Goal: Check status: Check status

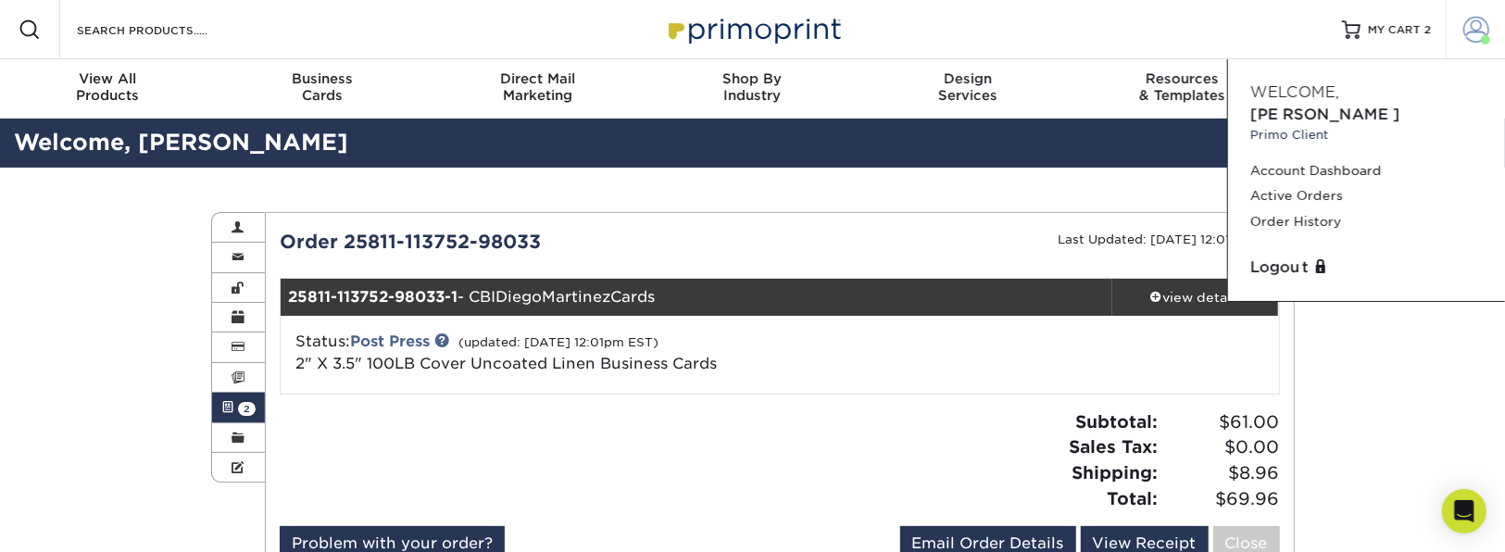
click at [1478, 30] on span at bounding box center [1477, 30] width 26 height 26
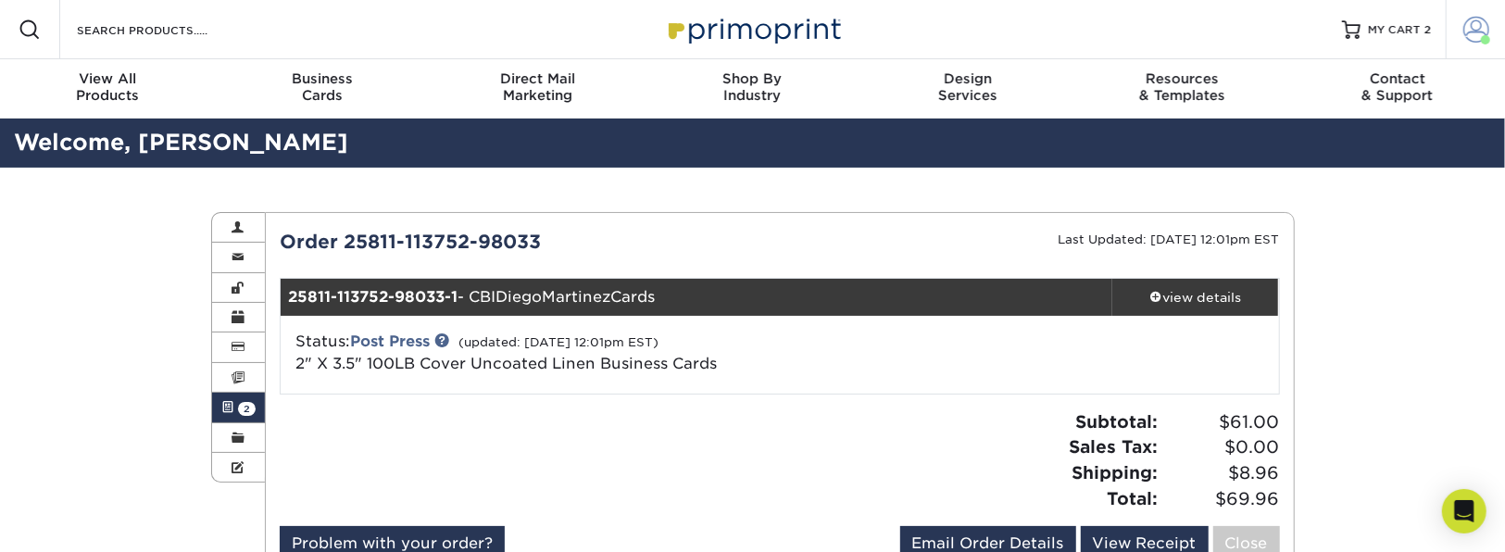
click at [1478, 30] on span at bounding box center [1477, 30] width 26 height 26
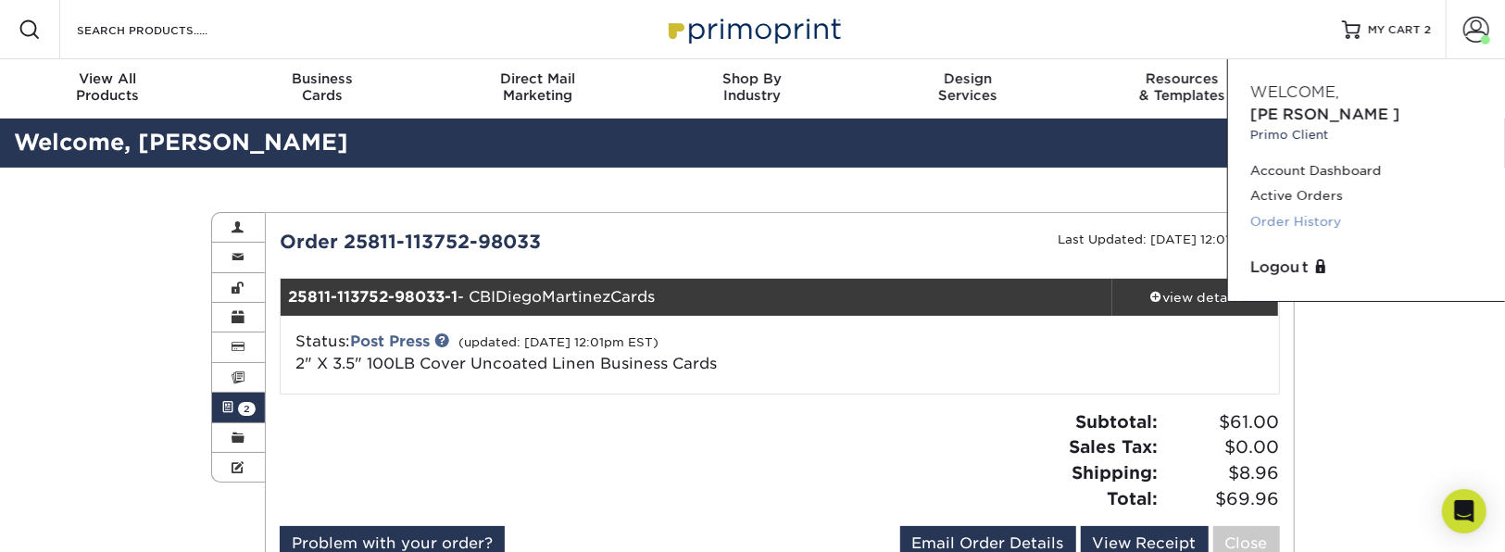
click at [1304, 209] on link "Order History" at bounding box center [1367, 221] width 233 height 25
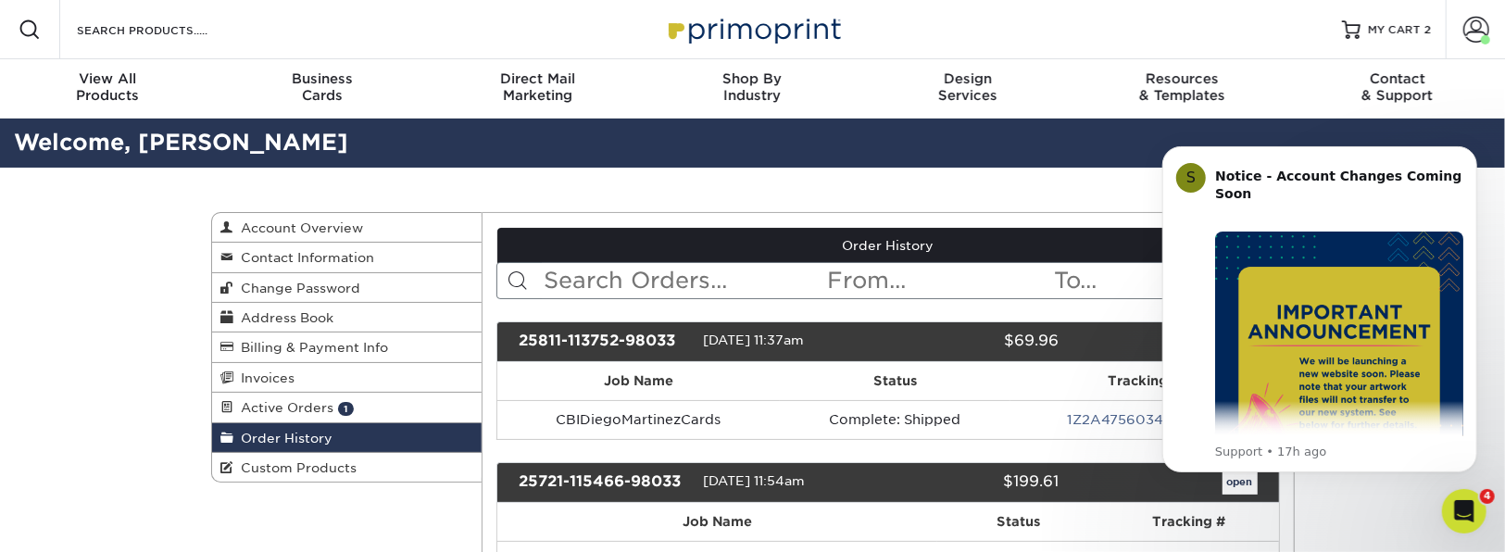
click at [1466, 153] on icon "Dismiss notification" at bounding box center [1471, 150] width 10 height 10
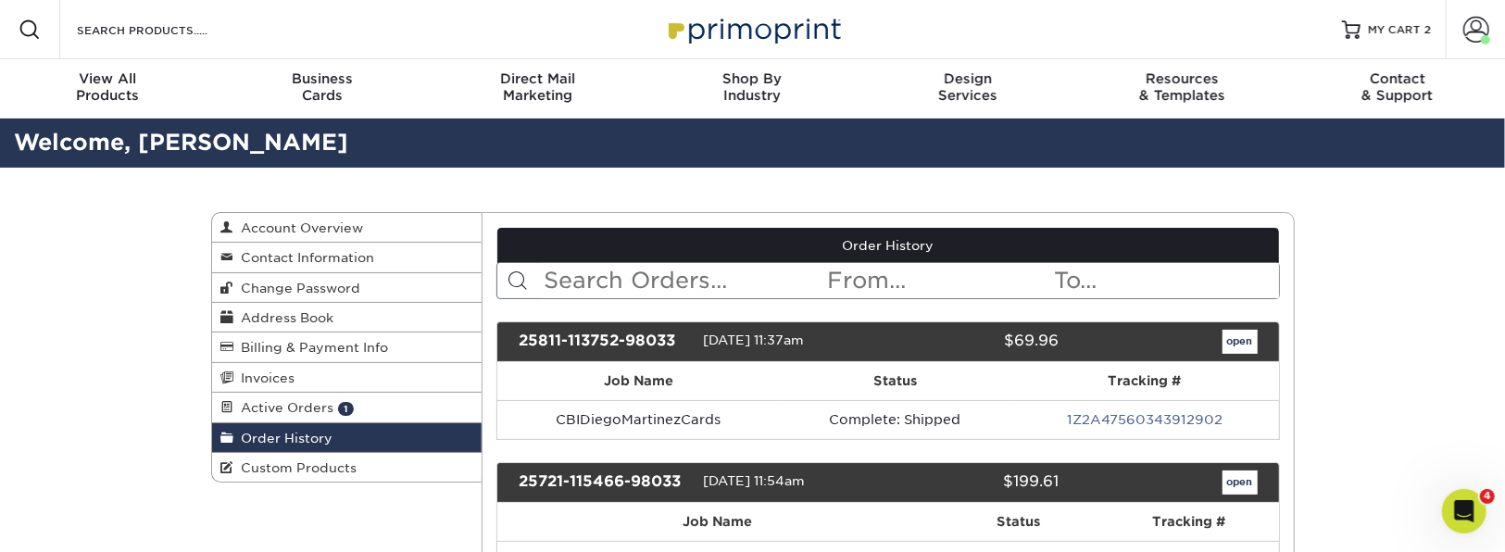
click at [561, 282] on input "text" at bounding box center [684, 280] width 284 height 35
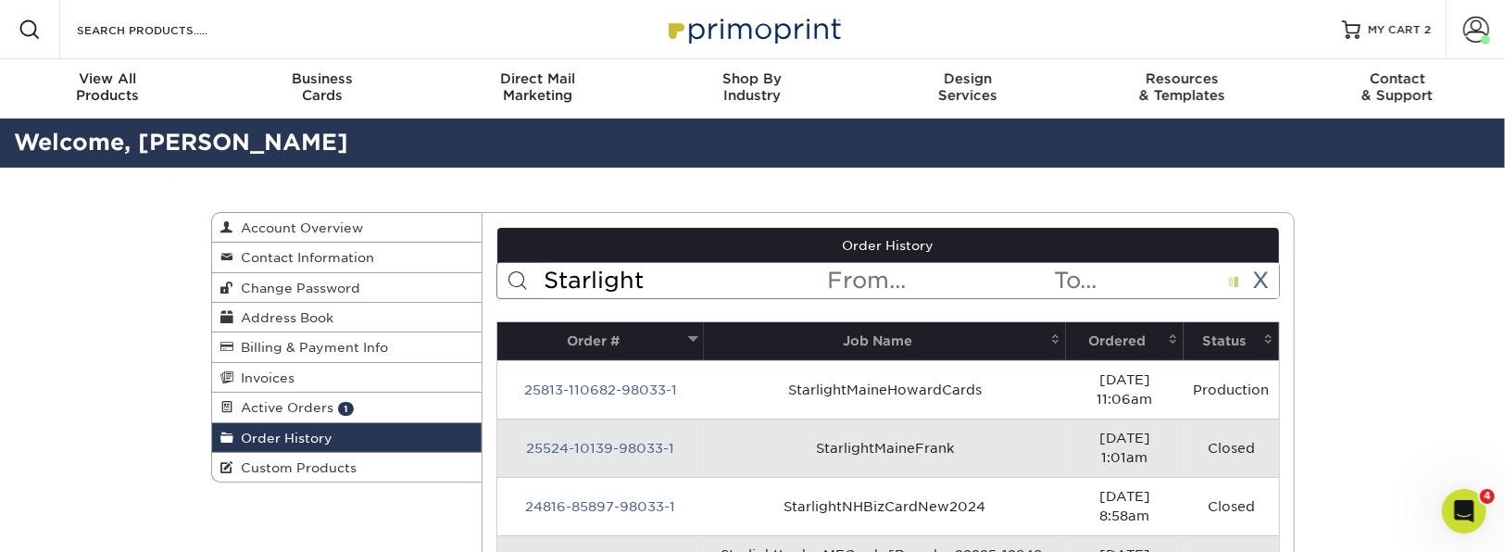
type input "Starlight"
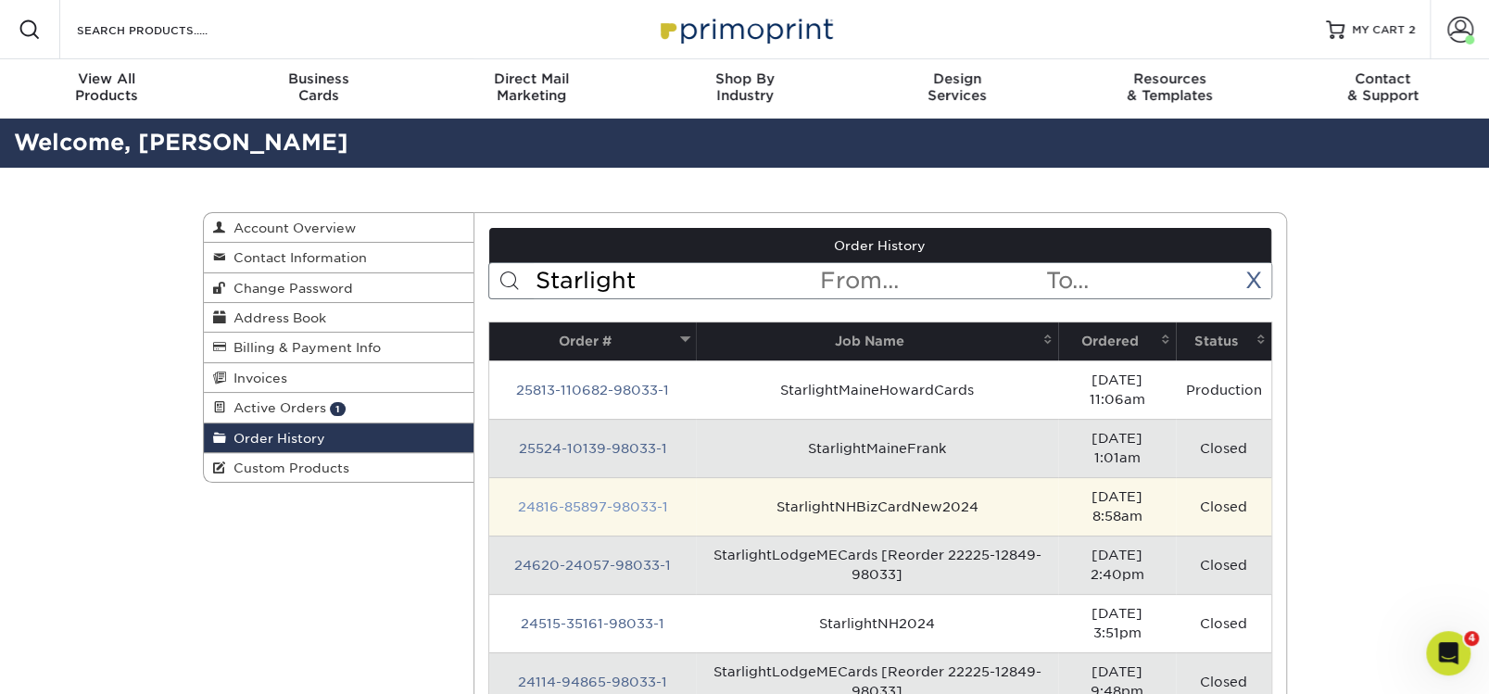
click at [615, 499] on link "24816-85897-98033-1" at bounding box center [593, 506] width 150 height 15
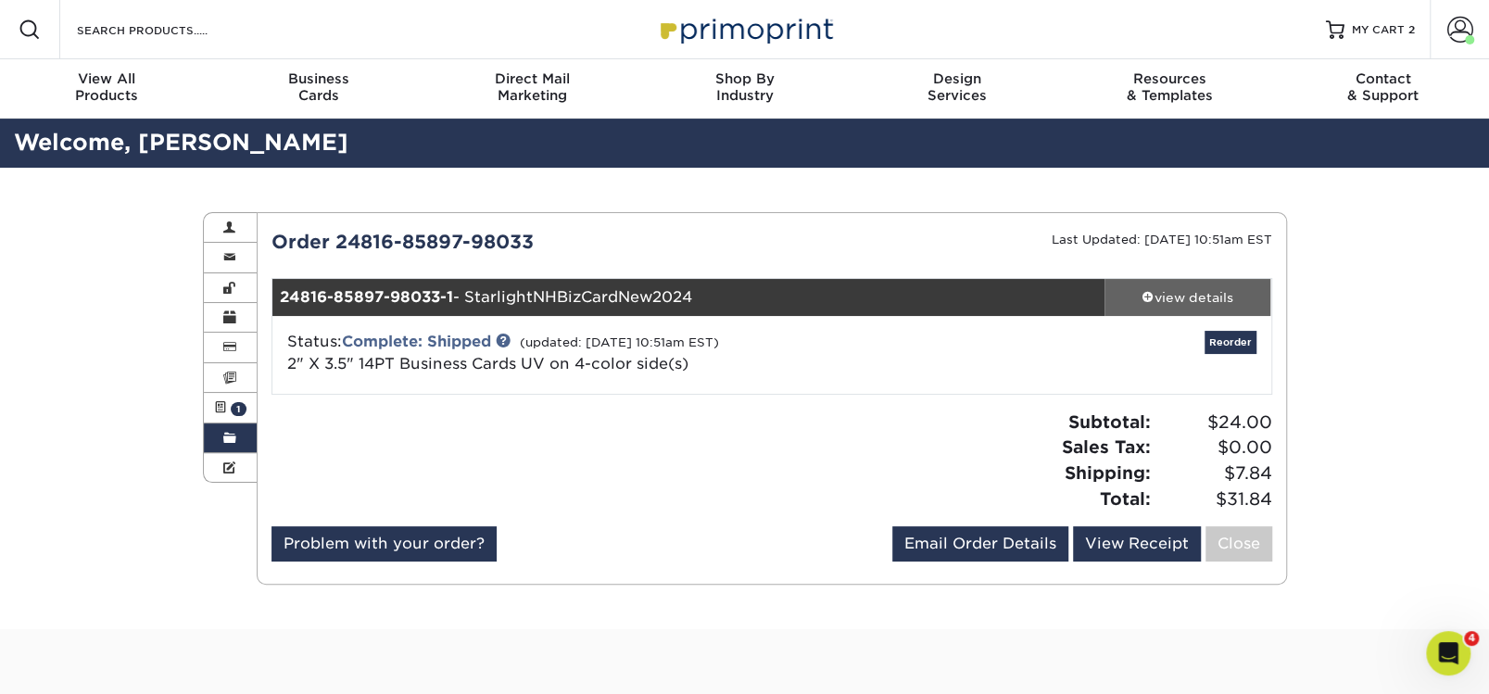
click at [1192, 296] on div "view details" at bounding box center [1187, 297] width 167 height 19
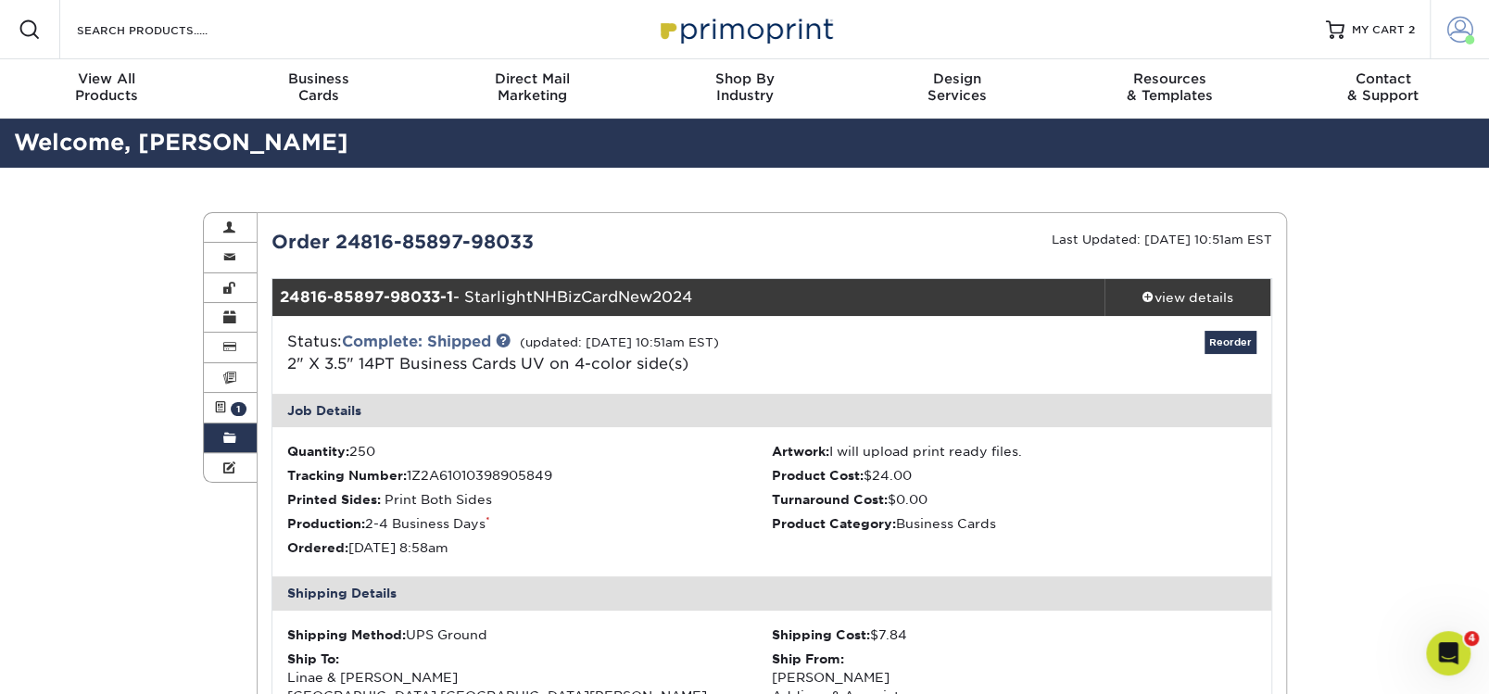
click at [1457, 28] on span at bounding box center [1460, 30] width 26 height 26
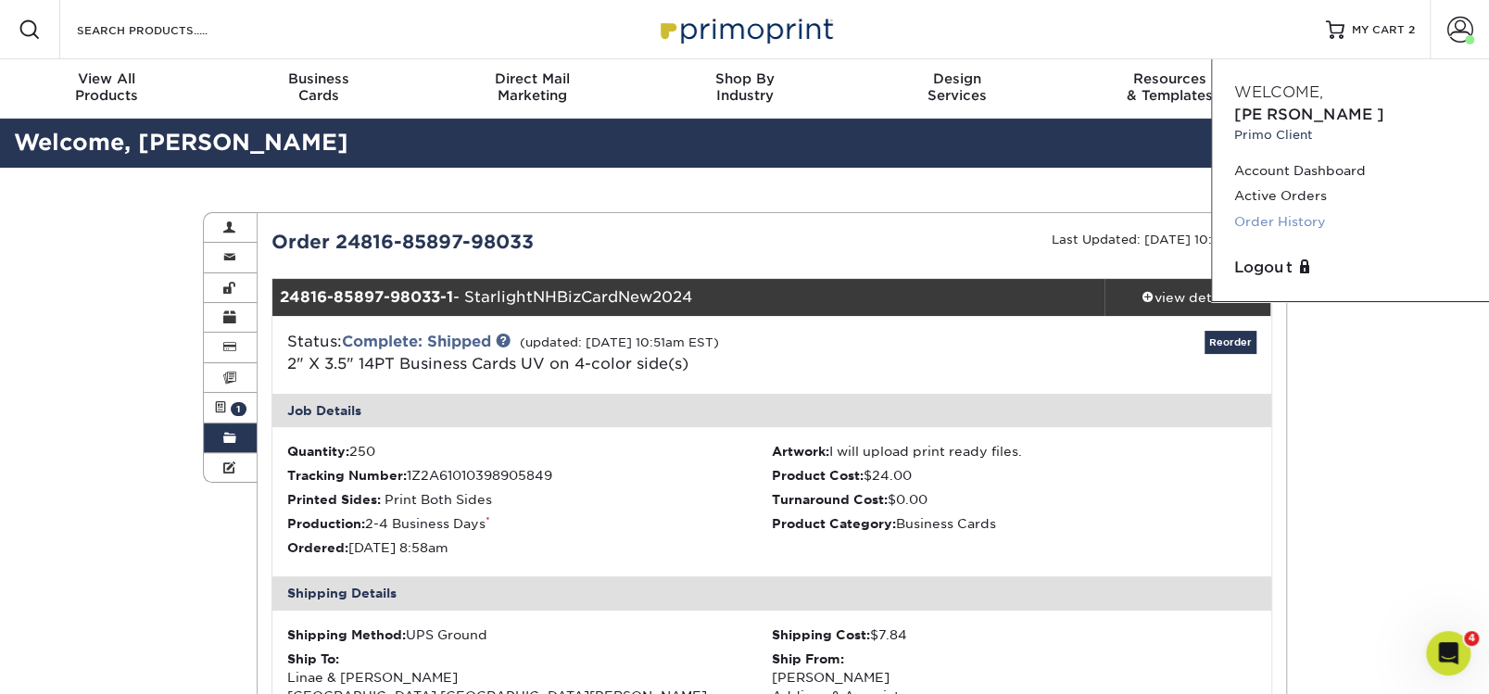
click at [1279, 209] on link "Order History" at bounding box center [1350, 221] width 233 height 25
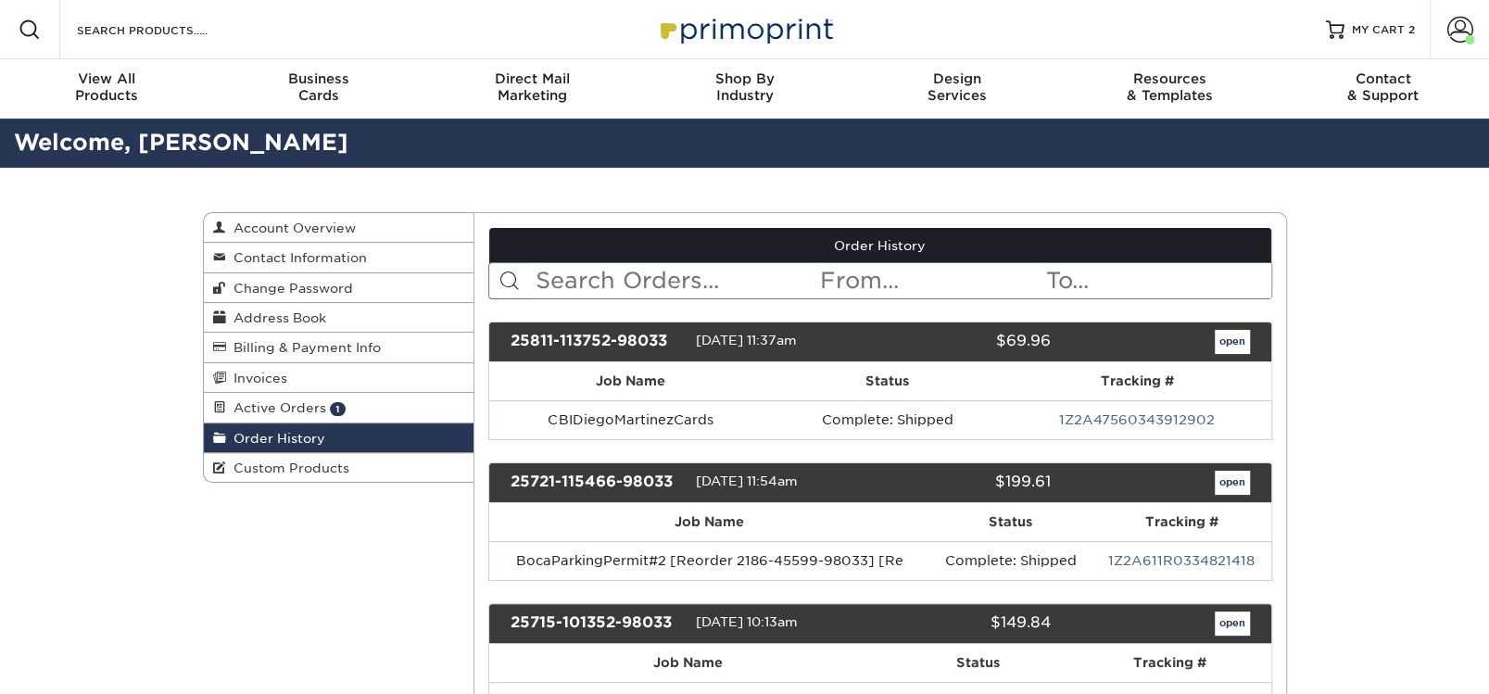
click at [575, 290] on input "text" at bounding box center [676, 280] width 284 height 35
type input "Starlight"
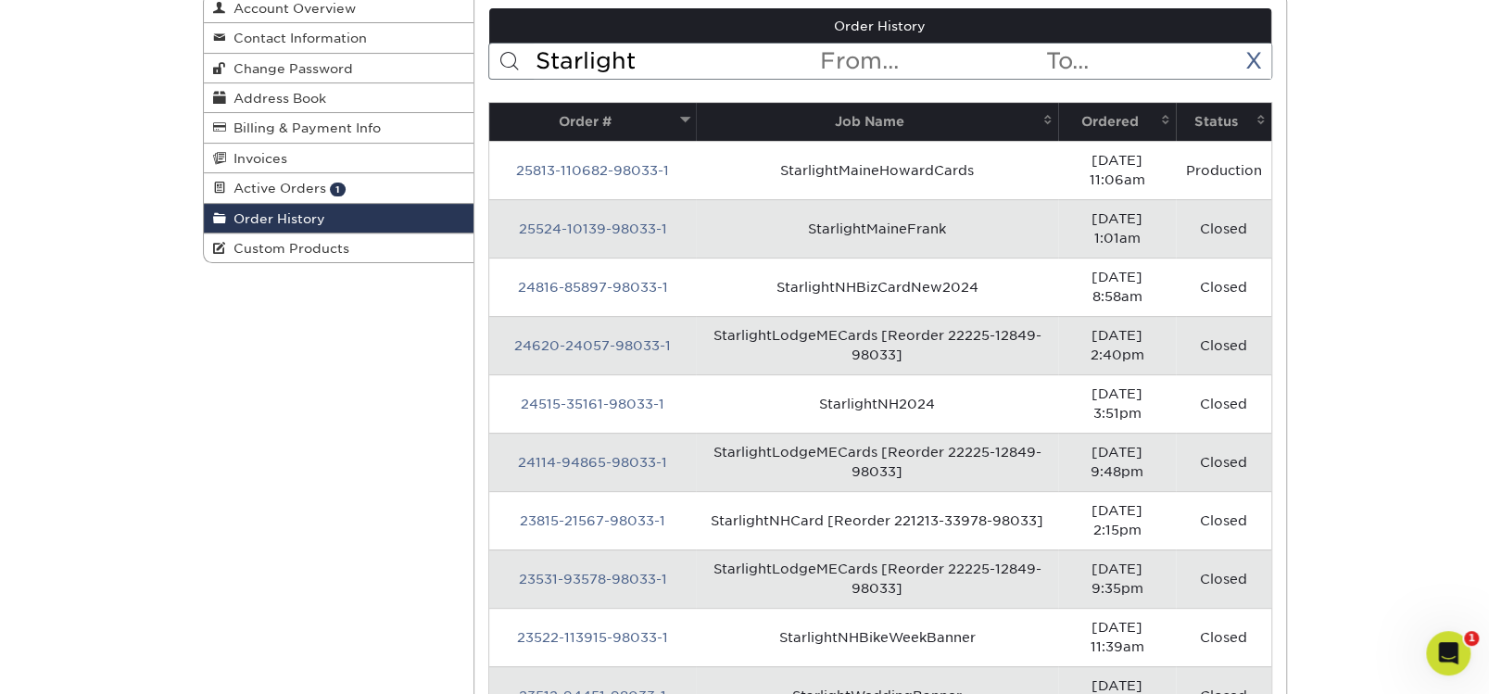
scroll to position [282, 0]
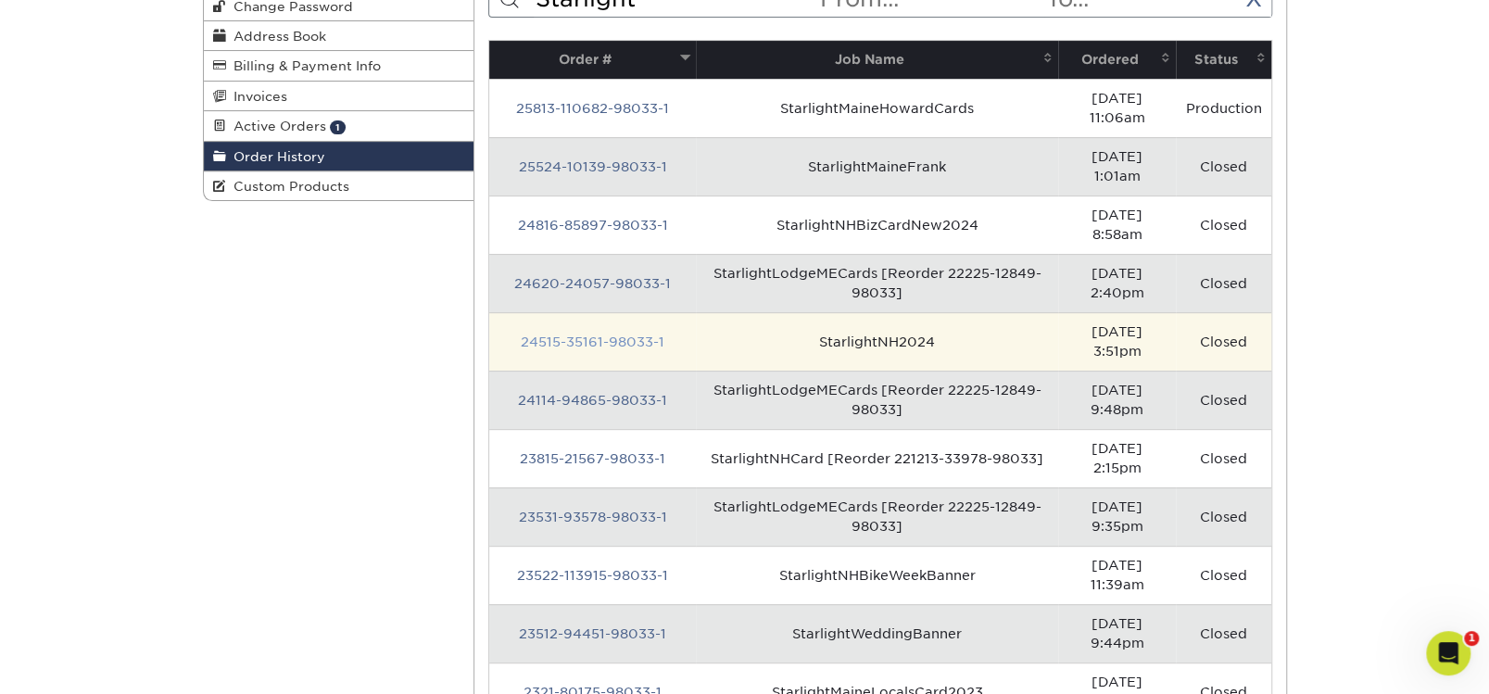
click at [548, 334] on link "24515-35161-98033-1" at bounding box center [593, 341] width 144 height 15
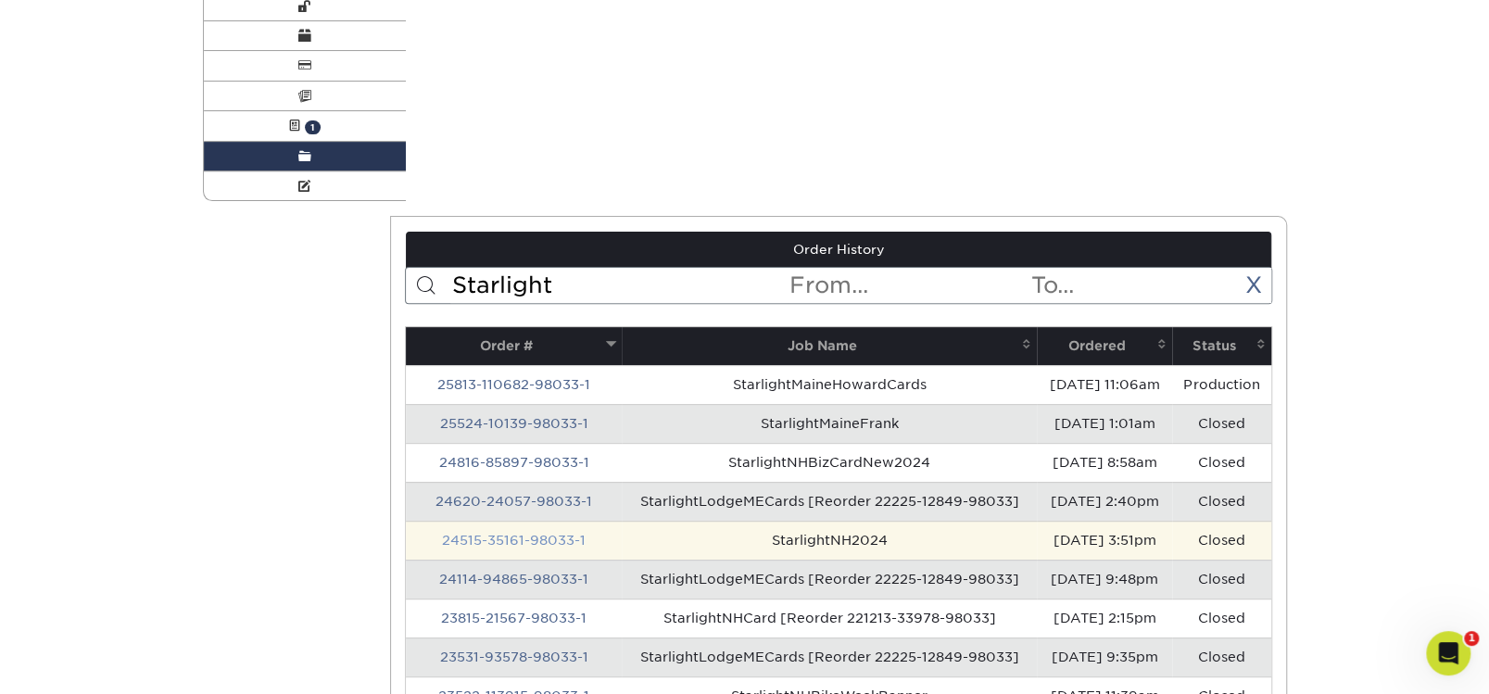
scroll to position [0, 0]
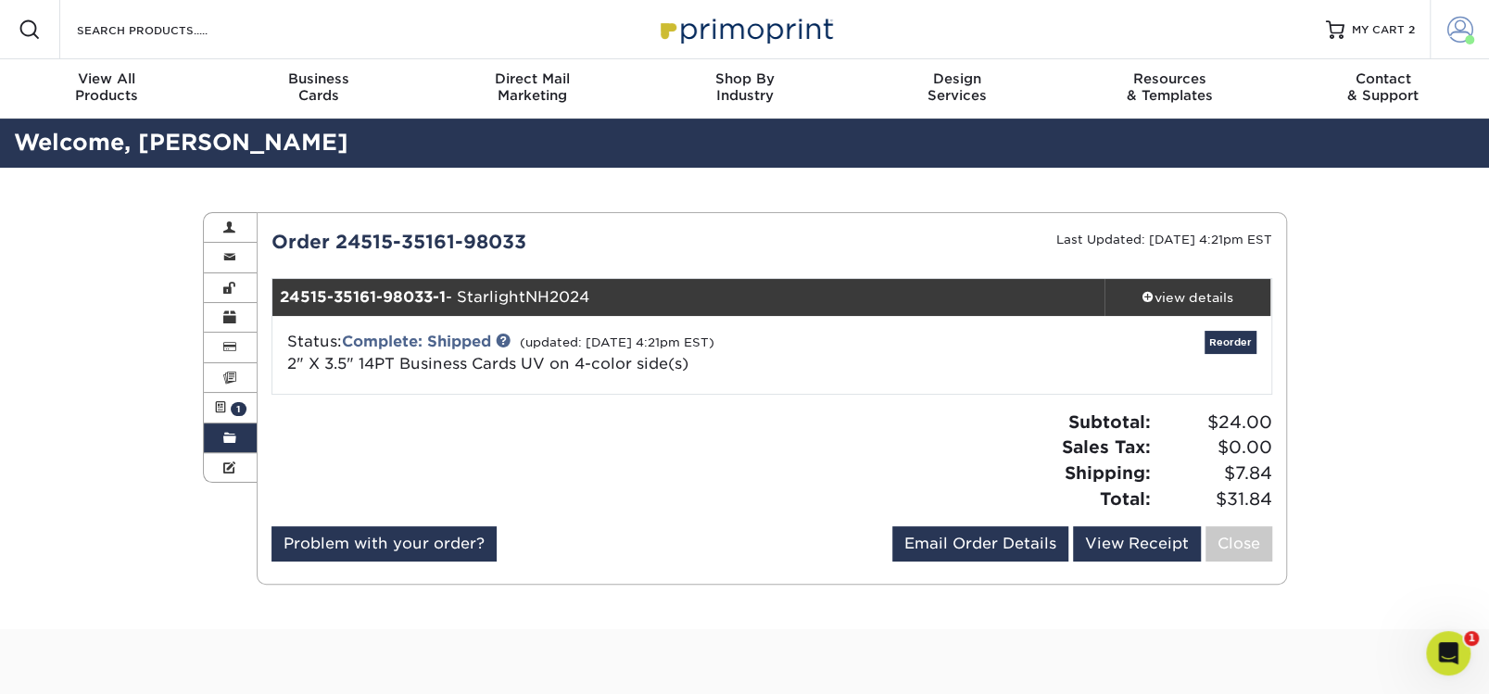
click at [1459, 27] on span at bounding box center [1460, 30] width 26 height 26
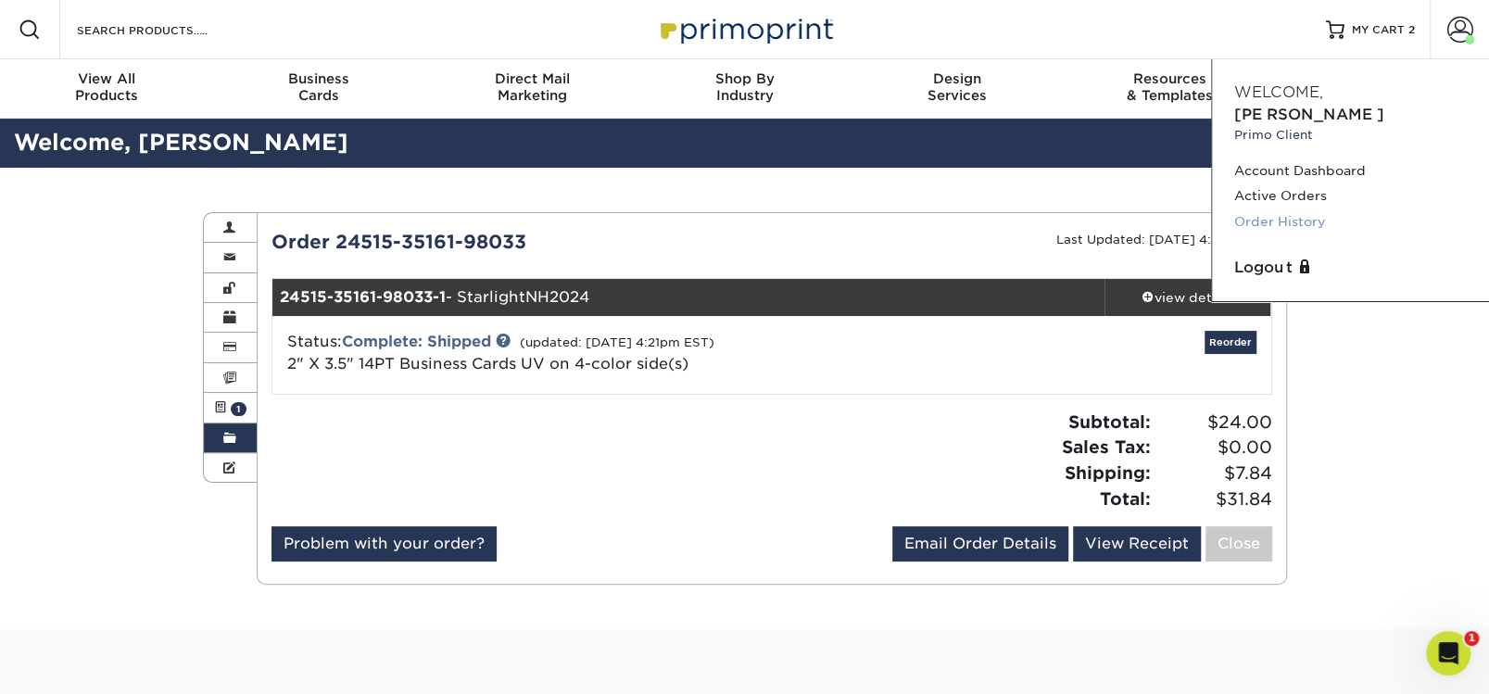
click at [1293, 209] on link "Order History" at bounding box center [1350, 221] width 233 height 25
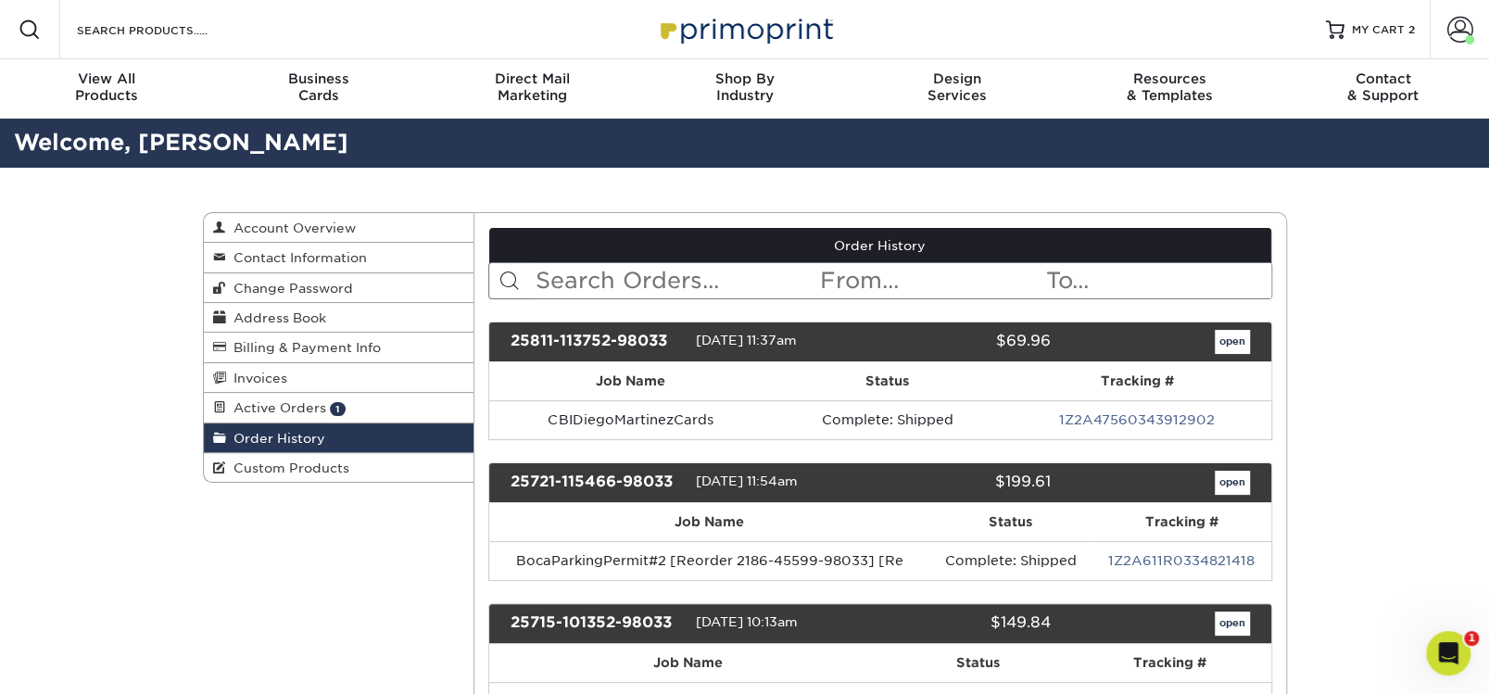
click at [644, 281] on input "text" at bounding box center [676, 280] width 284 height 35
type input "Starlight"
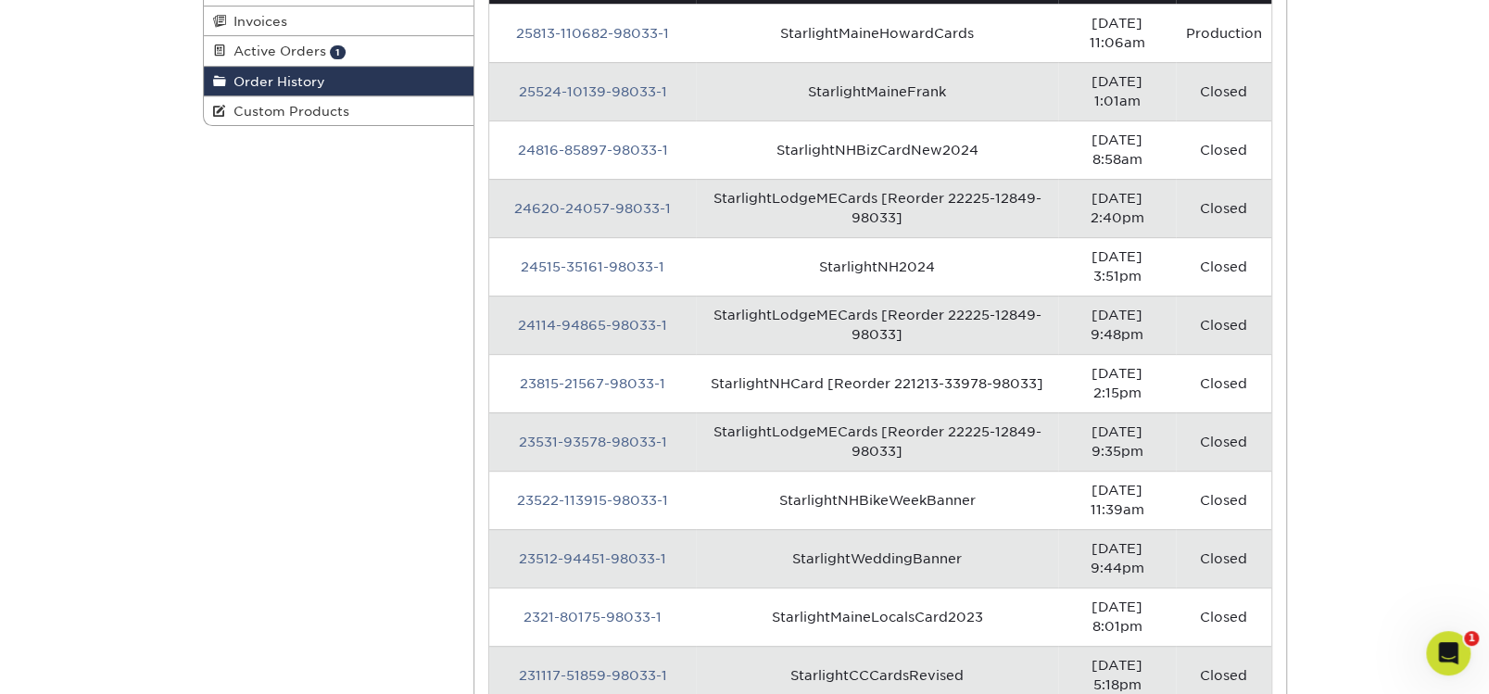
scroll to position [419, 0]
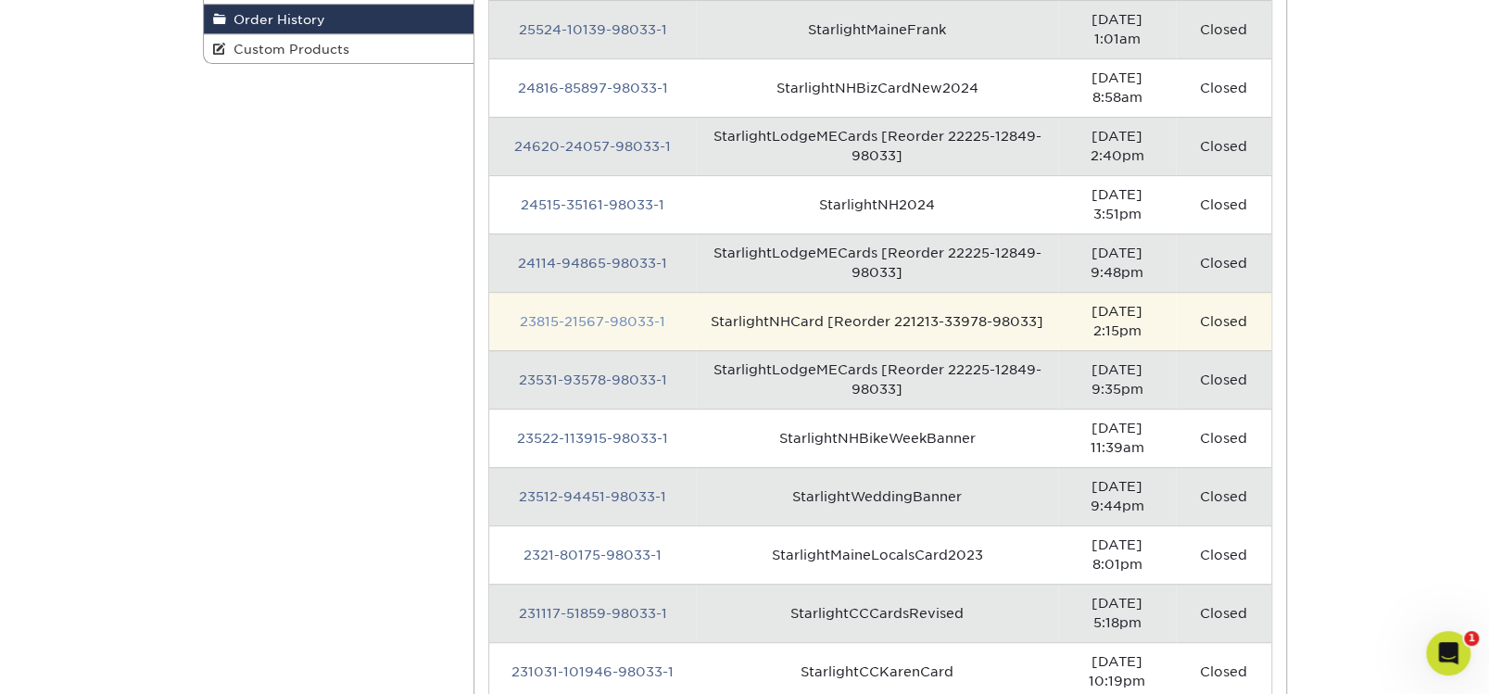
click at [586, 314] on link "23815-21567-98033-1" at bounding box center [592, 321] width 145 height 15
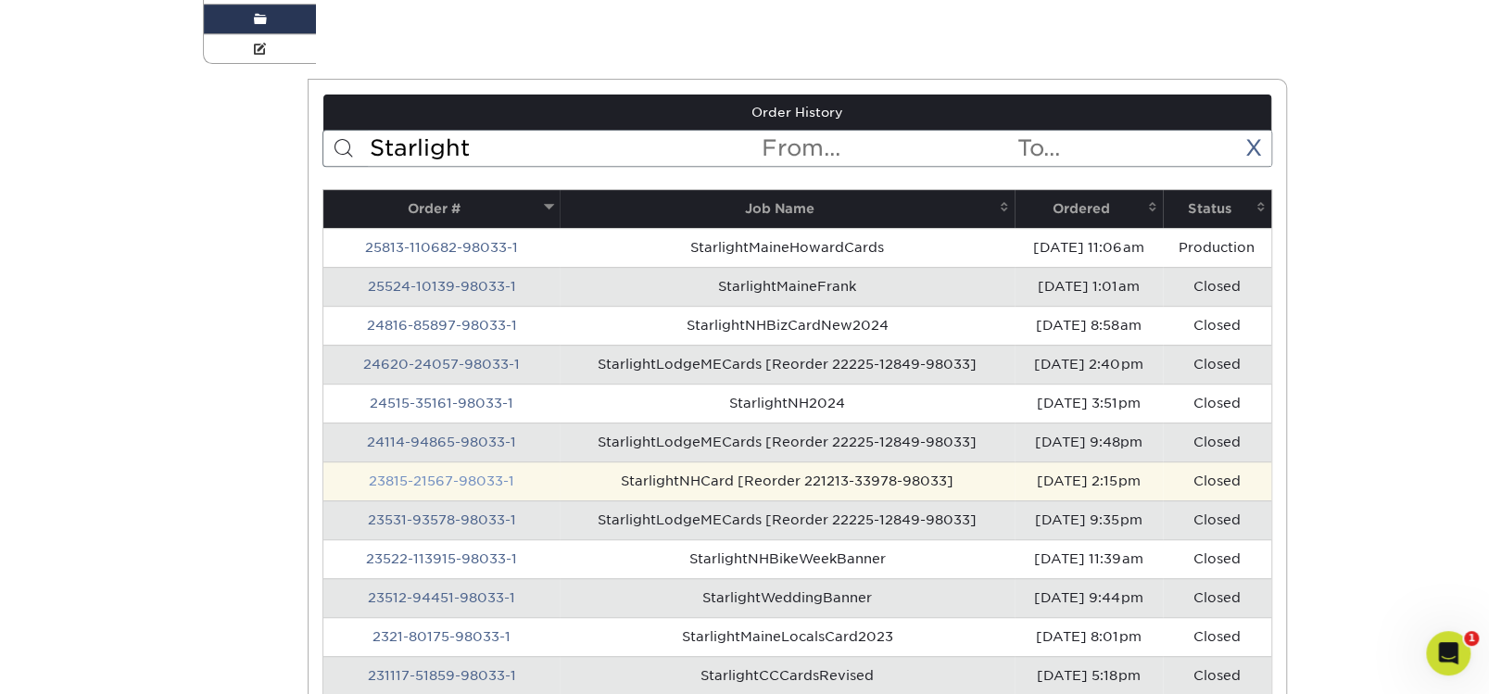
scroll to position [0, 0]
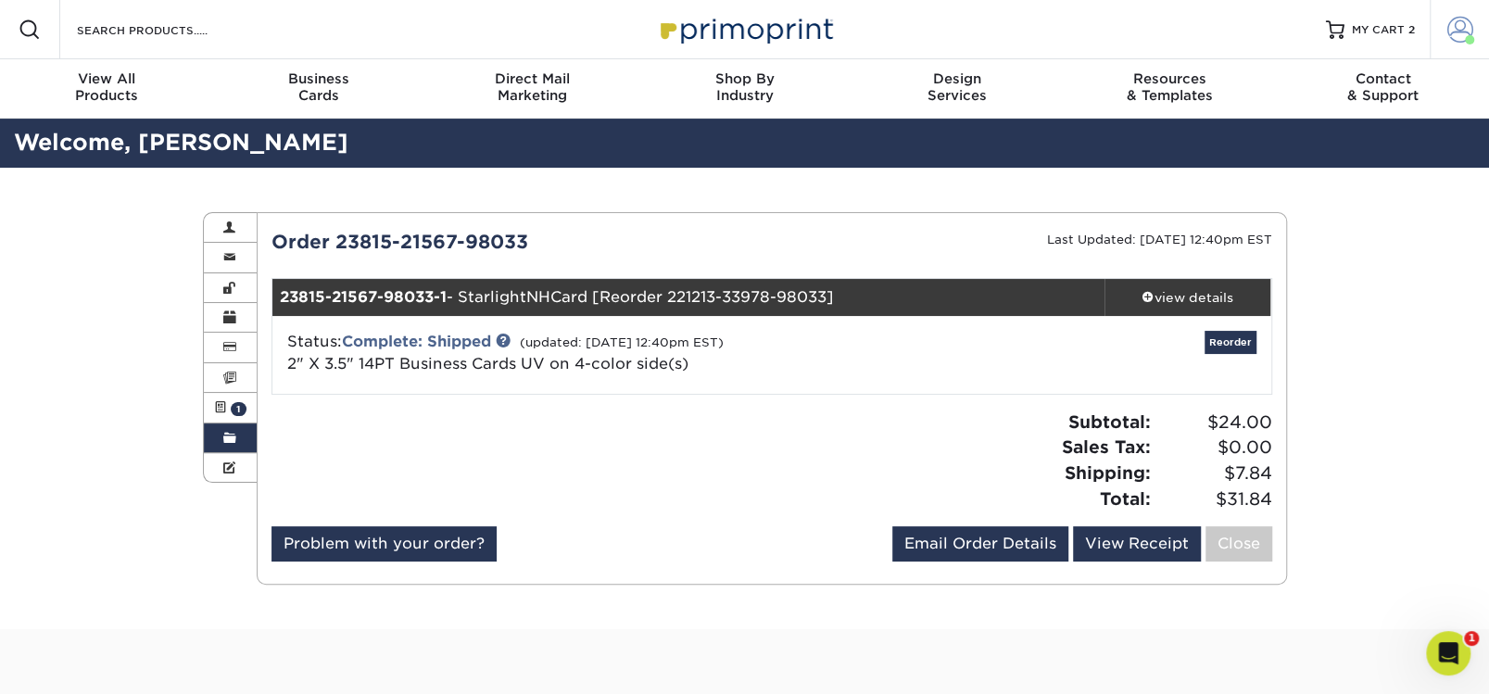
click at [1460, 21] on span at bounding box center [1460, 30] width 26 height 26
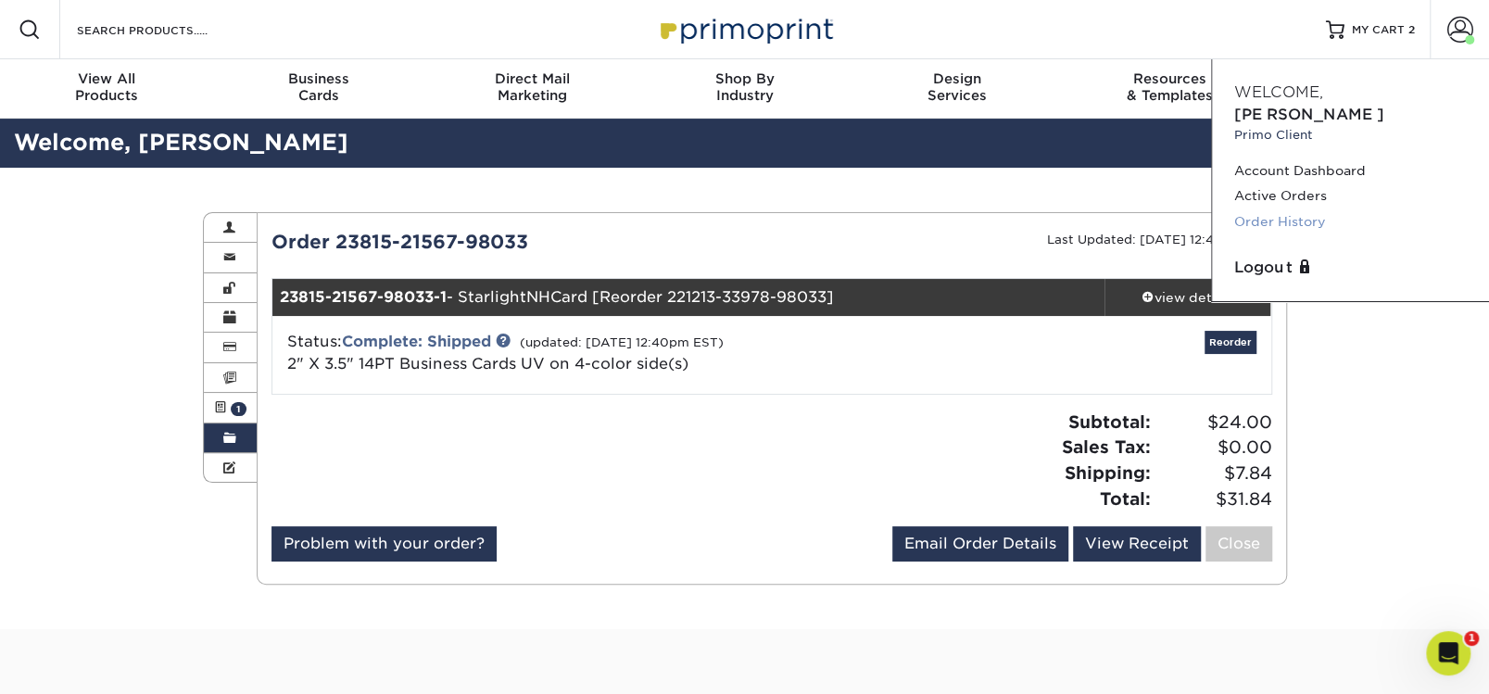
click at [1291, 209] on link "Order History" at bounding box center [1350, 221] width 233 height 25
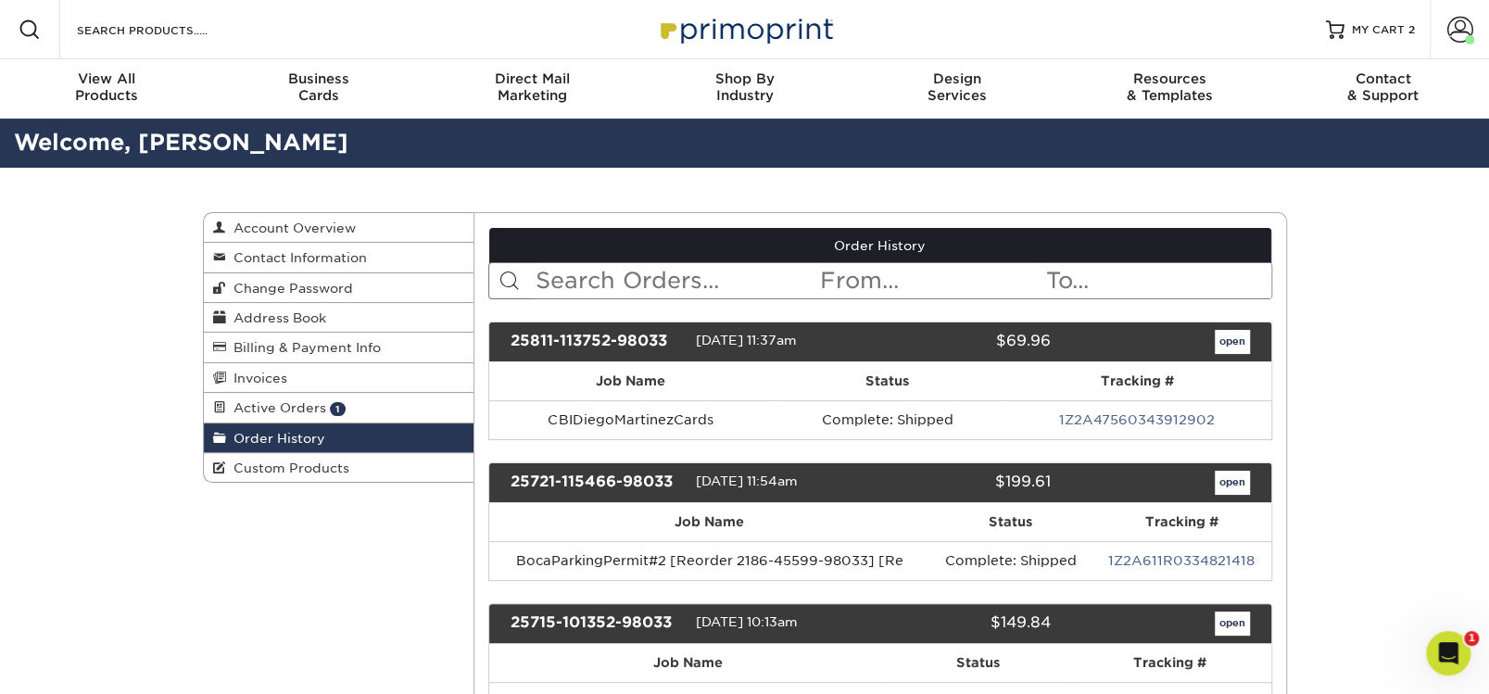
click at [572, 279] on input "text" at bounding box center [676, 280] width 284 height 35
type input "Starlight"
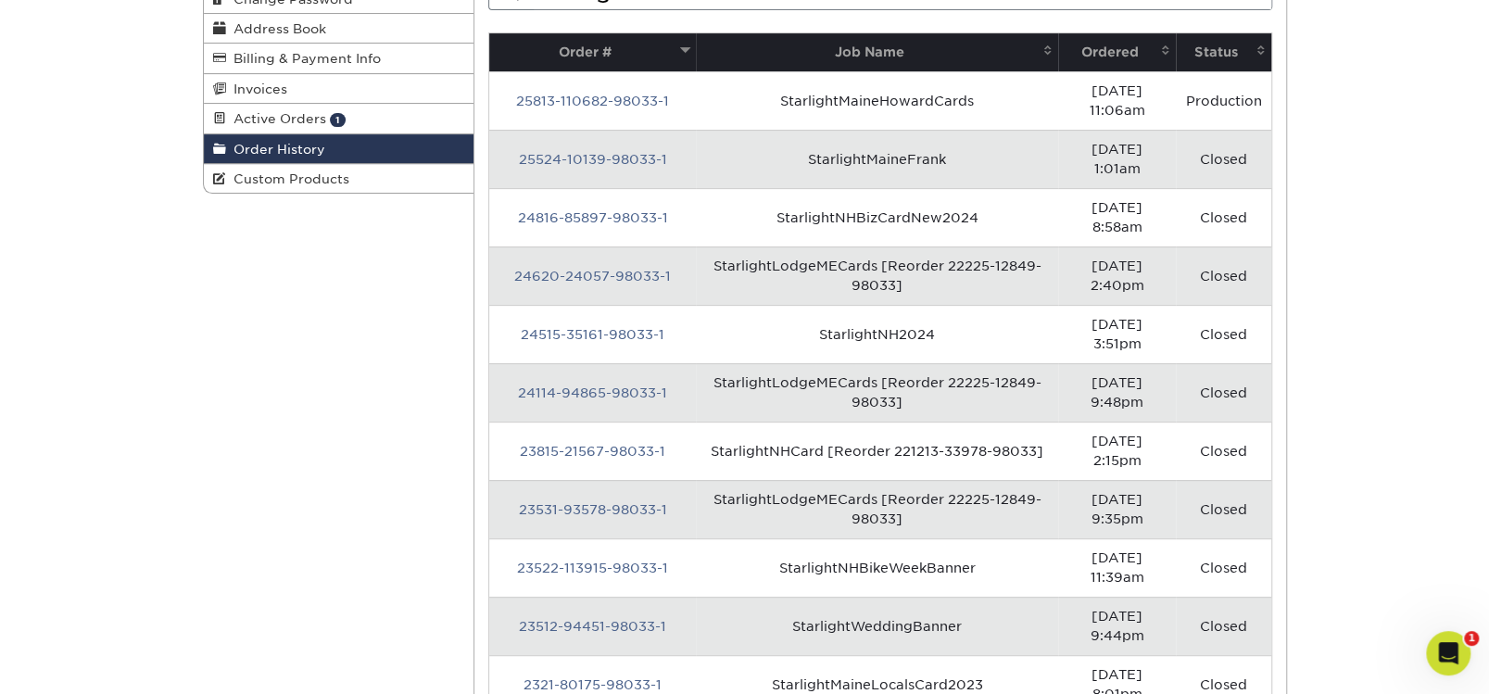
scroll to position [350, 0]
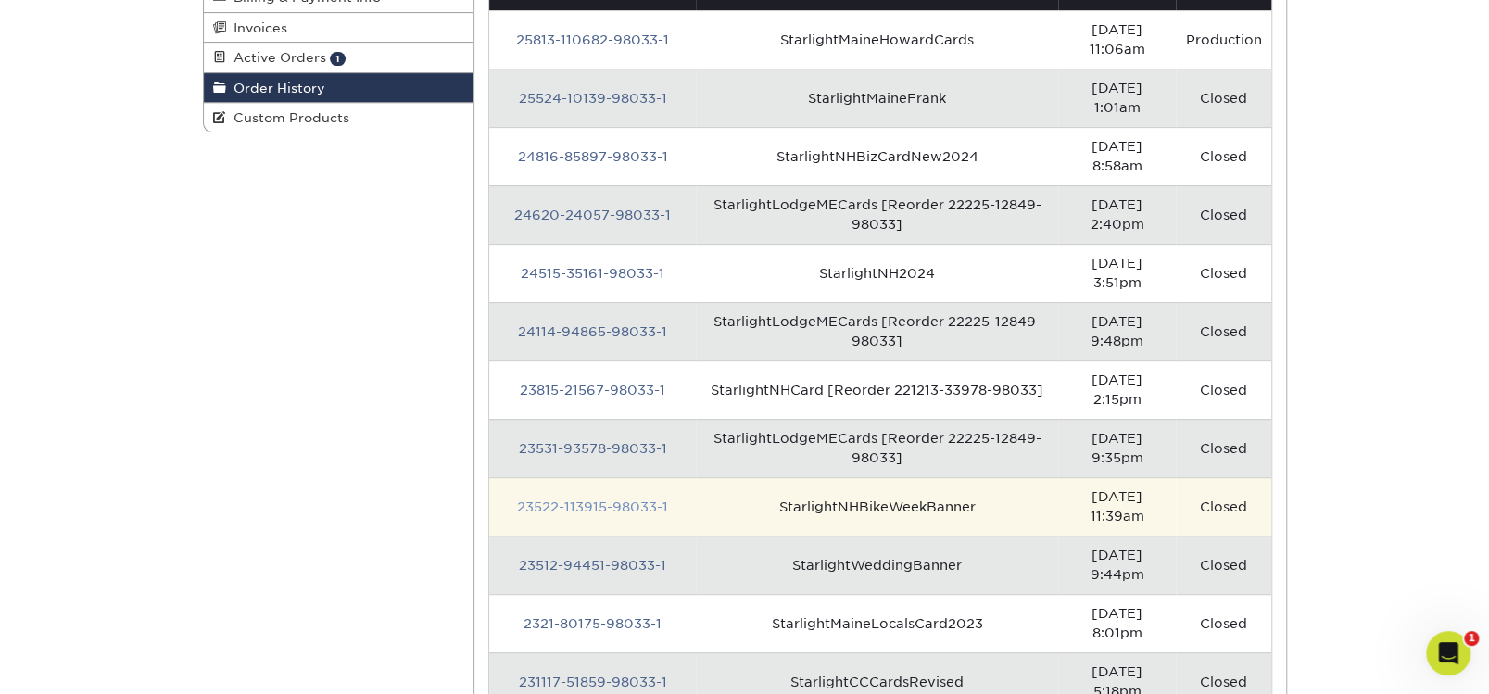
click at [562, 499] on link "23522-113915-98033-1" at bounding box center [592, 506] width 151 height 15
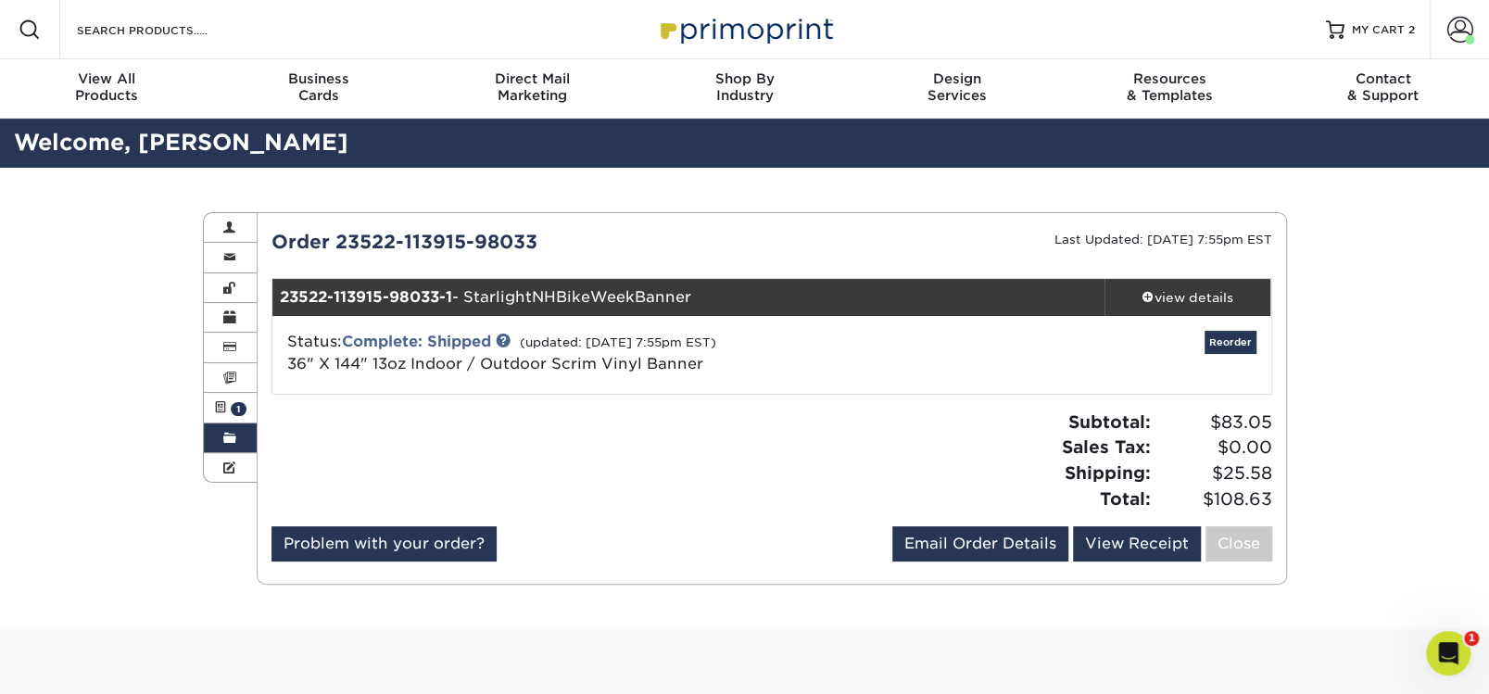
drag, startPoint x: 706, startPoint y: 295, endPoint x: 562, endPoint y: 295, distance: 143.6
click at [562, 295] on div "23522-113915-98033-1 - StarlightNHBikeWeekBanner" at bounding box center [688, 297] width 832 height 37
copy div "BikeWeekBanner"
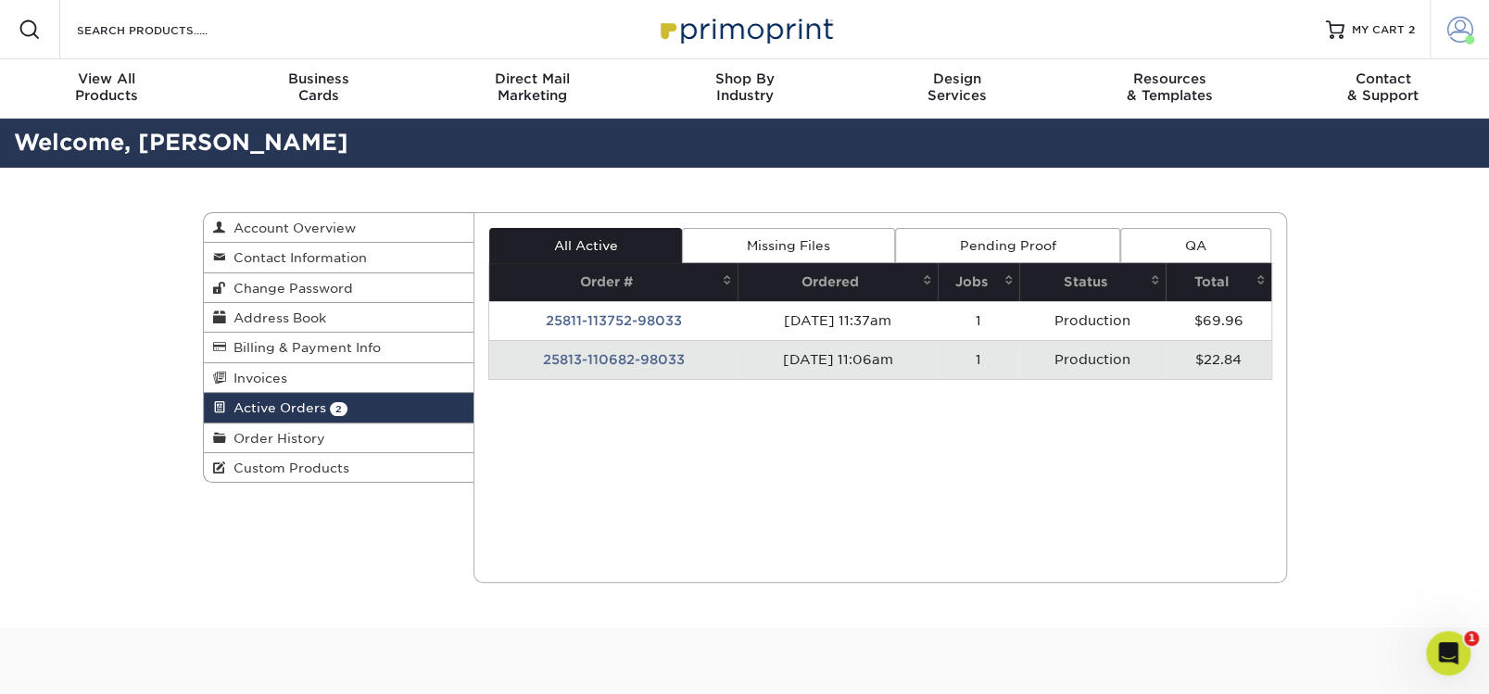
click at [1467, 22] on span at bounding box center [1460, 30] width 26 height 26
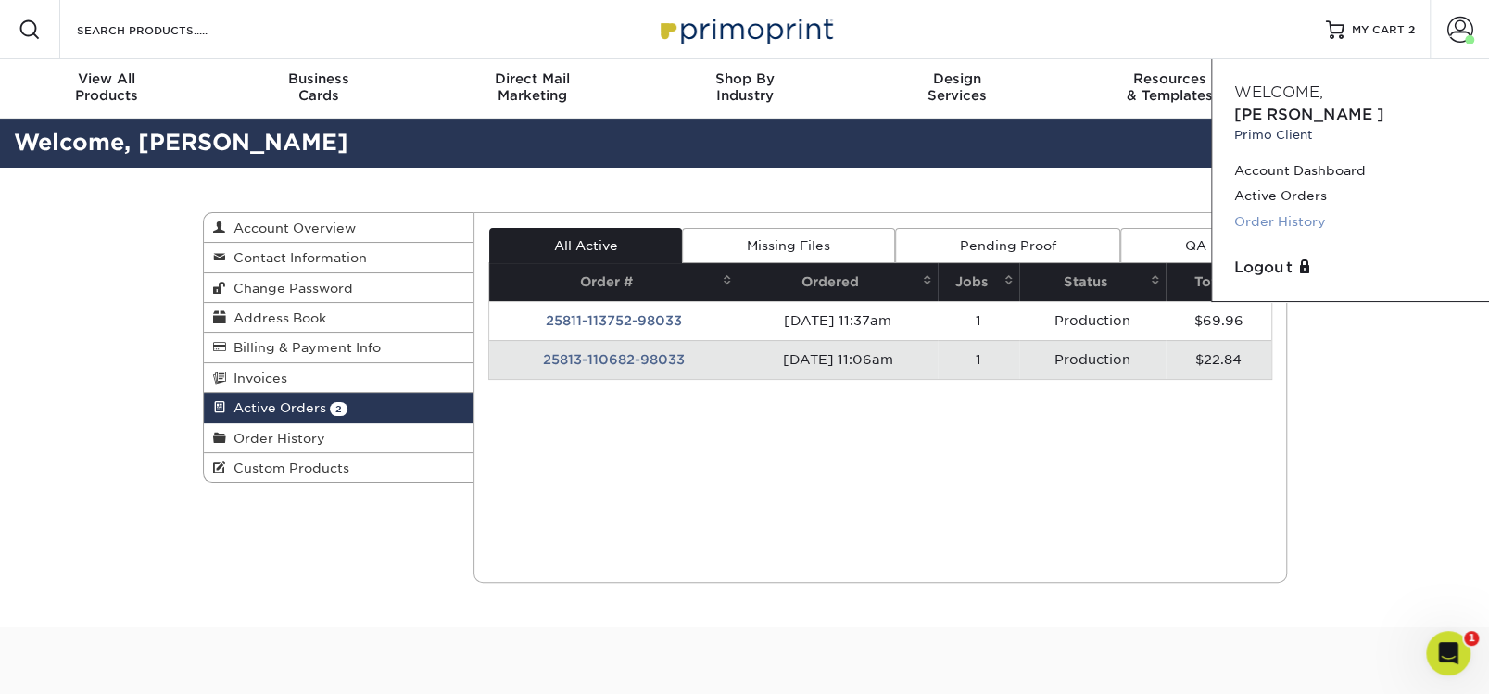
click at [1264, 209] on link "Order History" at bounding box center [1350, 221] width 233 height 25
click at [1256, 209] on link "Order History" at bounding box center [1350, 221] width 233 height 25
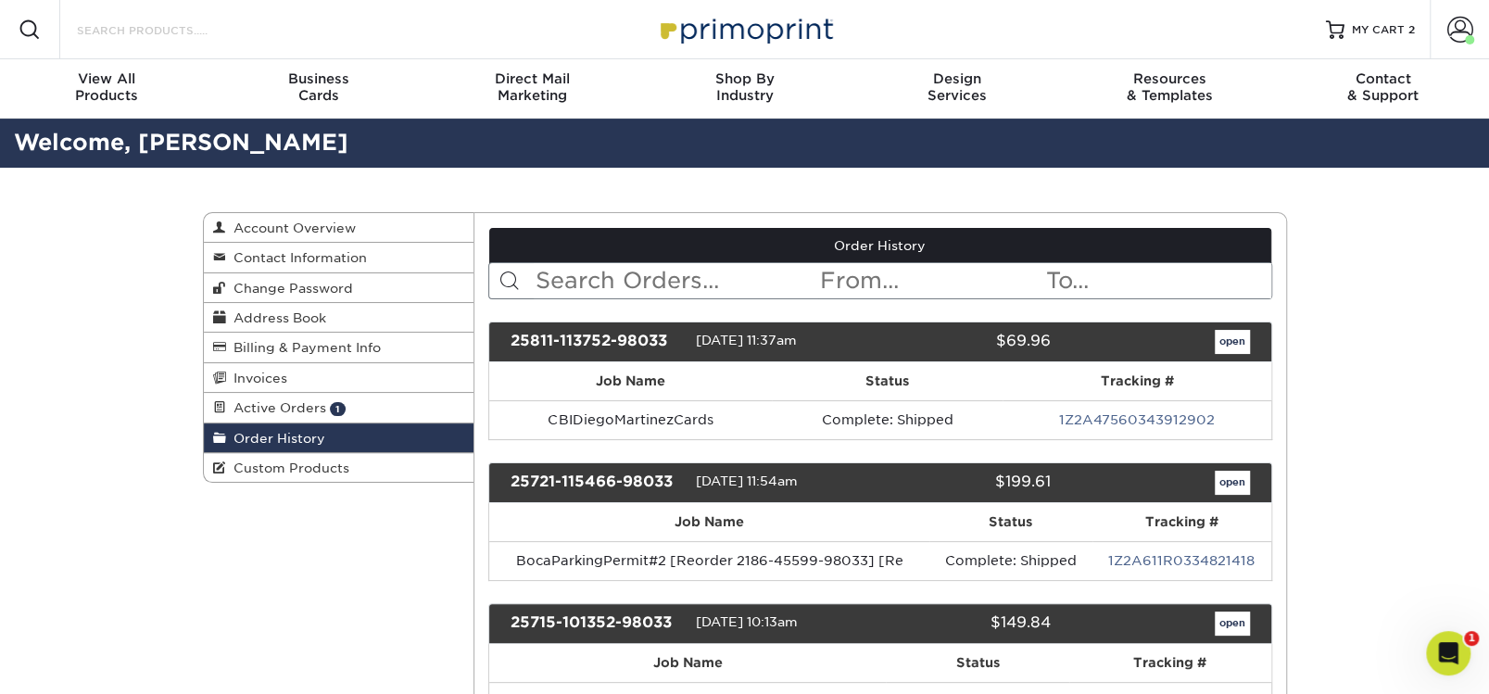
click at [162, 31] on input "Search Products" at bounding box center [165, 30] width 181 height 22
click at [589, 283] on input "text" at bounding box center [676, 280] width 284 height 35
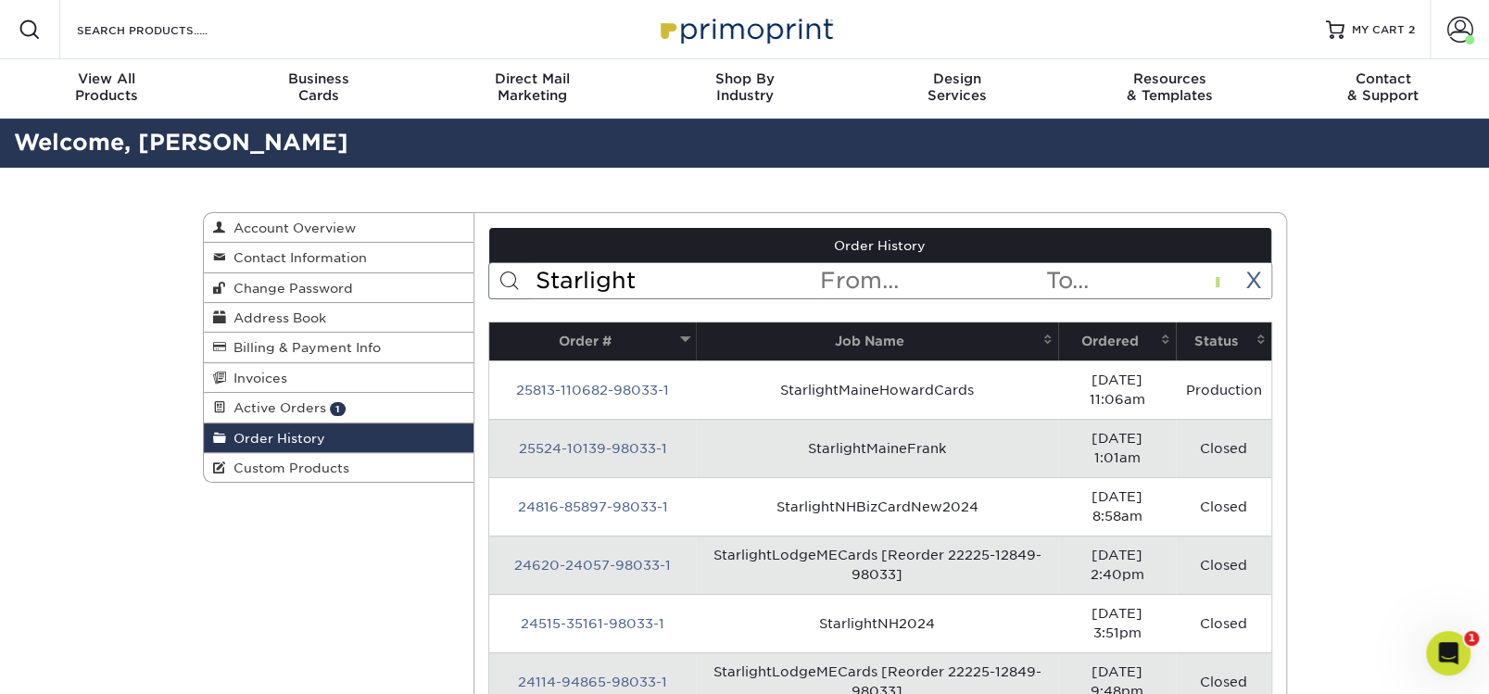
type input "Starlight"
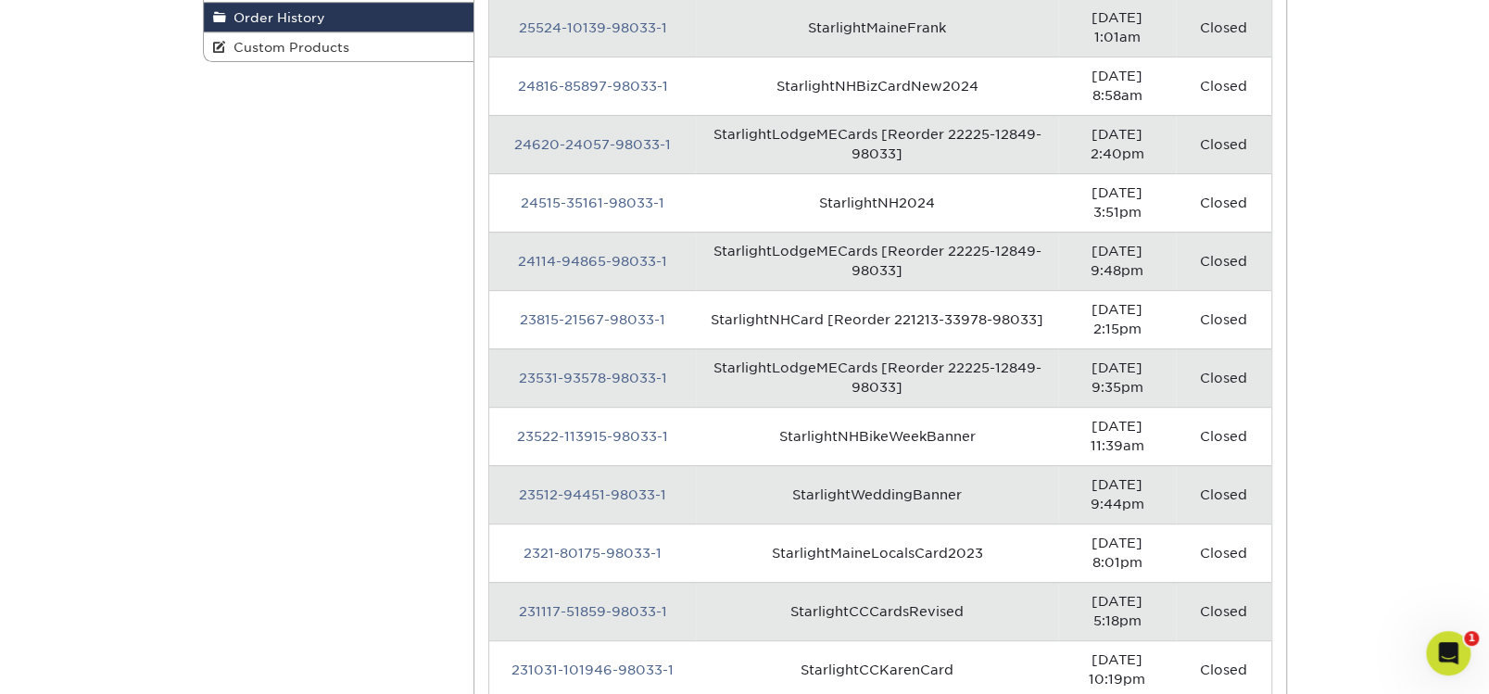
scroll to position [483, 0]
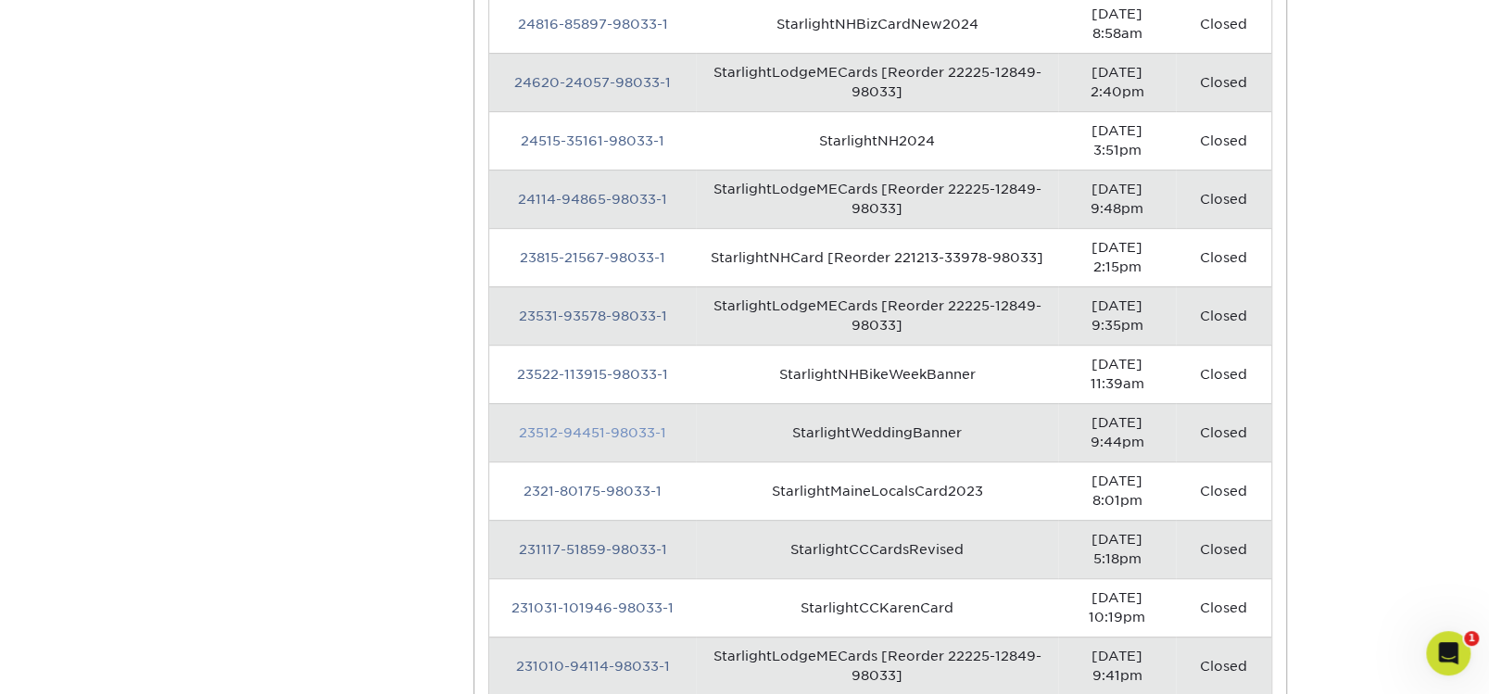
click at [557, 425] on link "23512-94451-98033-1" at bounding box center [592, 432] width 147 height 15
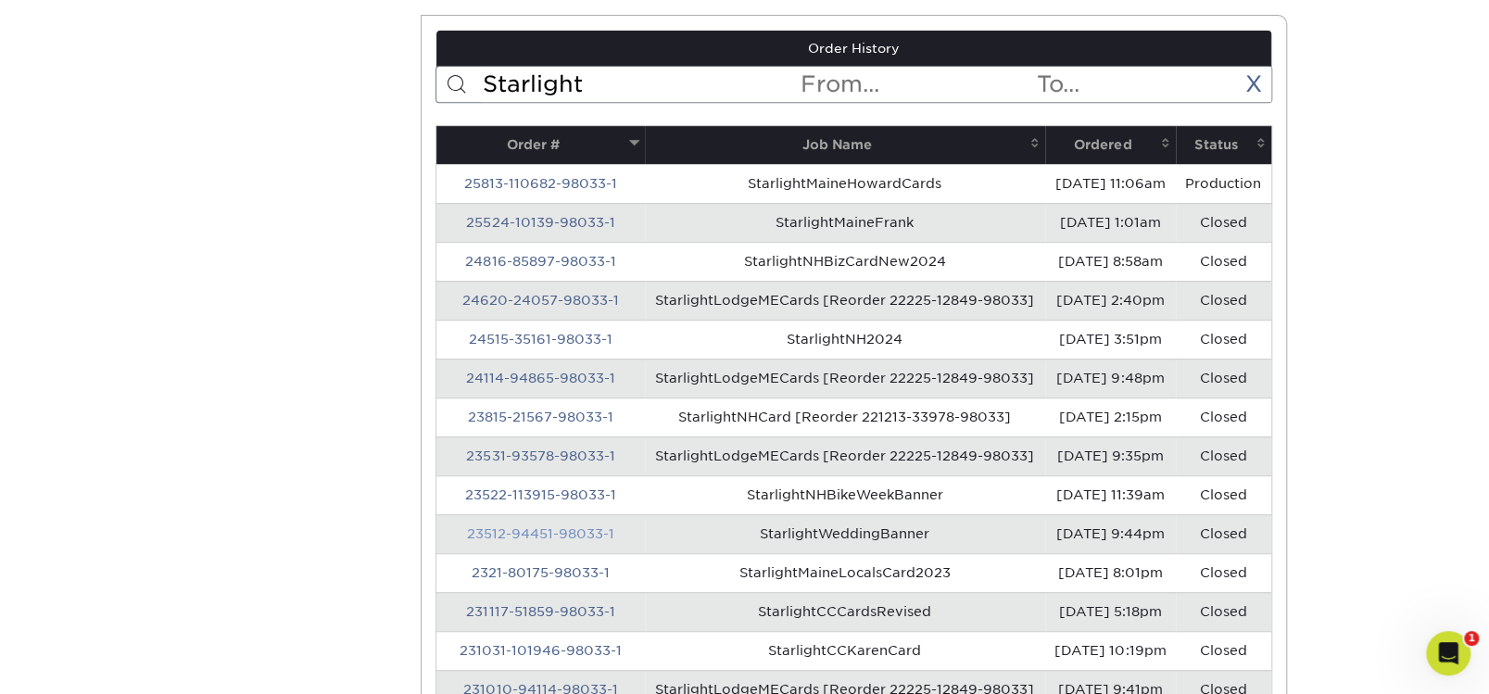
scroll to position [0, 0]
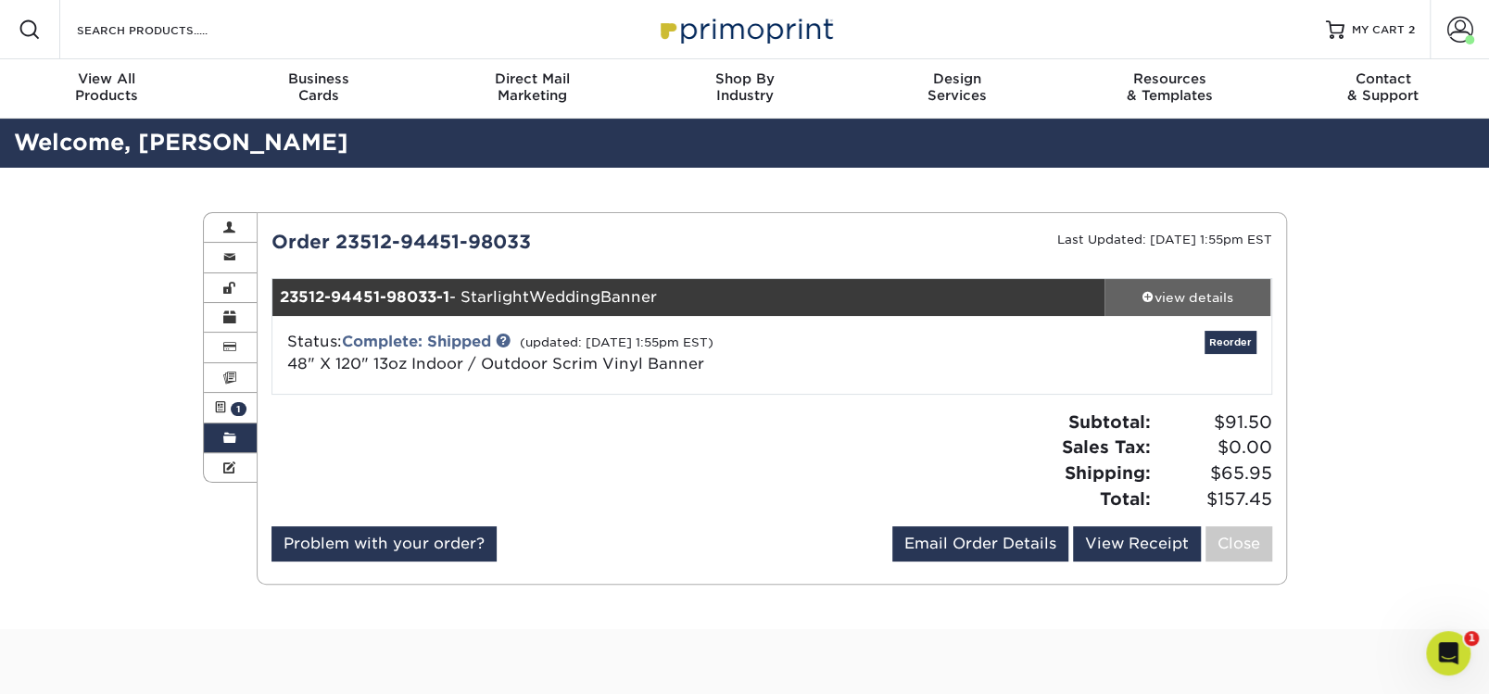
click at [1201, 294] on div "view details" at bounding box center [1187, 297] width 167 height 19
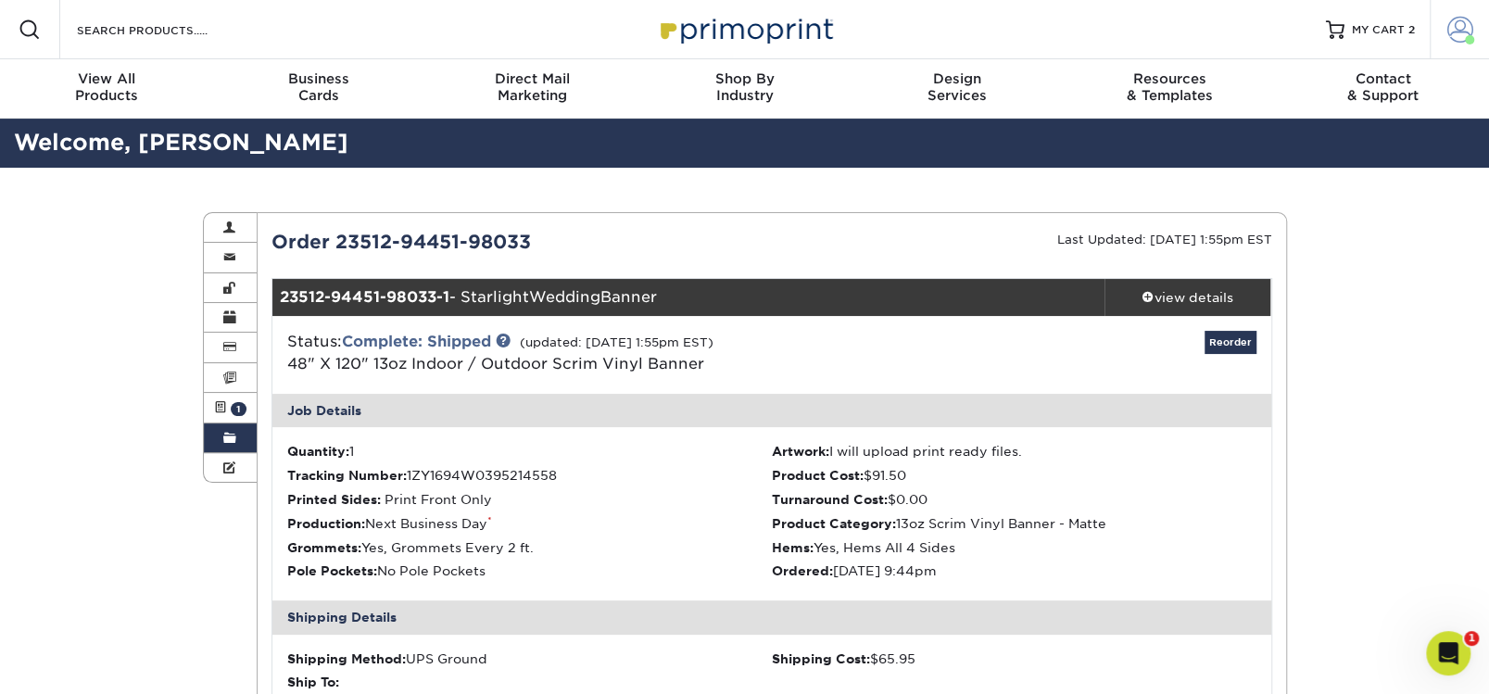
click at [1464, 25] on span at bounding box center [1460, 30] width 26 height 26
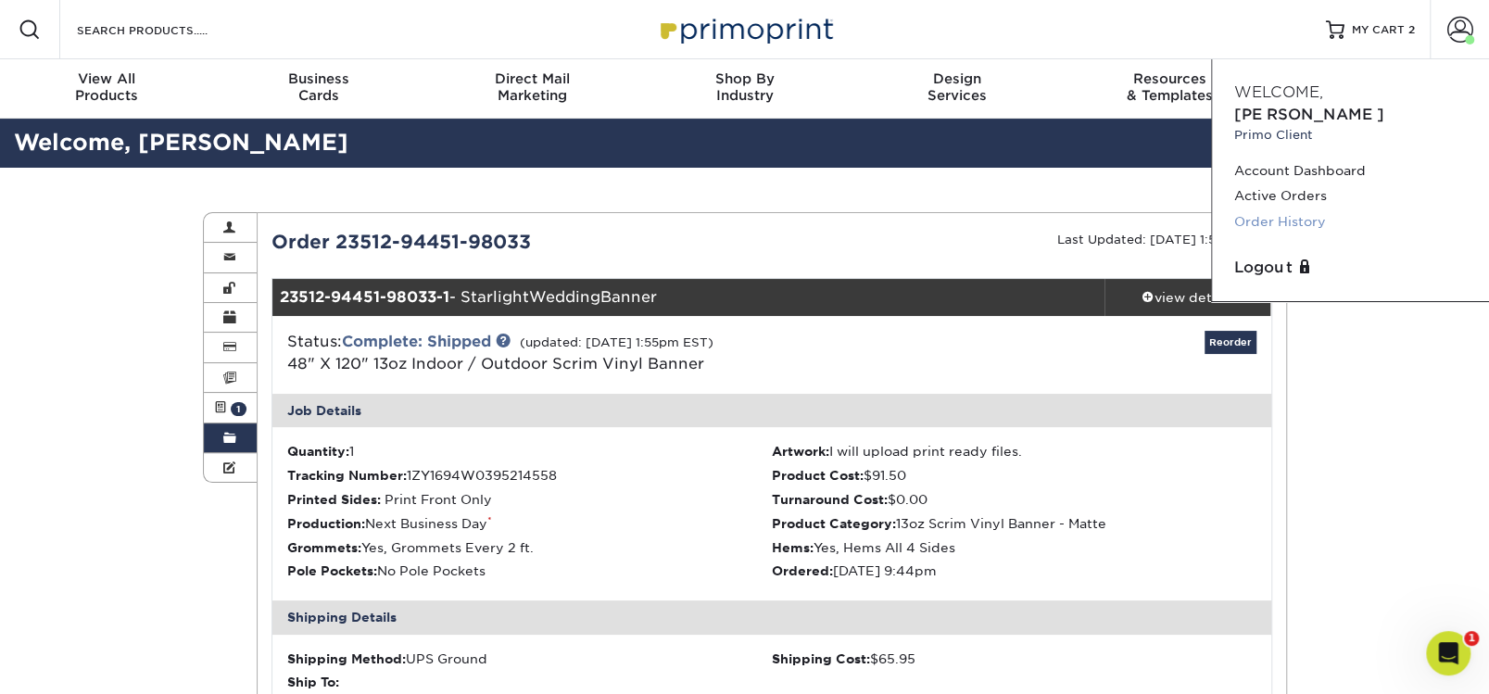
click at [1289, 209] on link "Order History" at bounding box center [1350, 221] width 233 height 25
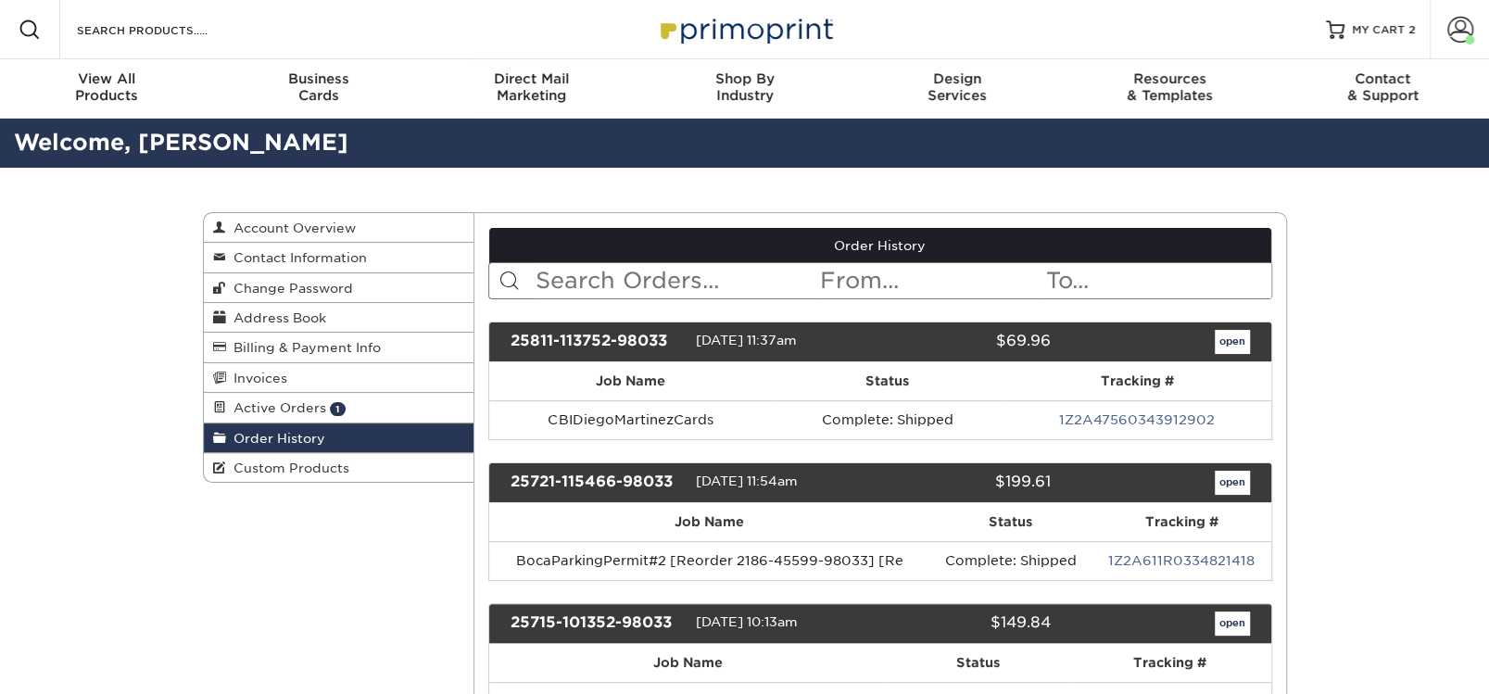
click at [562, 278] on input "text" at bounding box center [676, 280] width 284 height 35
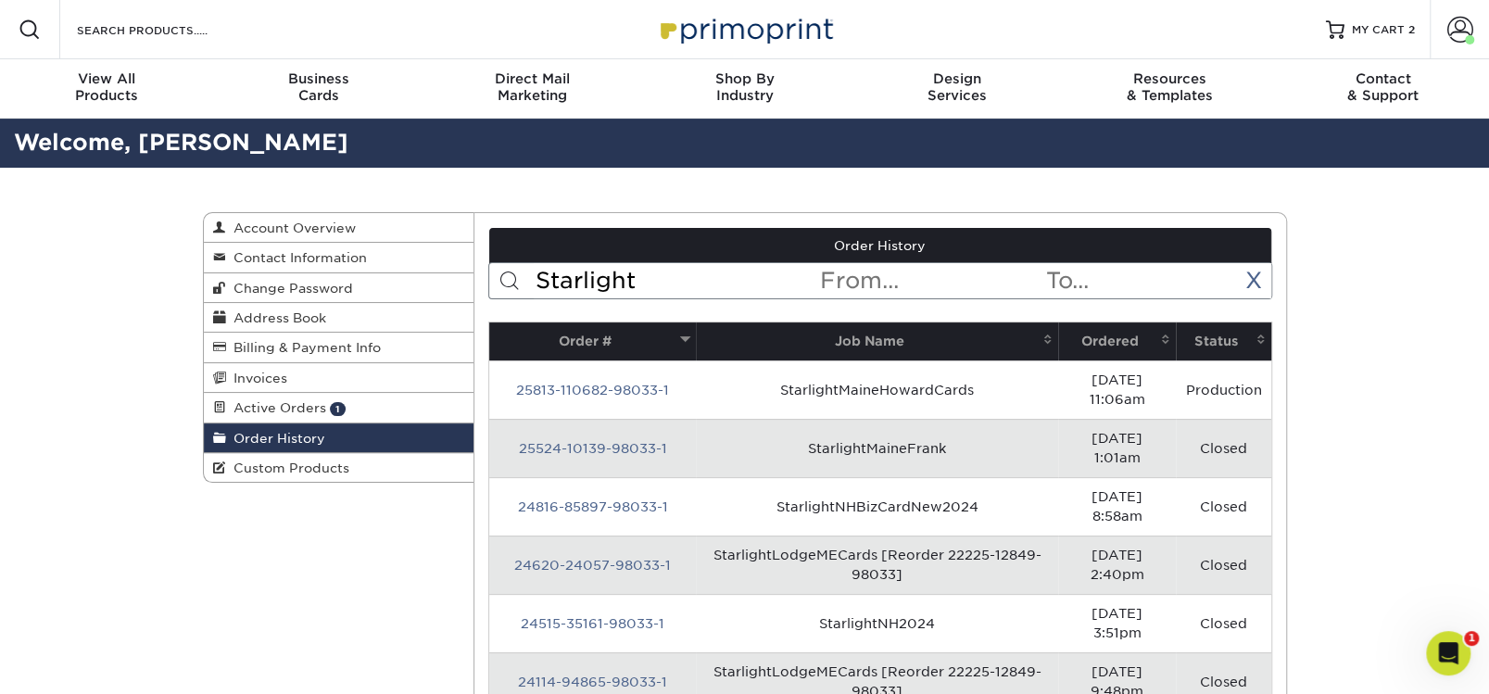
type input "starlight"
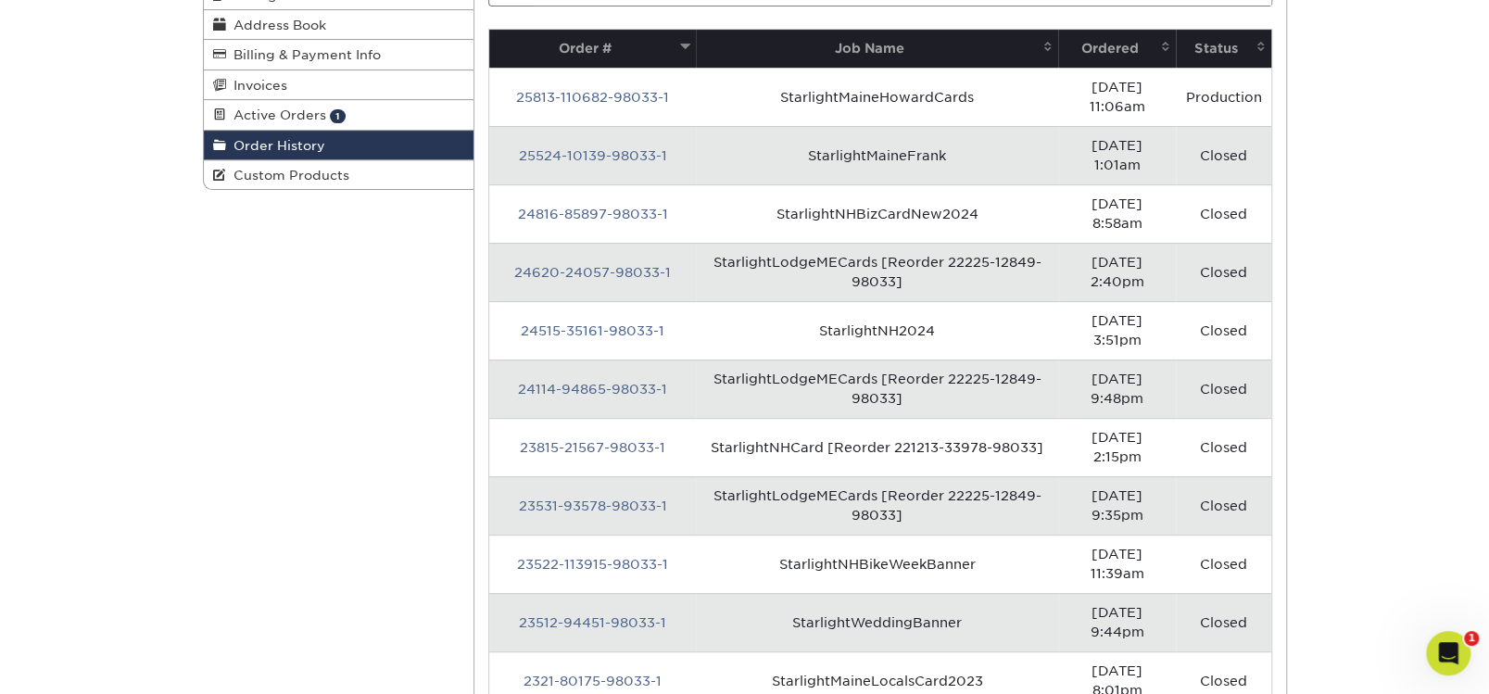
scroll to position [354, 0]
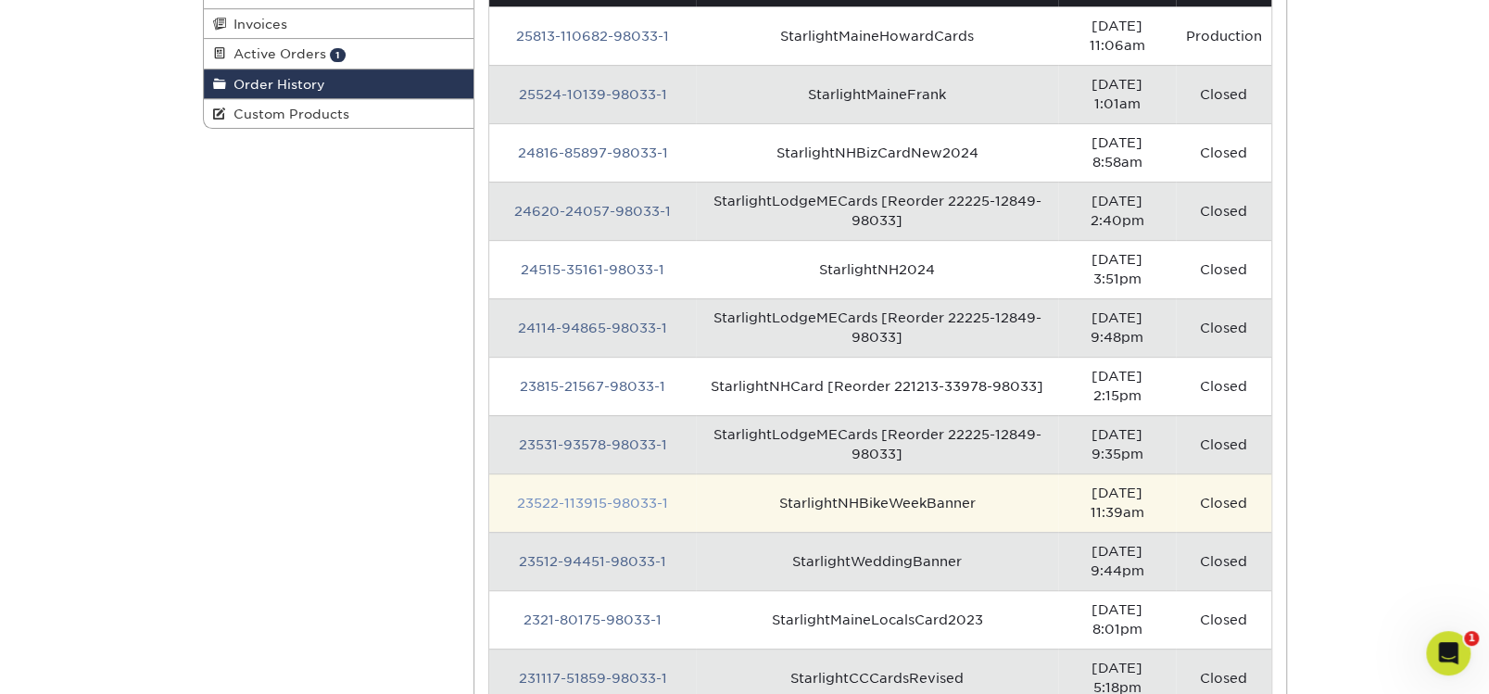
click at [544, 496] on link "23522-113915-98033-1" at bounding box center [592, 503] width 151 height 15
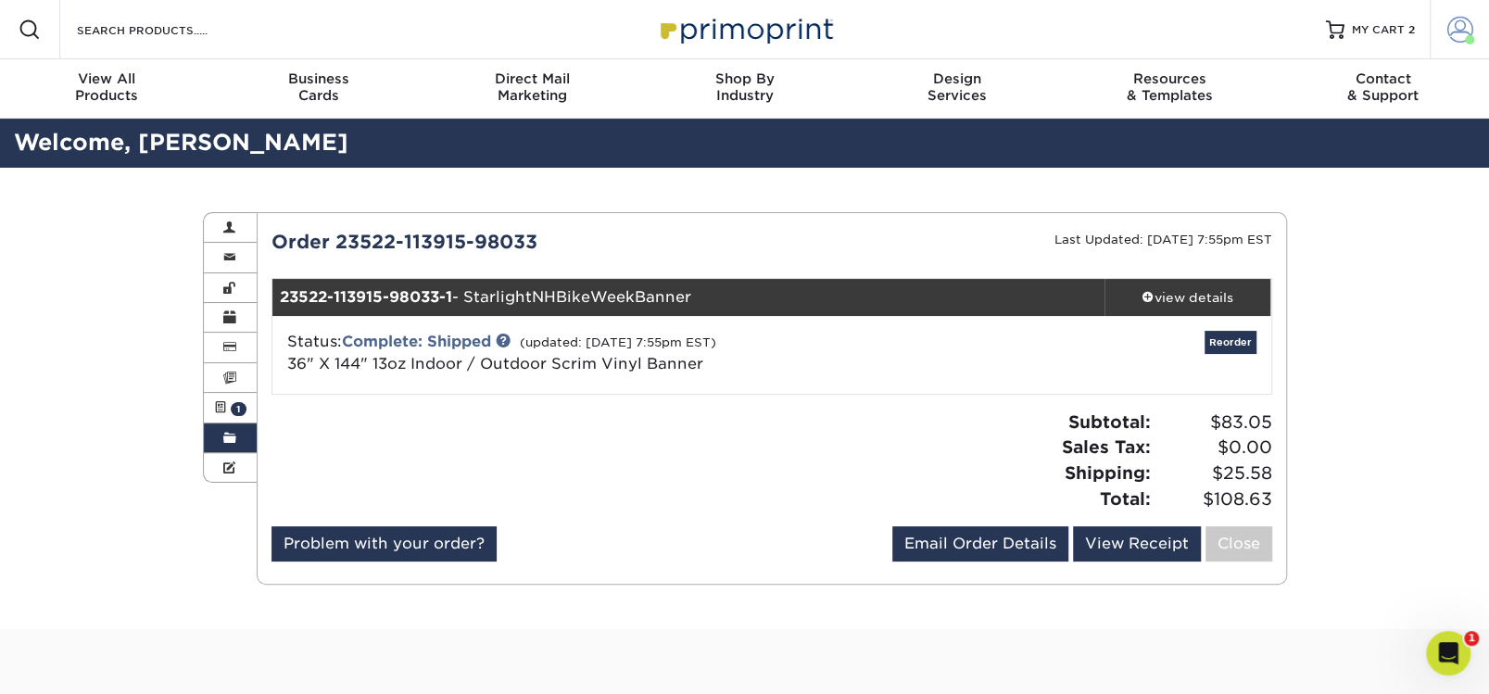
click at [1460, 28] on span at bounding box center [1460, 30] width 26 height 26
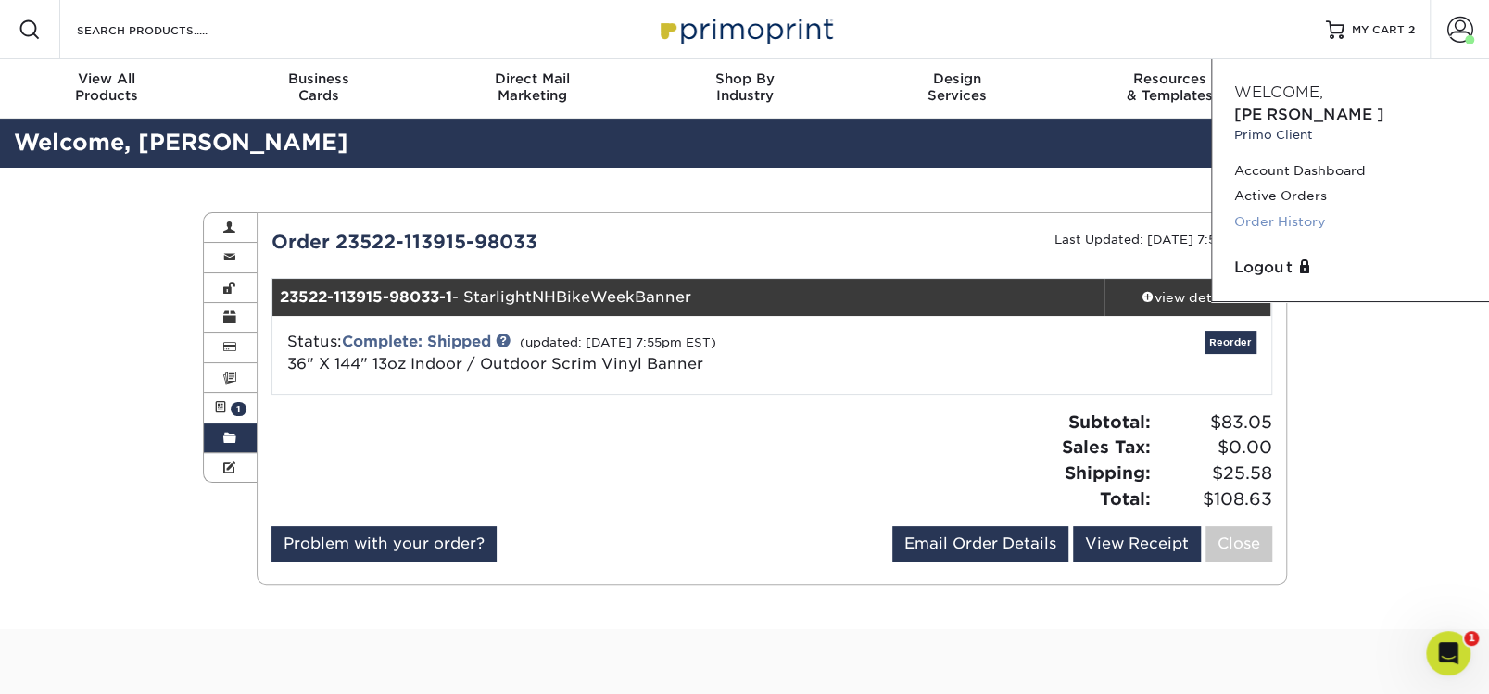
click at [1286, 209] on link "Order History" at bounding box center [1350, 221] width 233 height 25
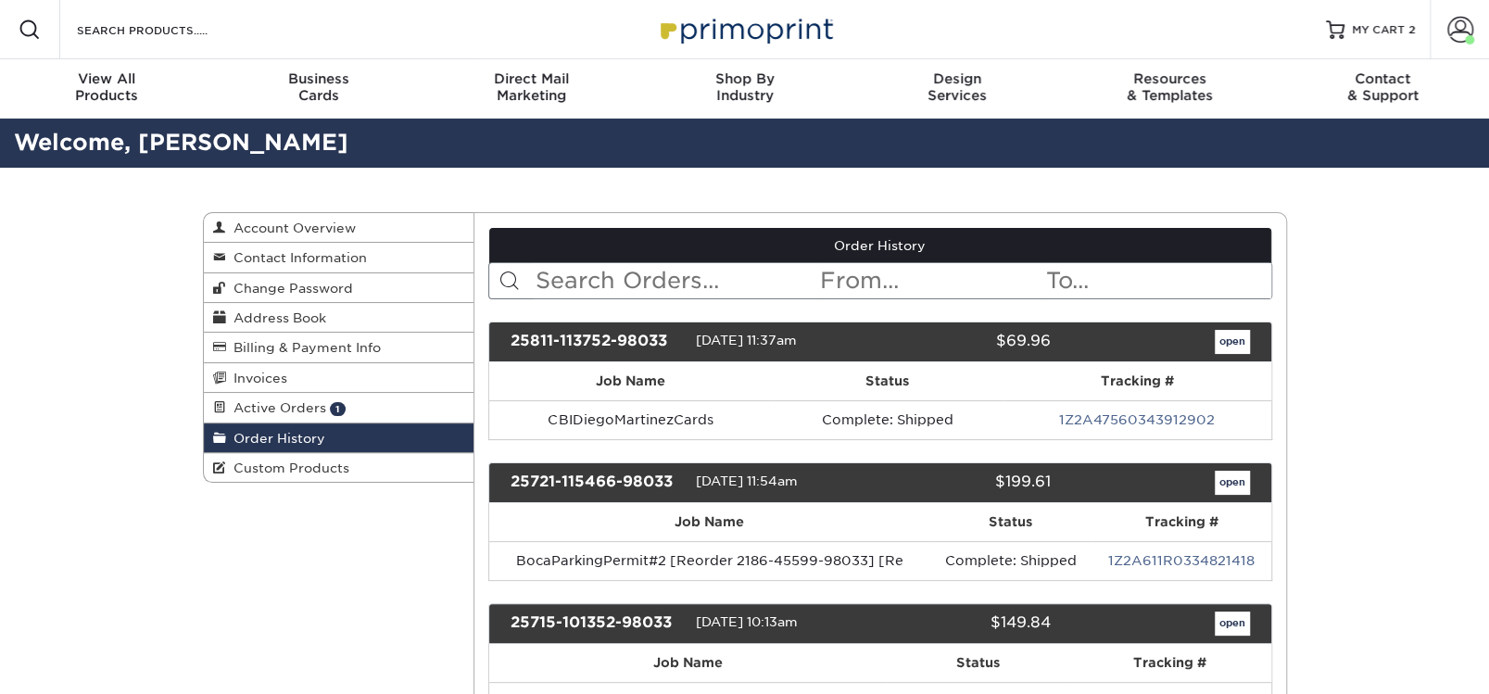
click at [545, 282] on input "text" at bounding box center [676, 280] width 284 height 35
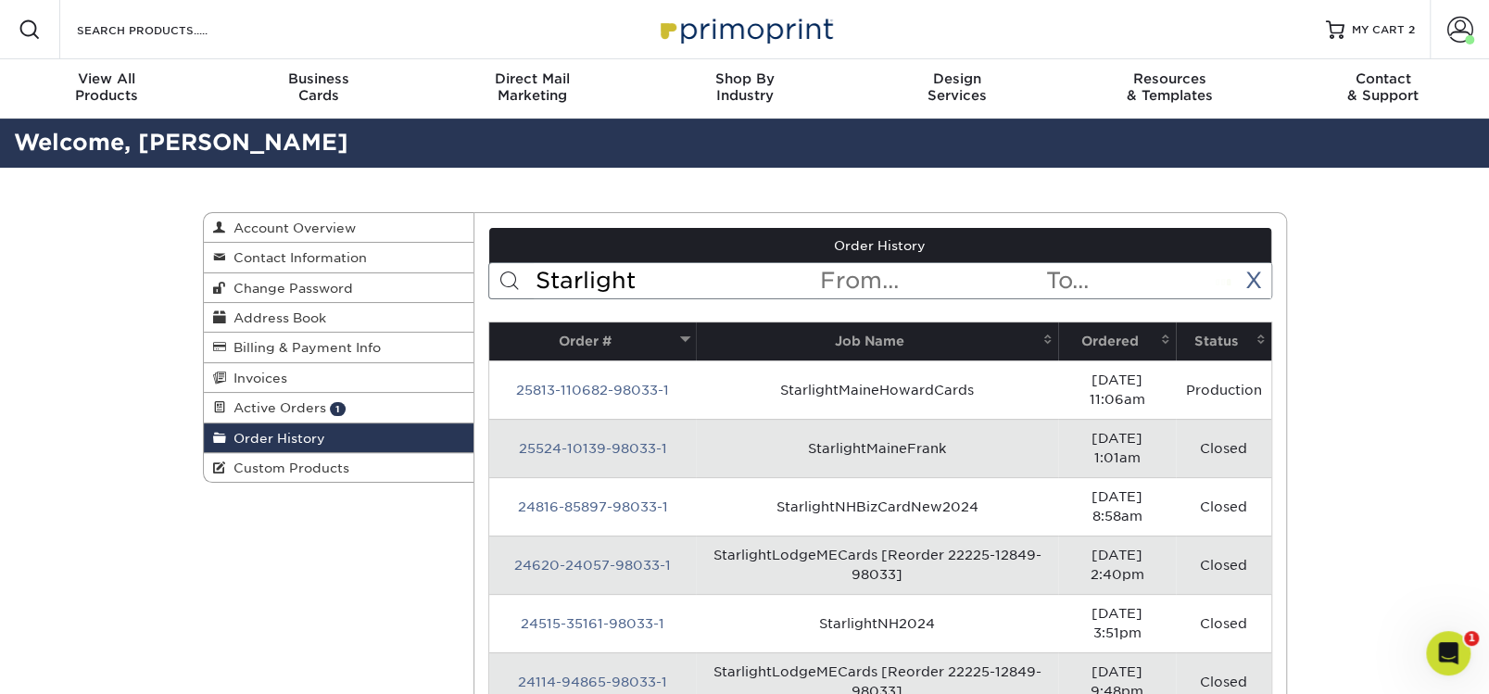
type input "Starlight"
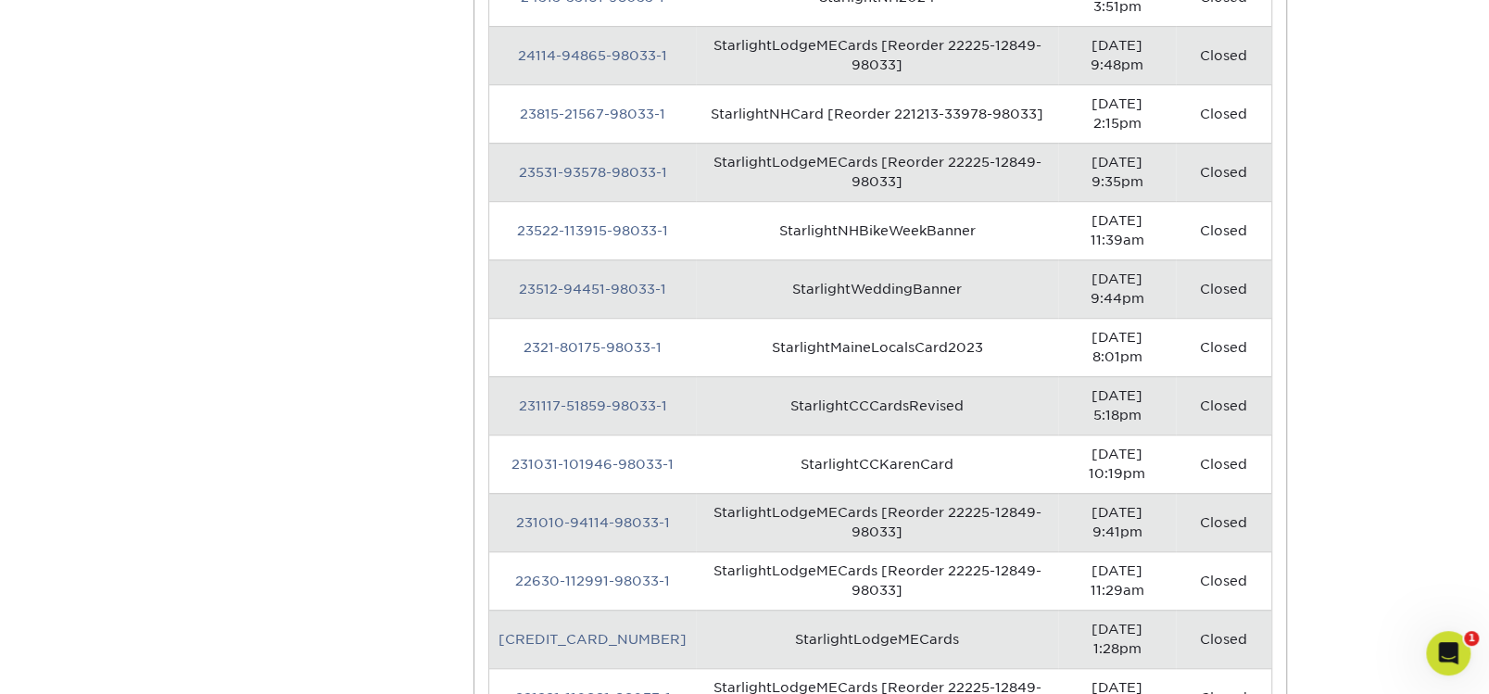
scroll to position [687, 0]
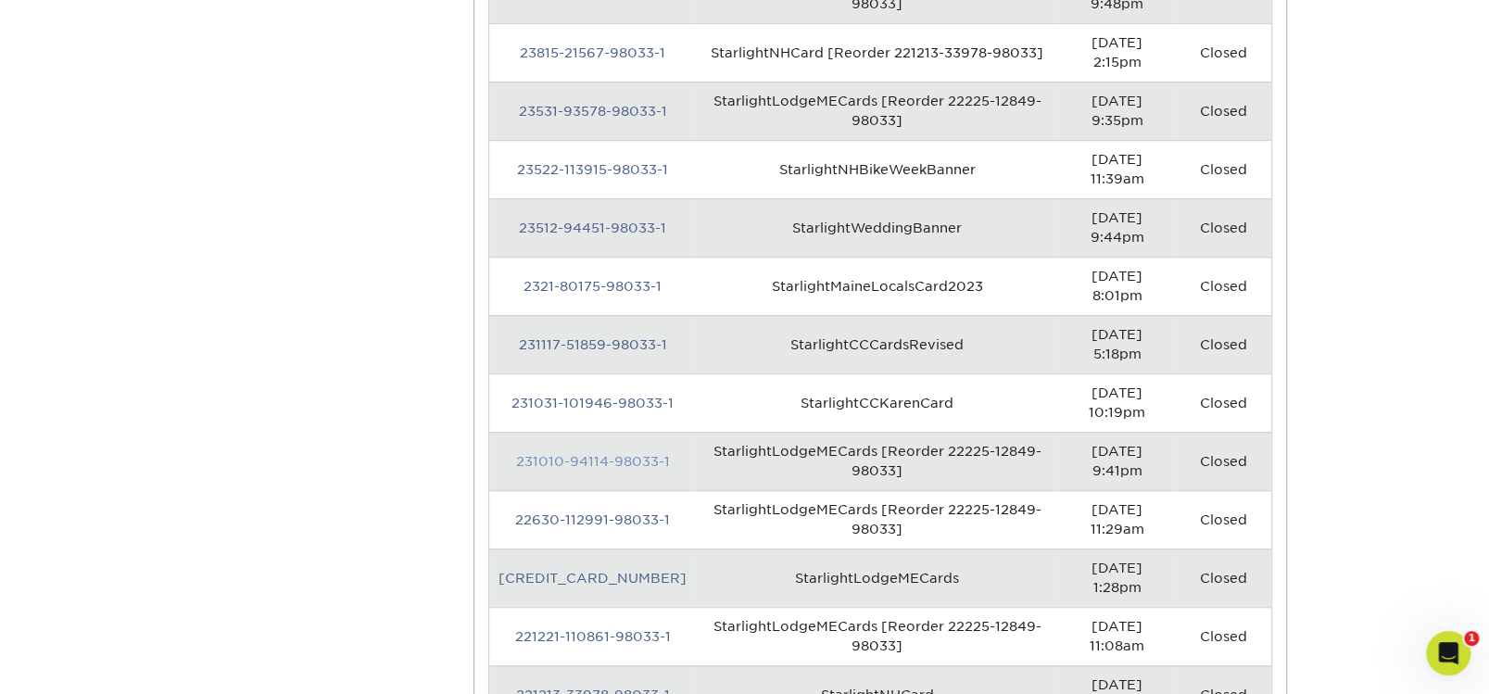
click at [585, 454] on link "231010-94114-98033-1" at bounding box center [593, 461] width 154 height 15
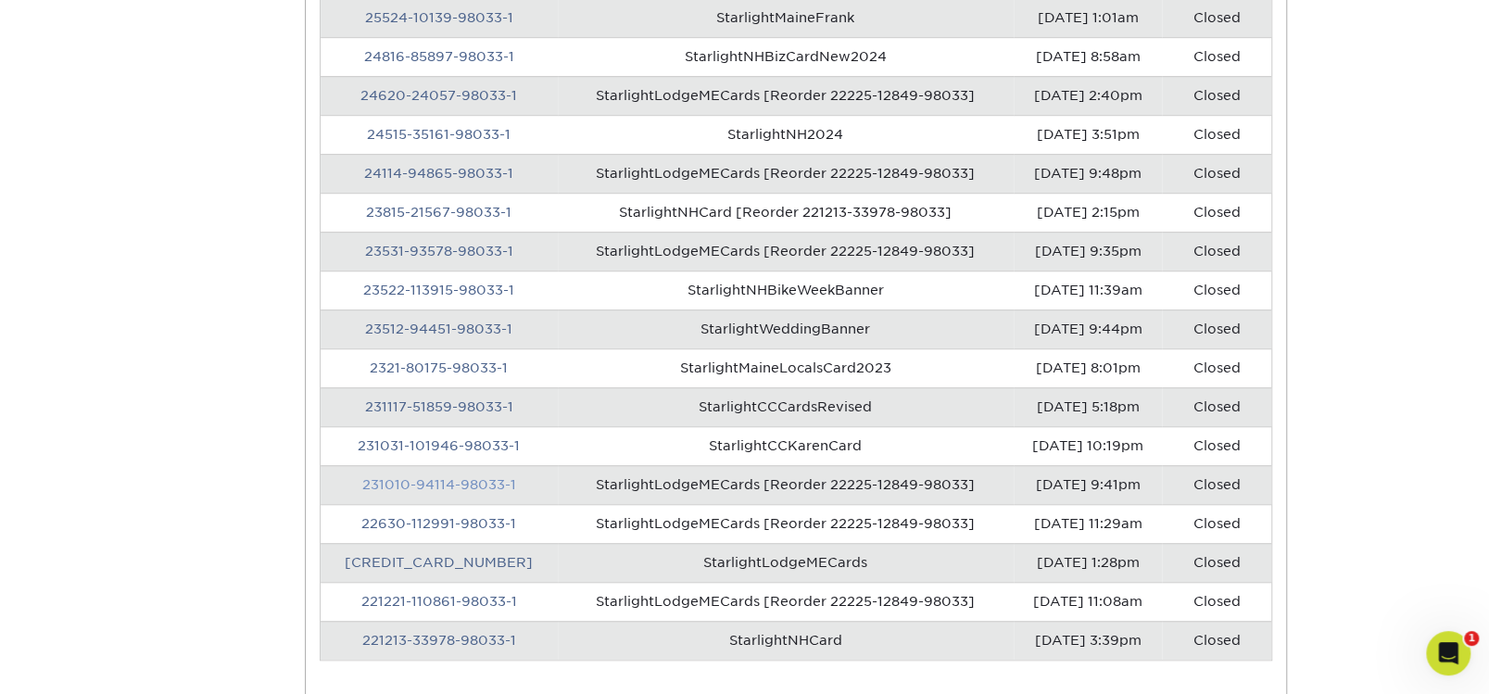
scroll to position [0, 0]
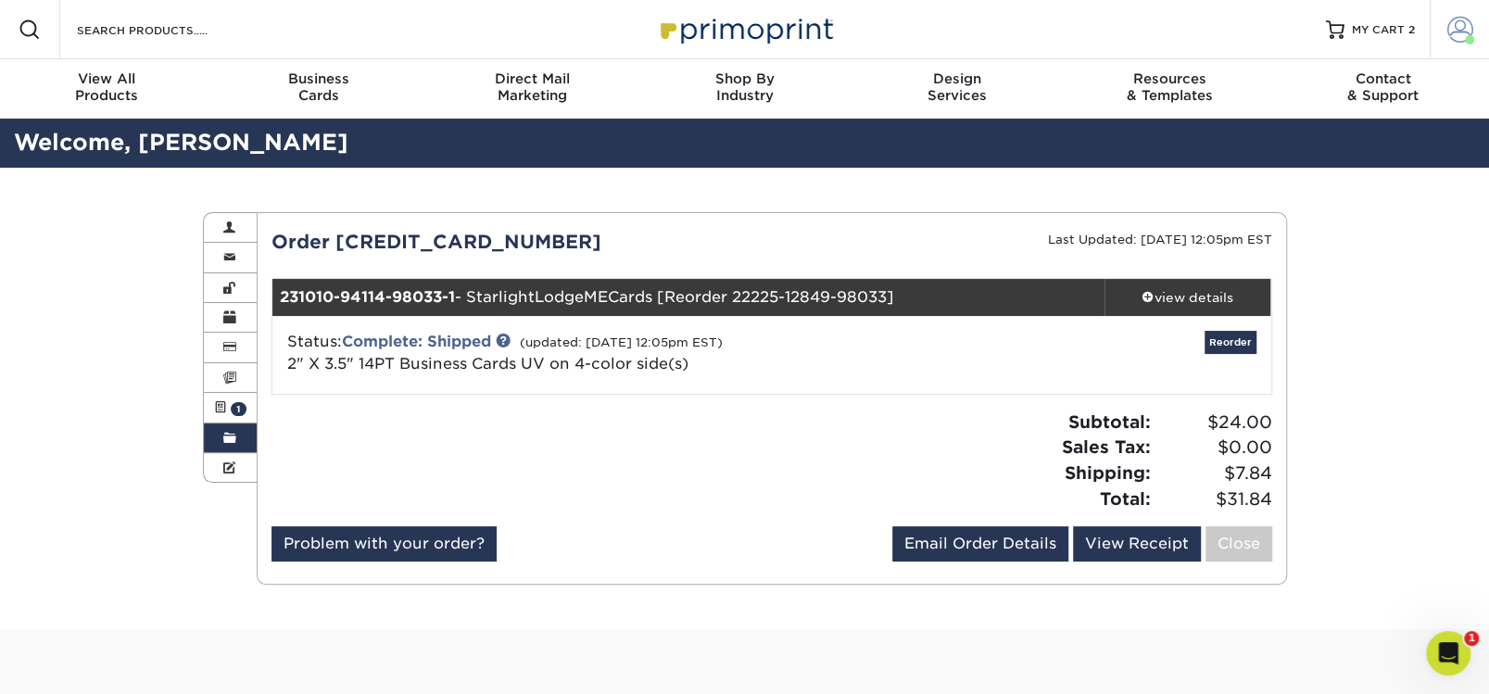
click at [1465, 29] on span at bounding box center [1460, 30] width 26 height 26
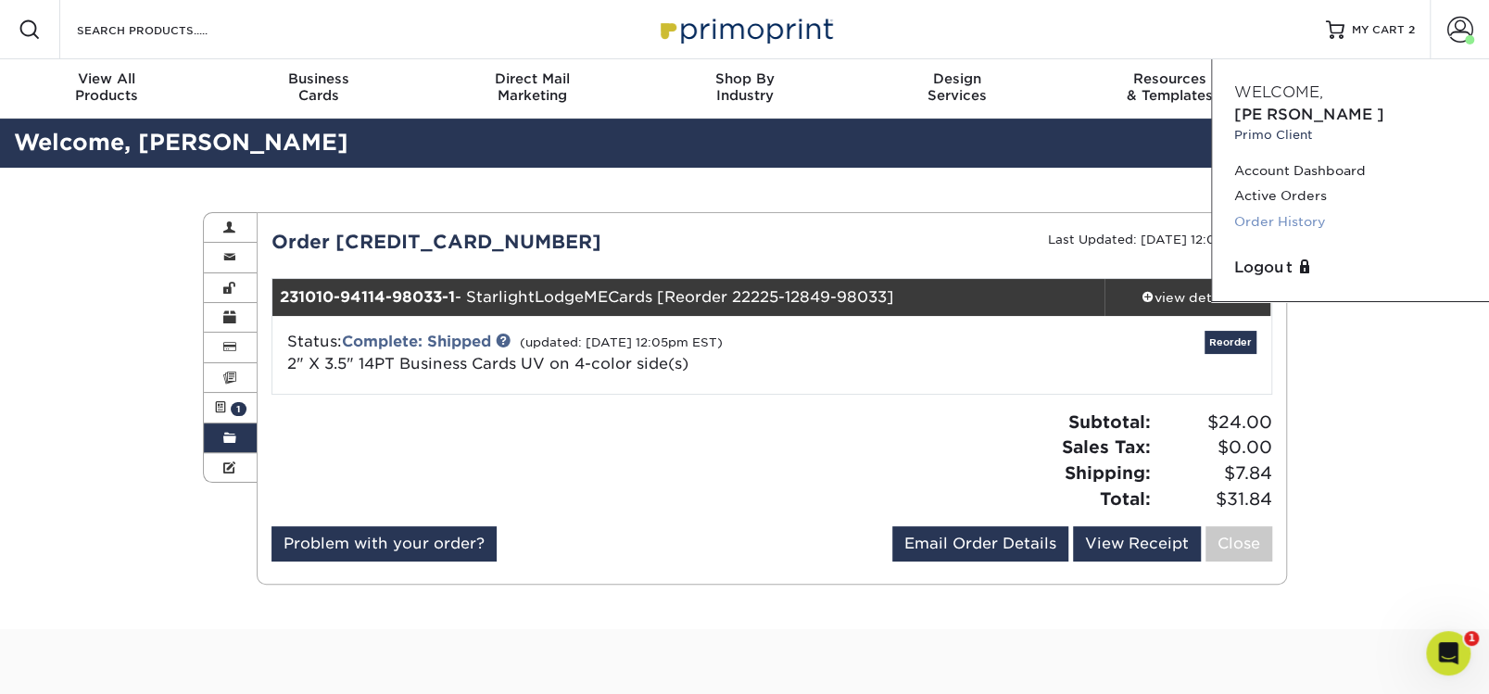
click at [1276, 209] on link "Order History" at bounding box center [1350, 221] width 233 height 25
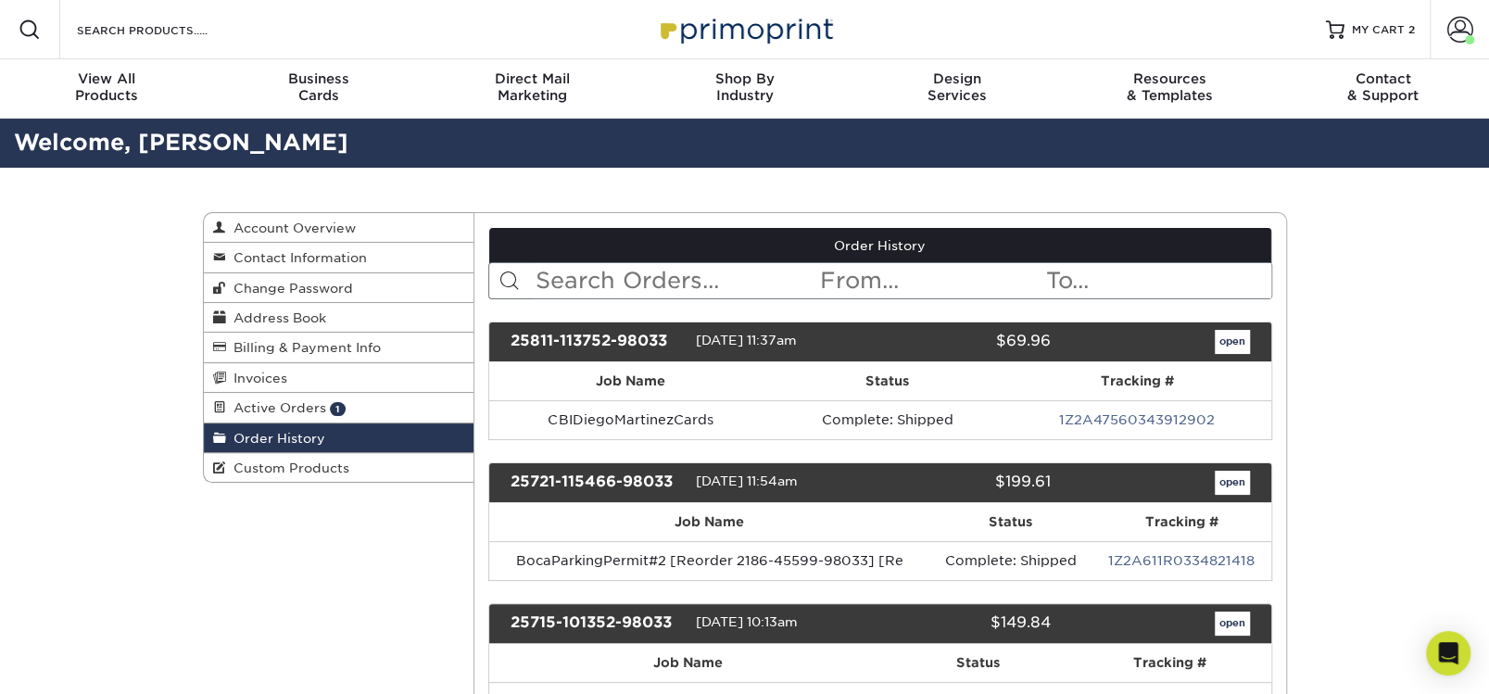
click at [593, 277] on input "text" at bounding box center [676, 280] width 284 height 35
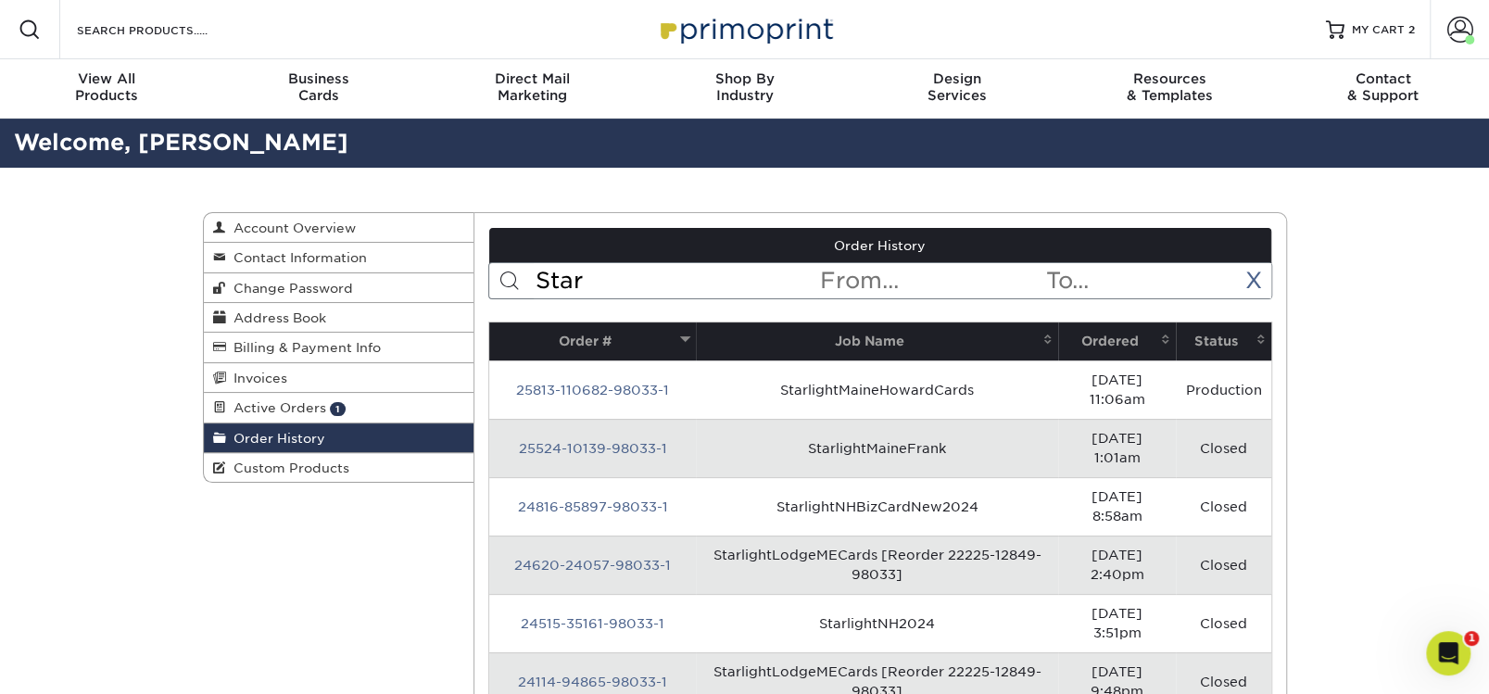
type input "starlight"
click at [583, 558] on link "24620-24057-98033-1" at bounding box center [592, 565] width 157 height 15
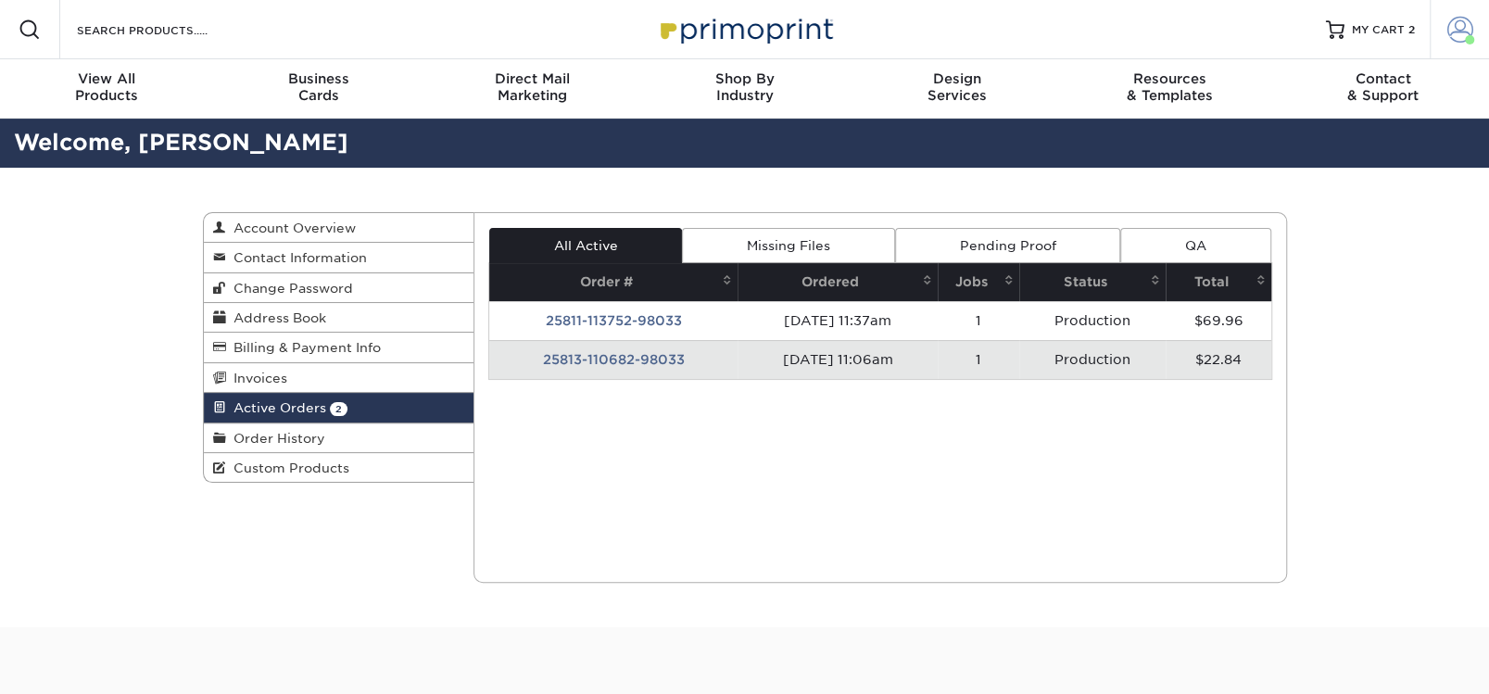
click at [1465, 20] on span at bounding box center [1460, 30] width 26 height 26
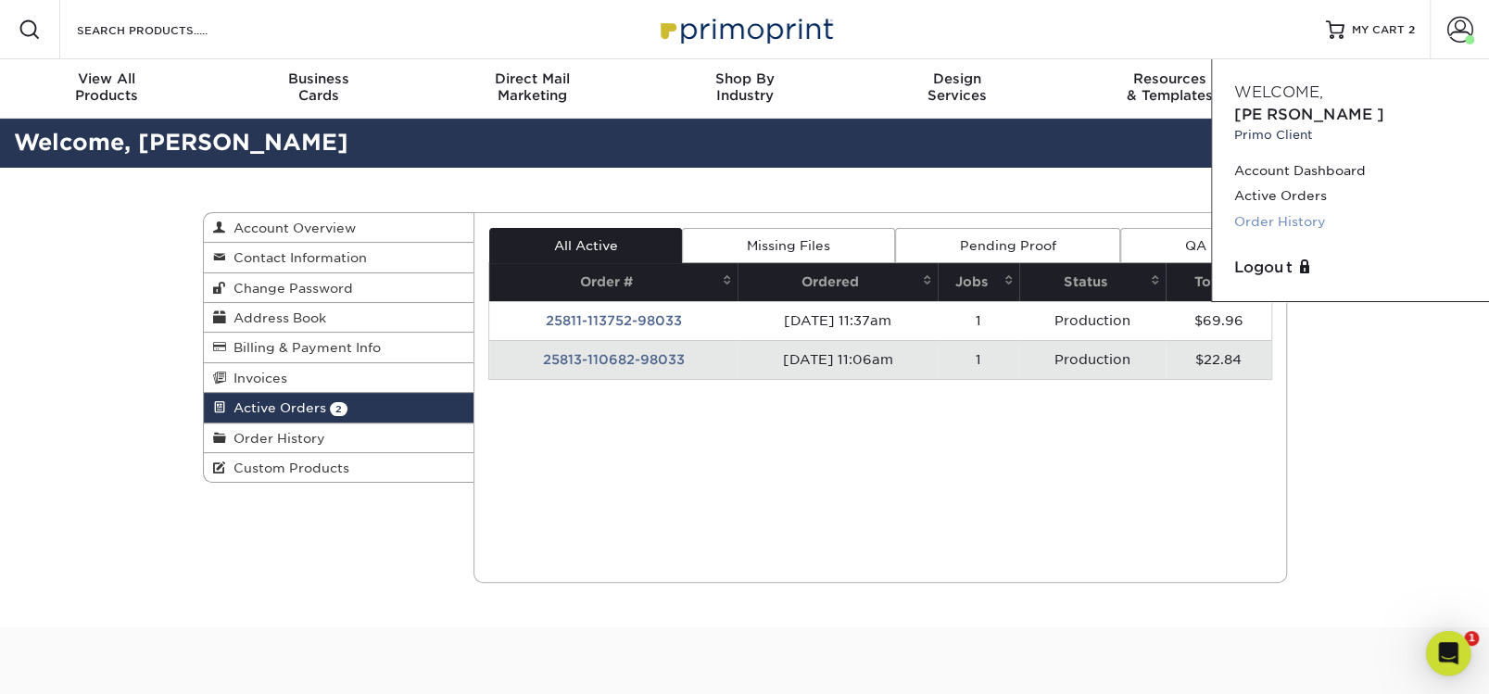
click at [1266, 209] on link "Order History" at bounding box center [1350, 221] width 233 height 25
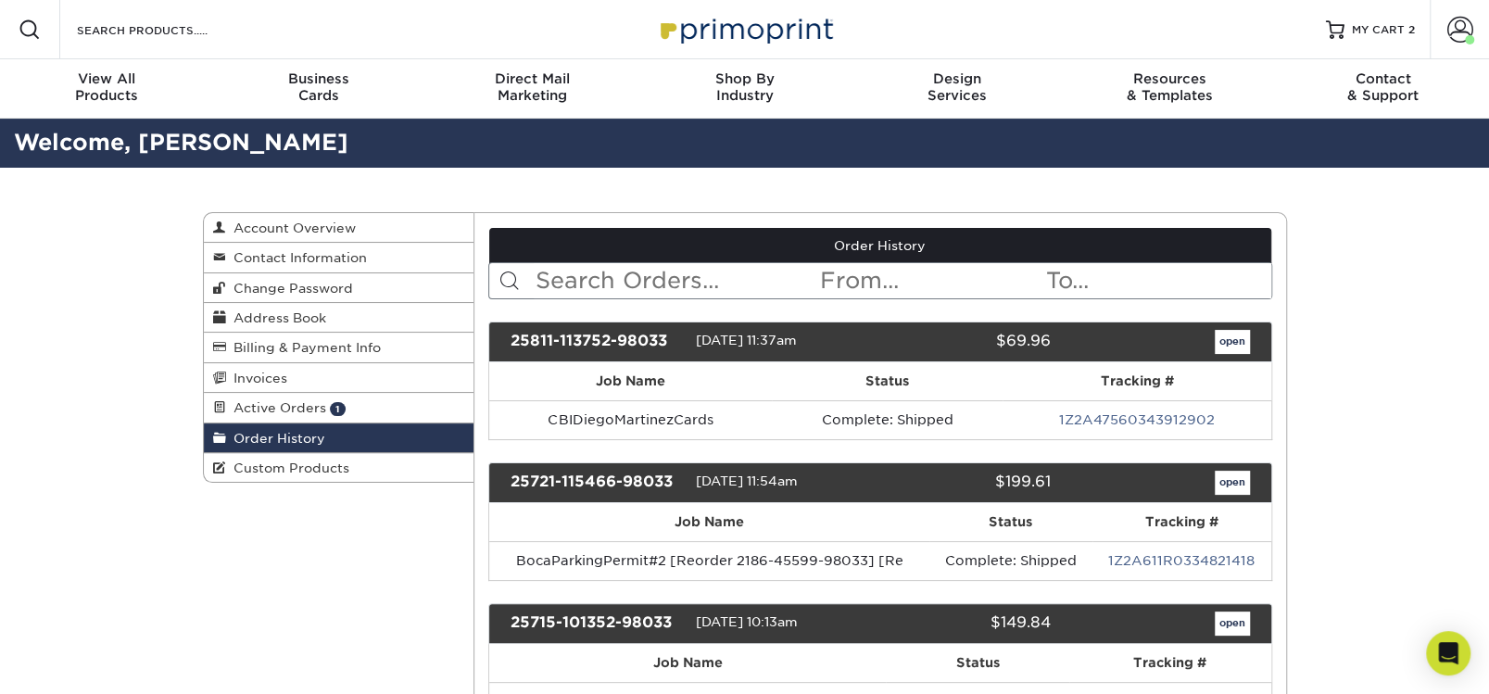
click at [563, 287] on input "text" at bounding box center [676, 280] width 284 height 35
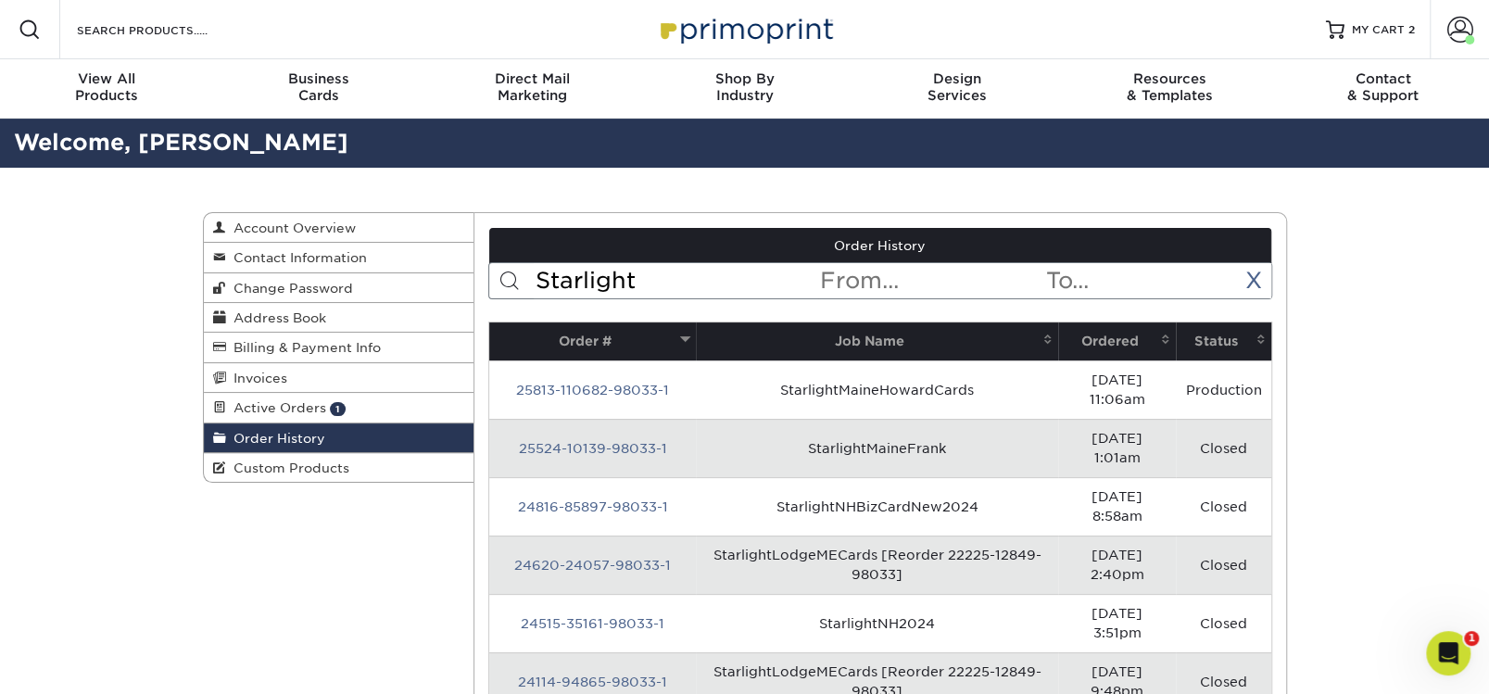
type input "starlight"
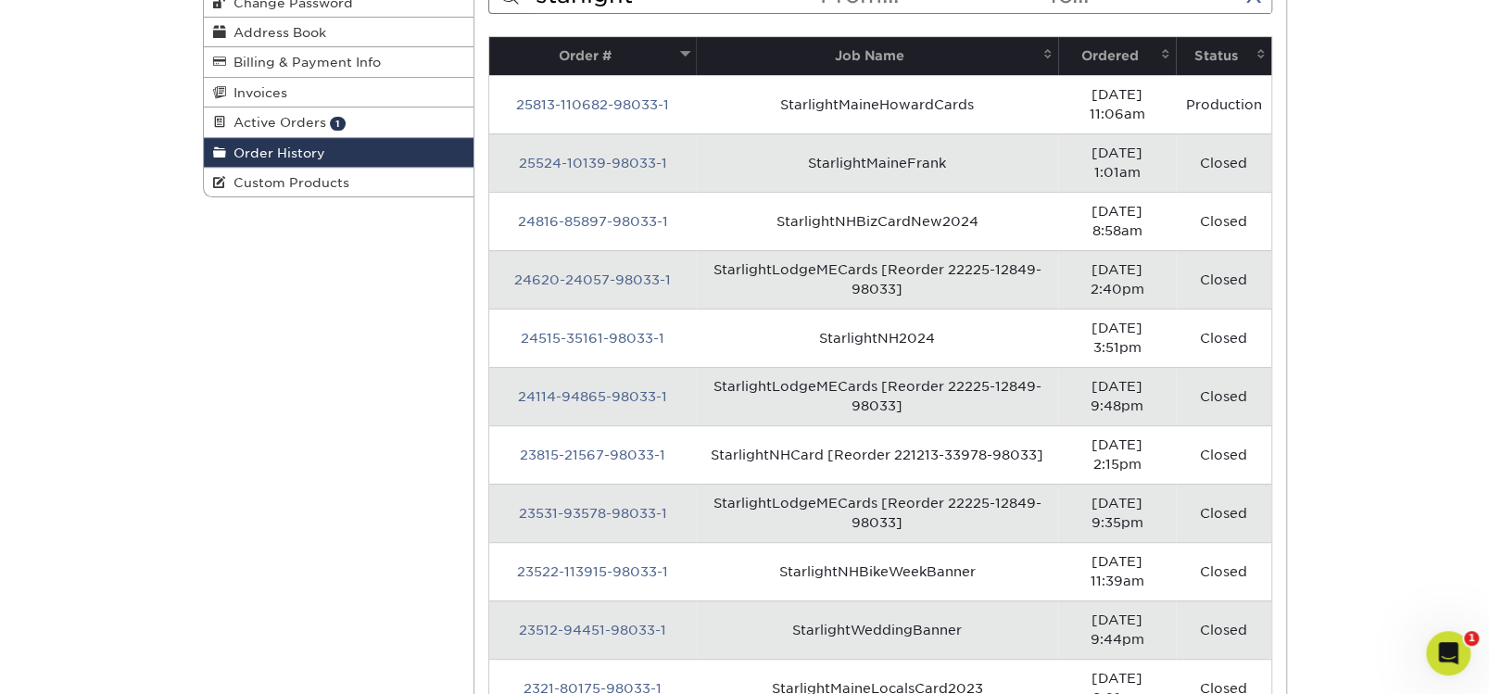
scroll to position [346, 0]
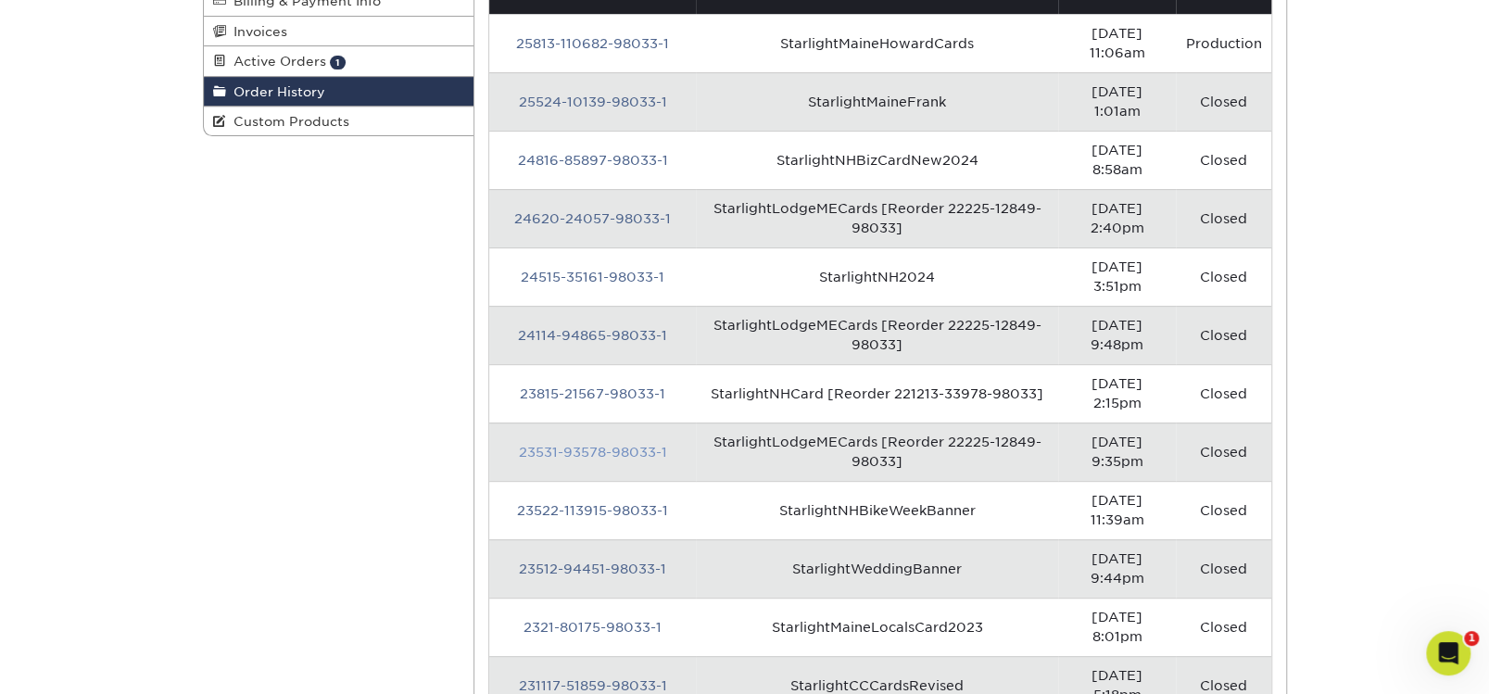
click at [566, 445] on link "23531-93578-98033-1" at bounding box center [593, 452] width 148 height 15
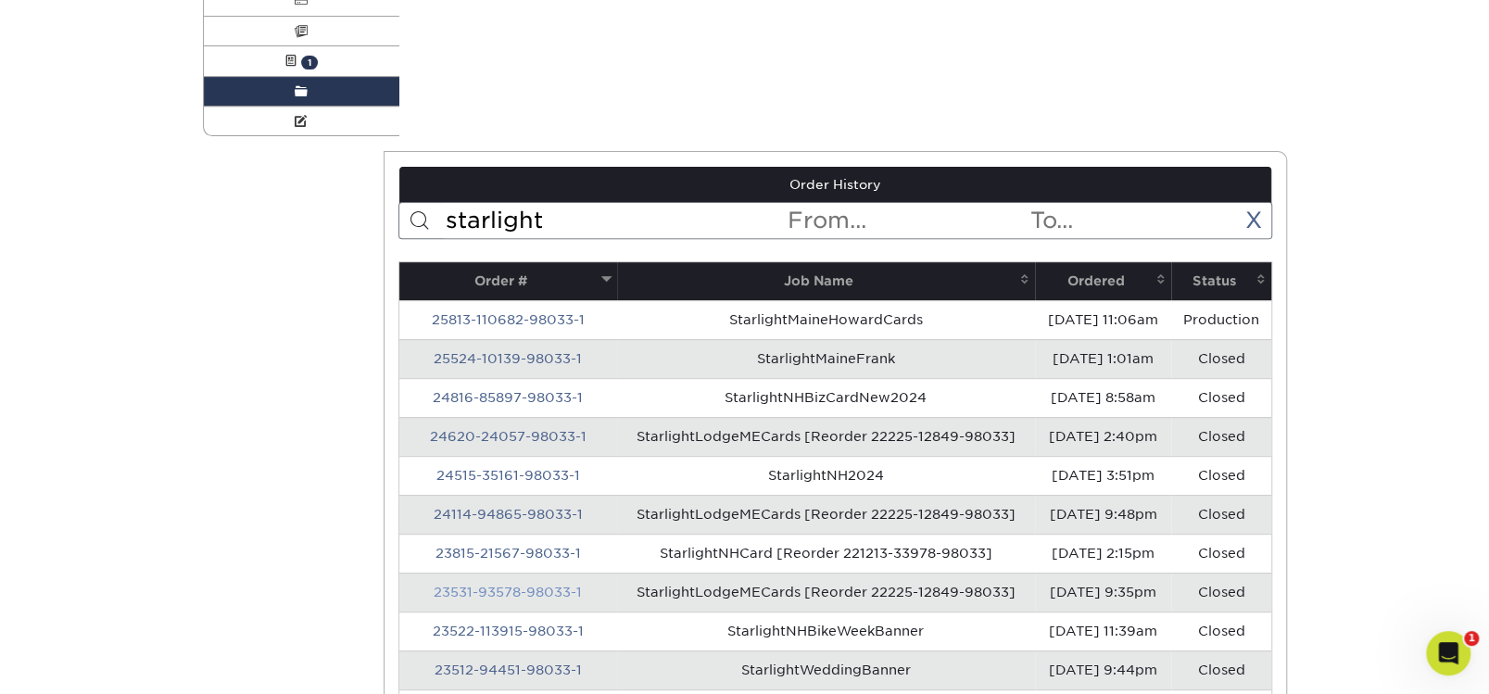
scroll to position [0, 0]
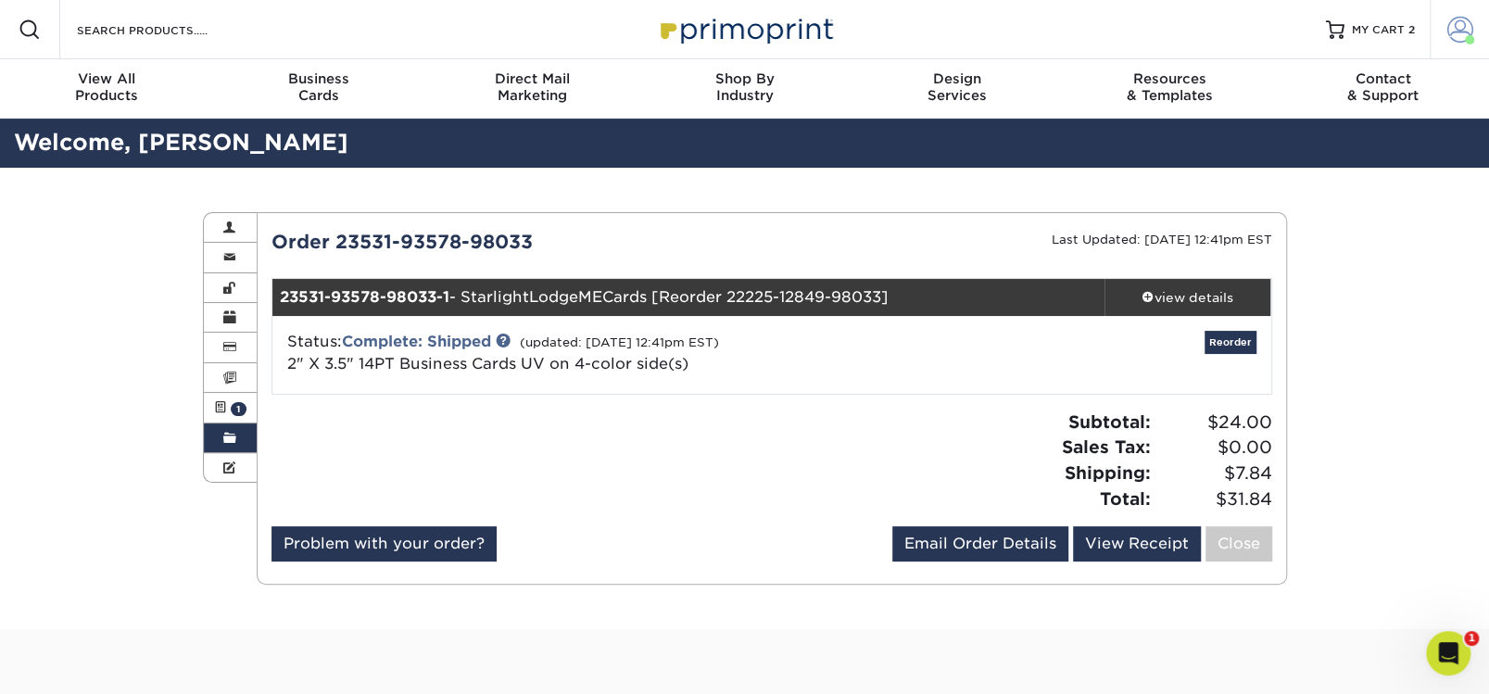
click at [1462, 30] on span at bounding box center [1460, 30] width 26 height 26
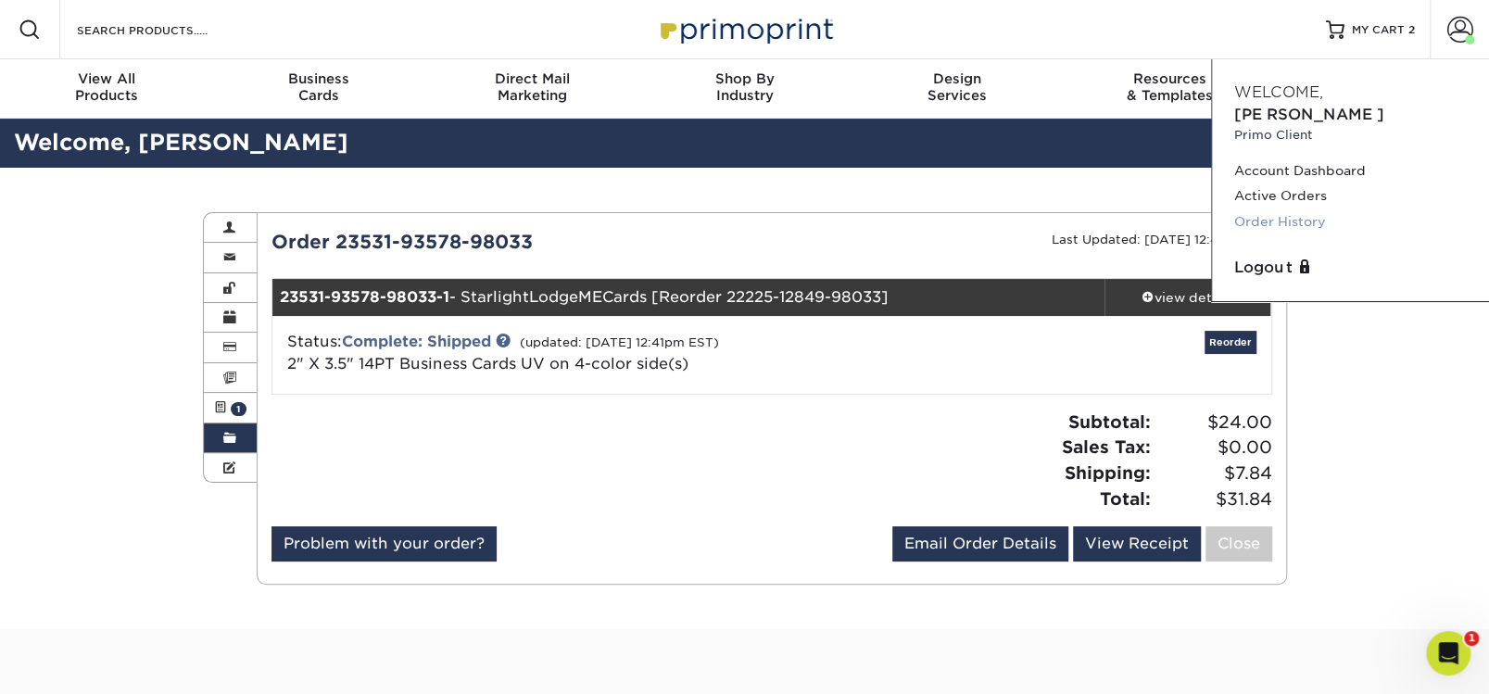
click at [1294, 209] on link "Order History" at bounding box center [1350, 221] width 233 height 25
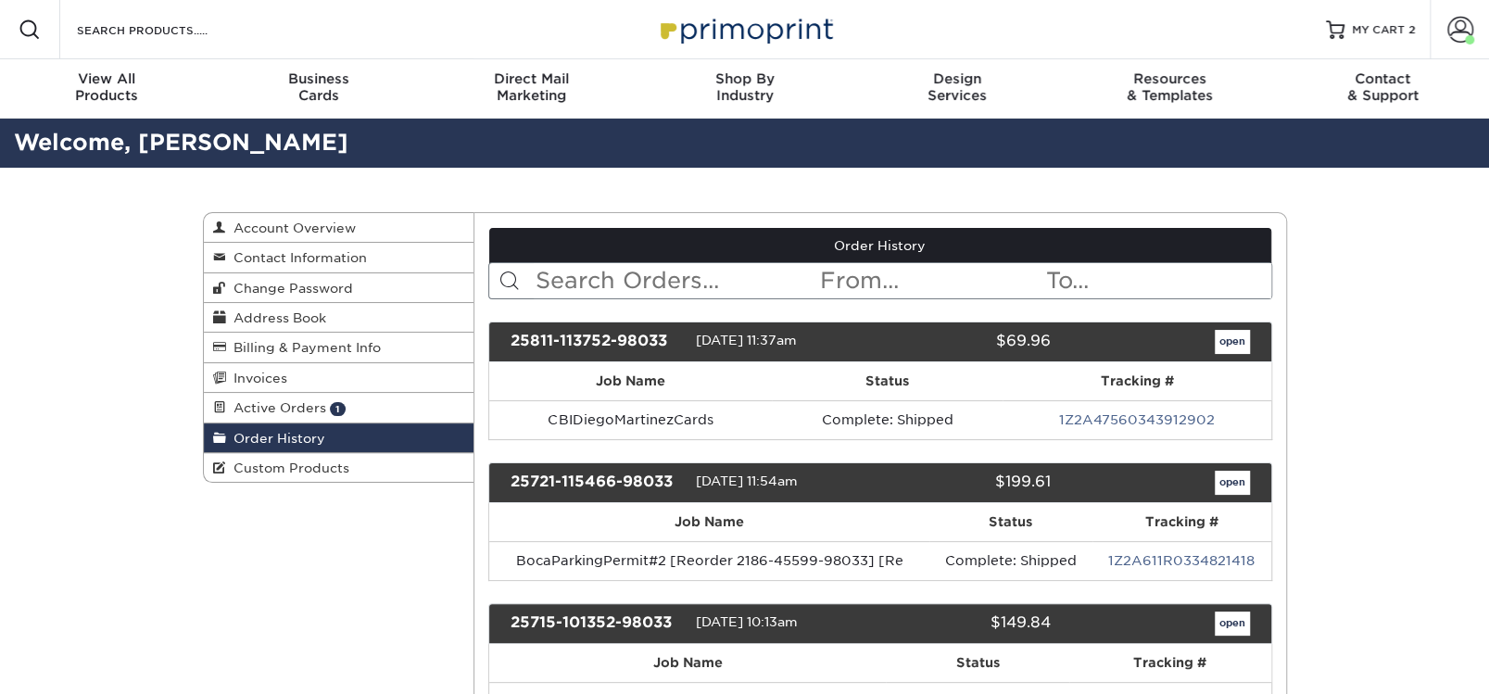
click at [561, 288] on input "text" at bounding box center [676, 280] width 284 height 35
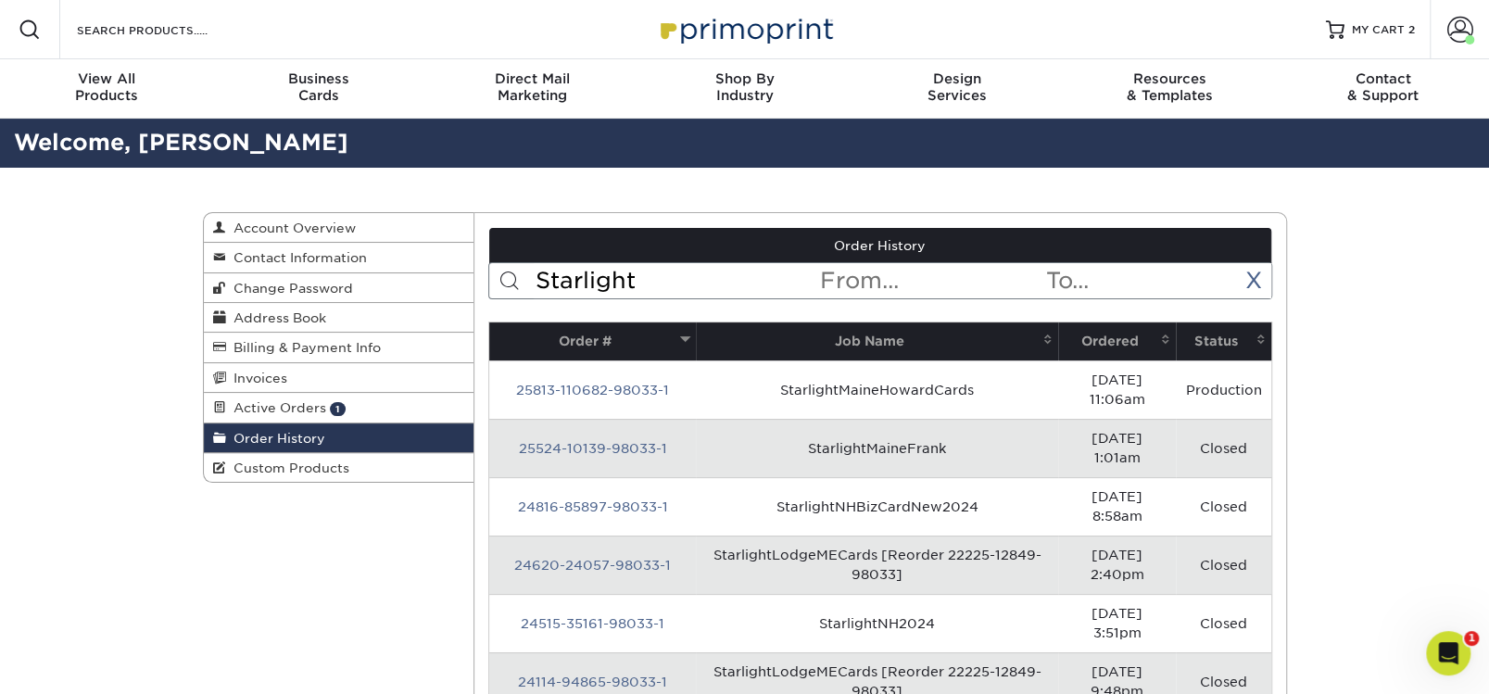
type input "starlight"
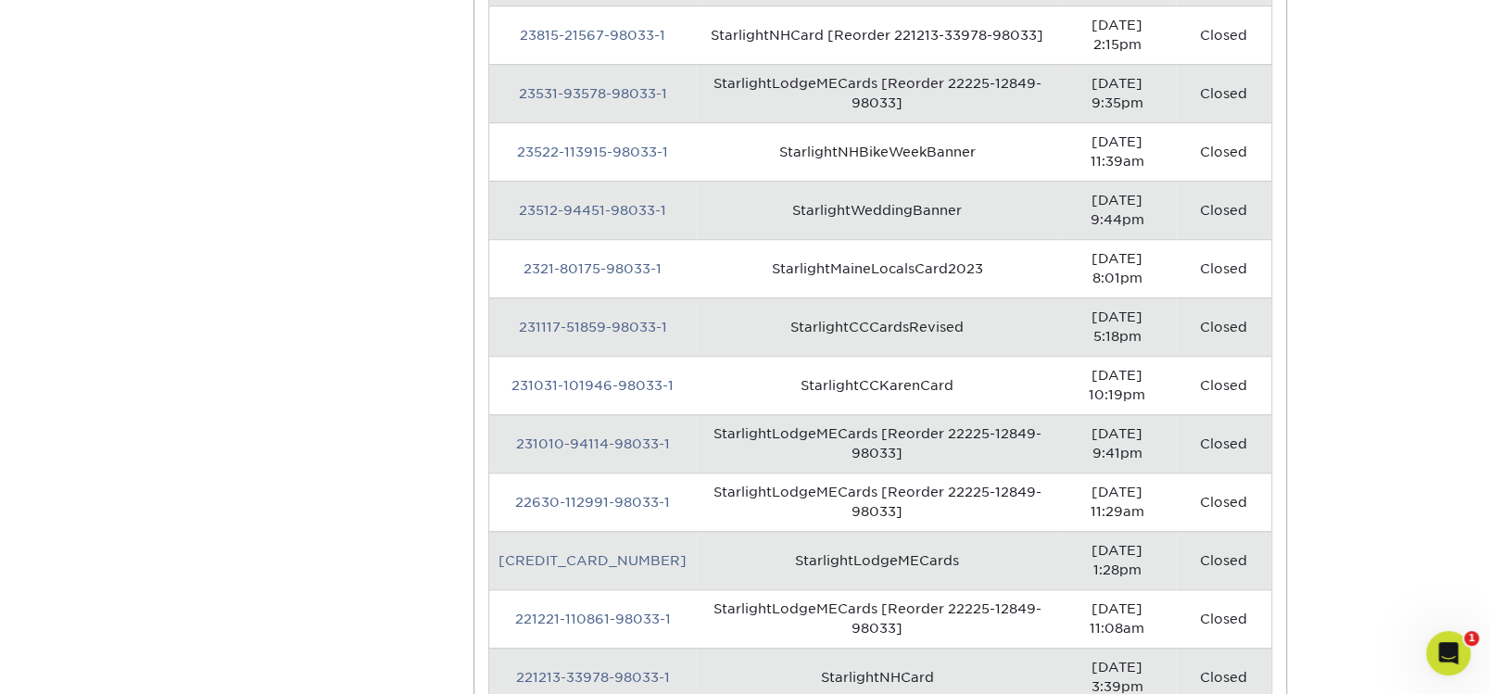
scroll to position [643, 0]
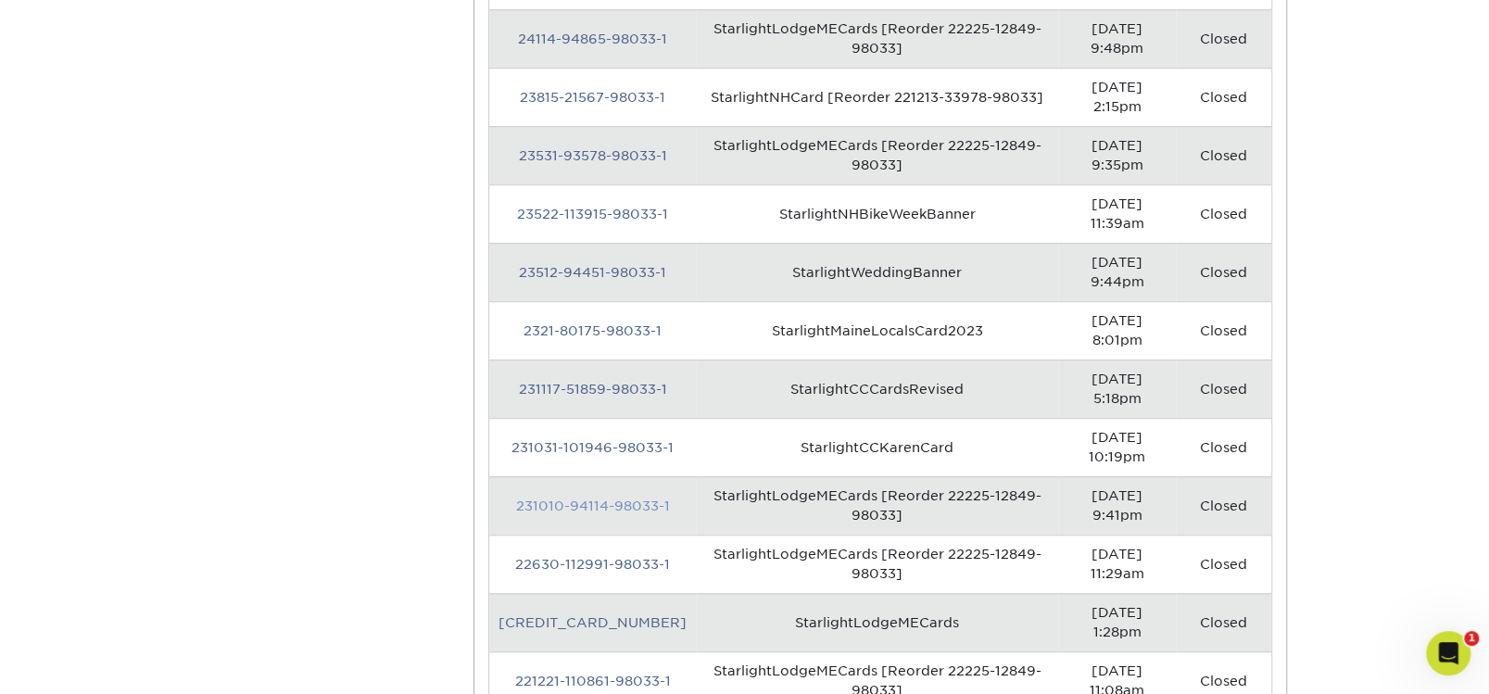
click at [576, 498] on link "231010-94114-98033-1" at bounding box center [593, 505] width 154 height 15
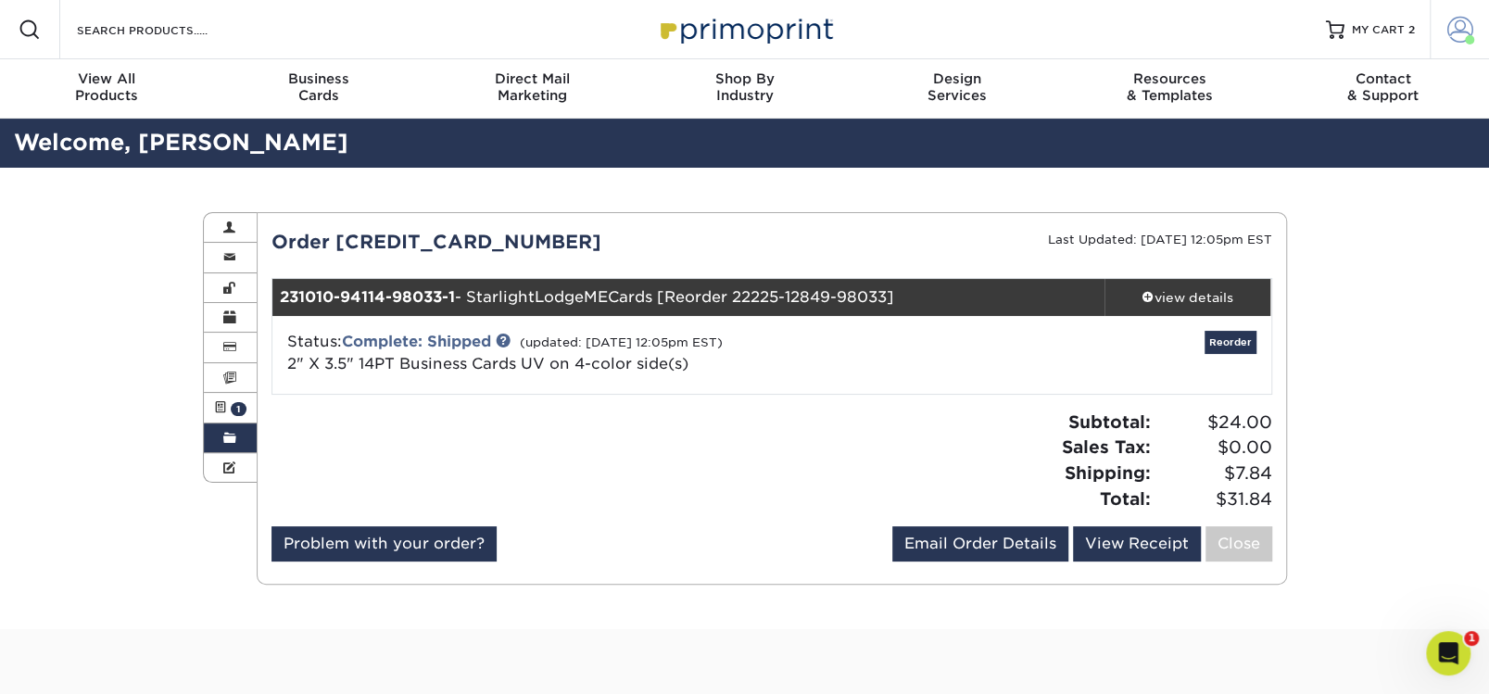
click at [1455, 29] on span at bounding box center [1460, 30] width 26 height 26
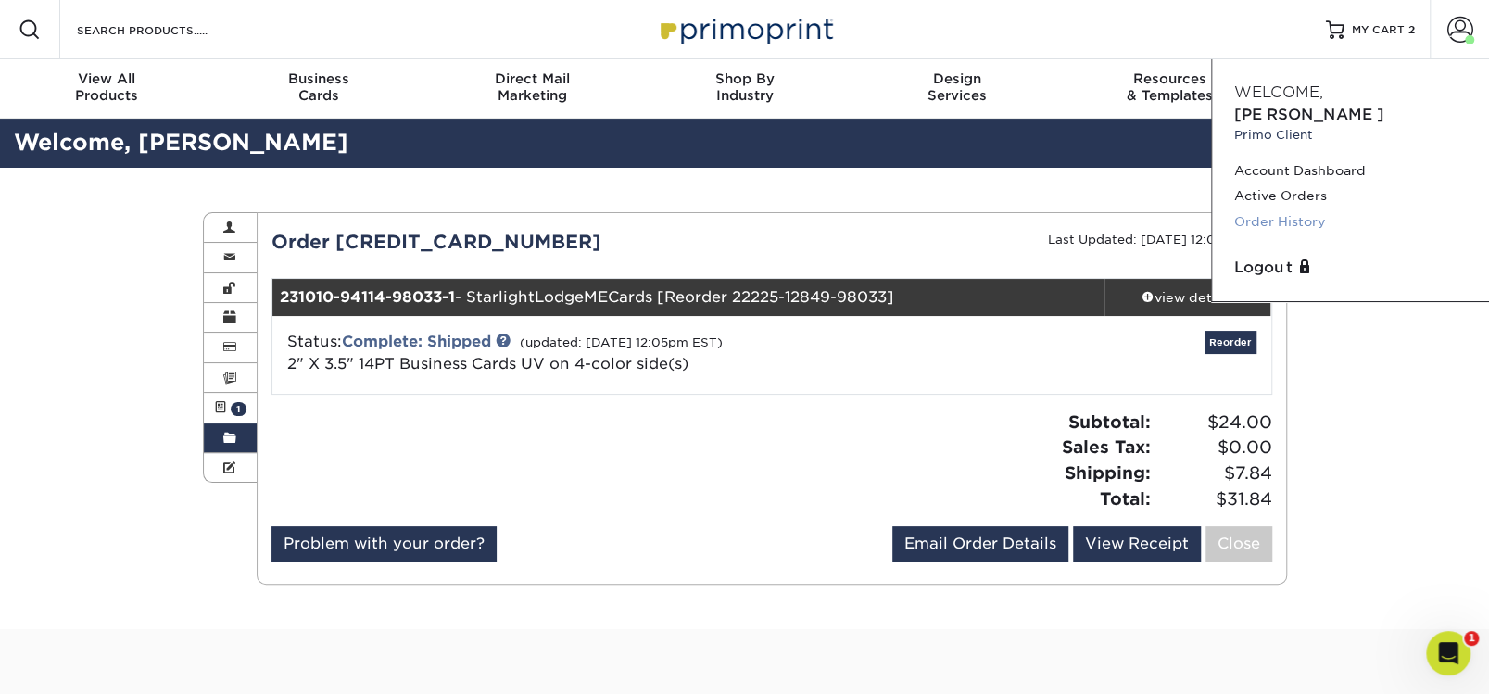
click at [1301, 209] on link "Order History" at bounding box center [1350, 221] width 233 height 25
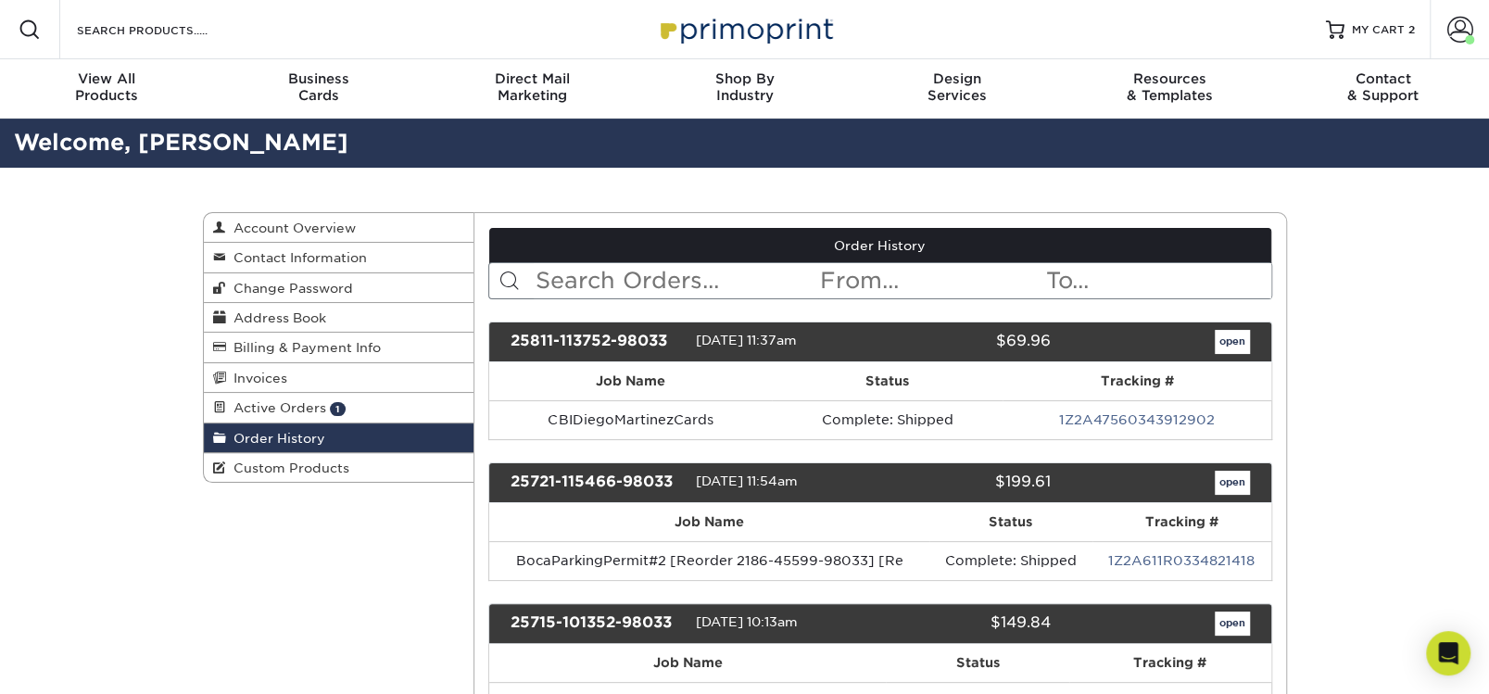
click at [566, 284] on input "text" at bounding box center [676, 280] width 284 height 35
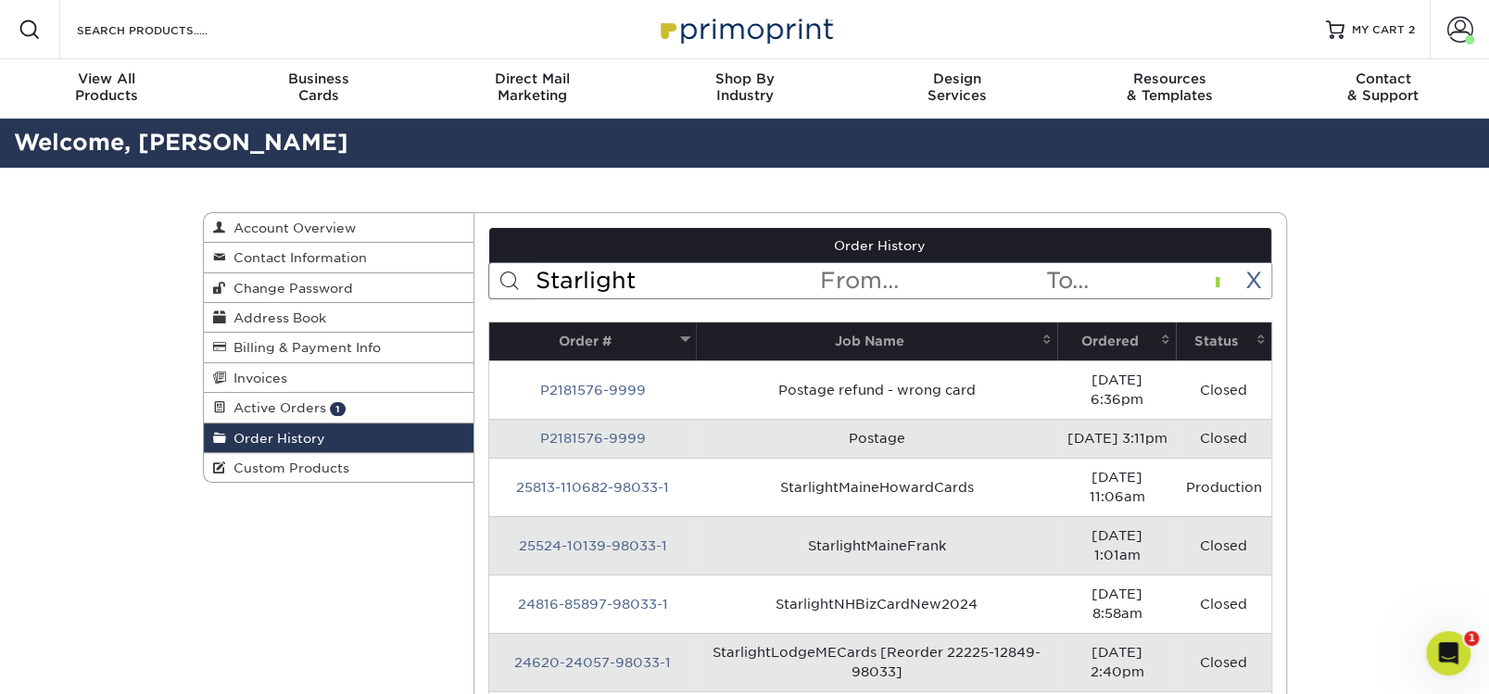
type input "Starlight"
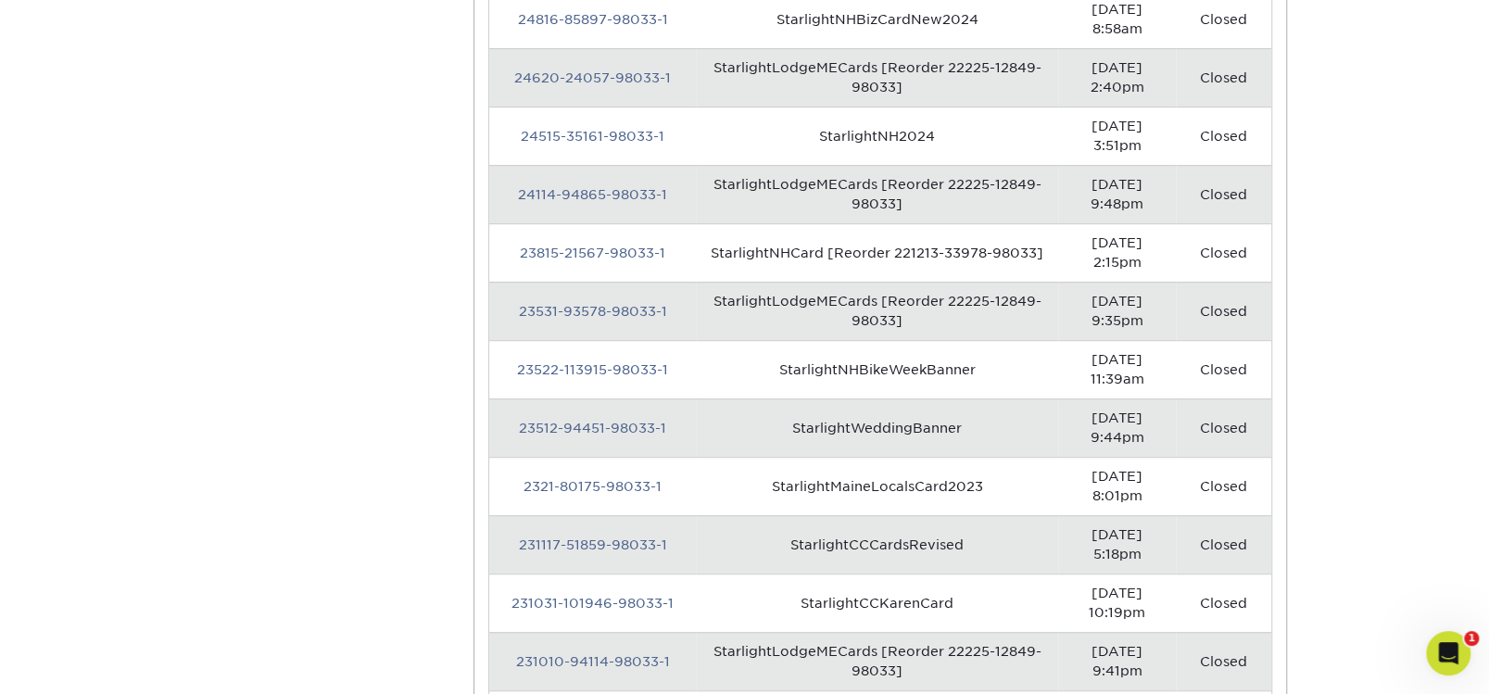
scroll to position [549, 0]
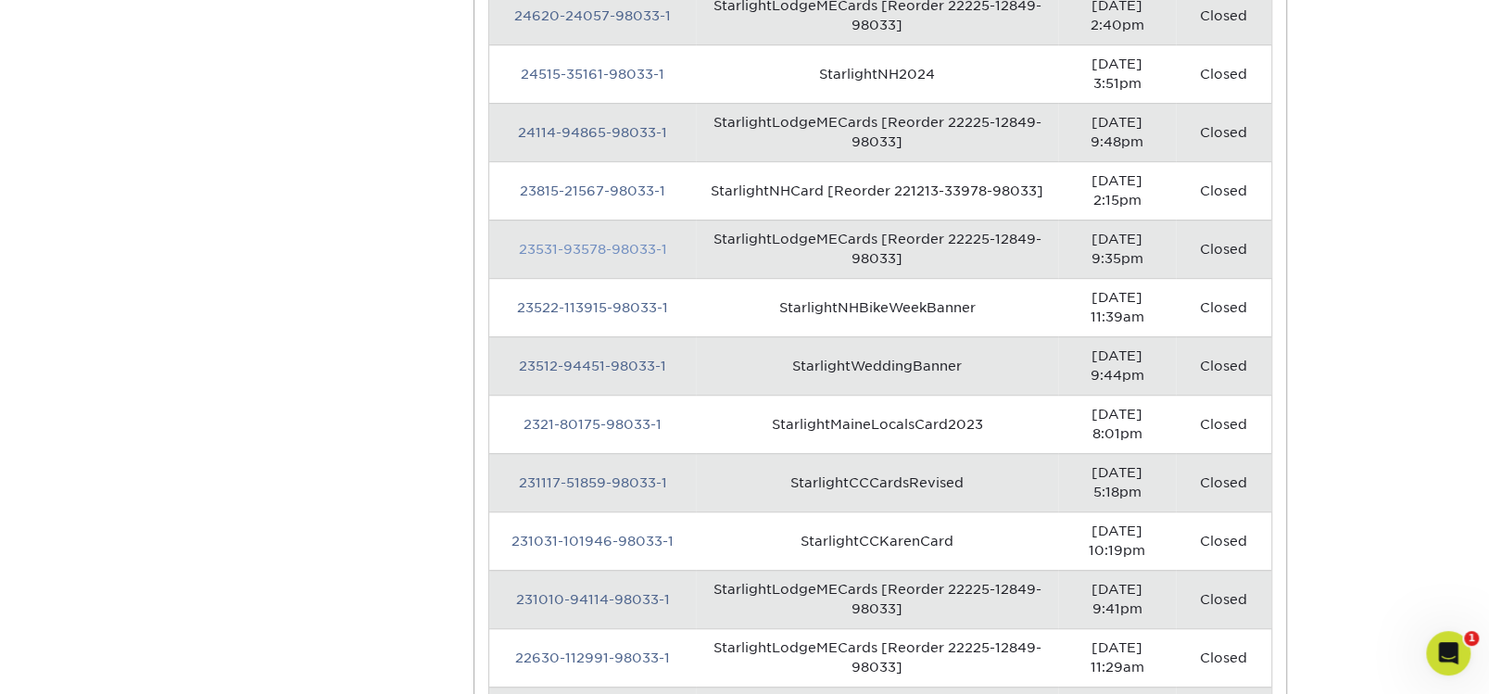
click at [585, 242] on link "23531-93578-98033-1" at bounding box center [593, 249] width 148 height 15
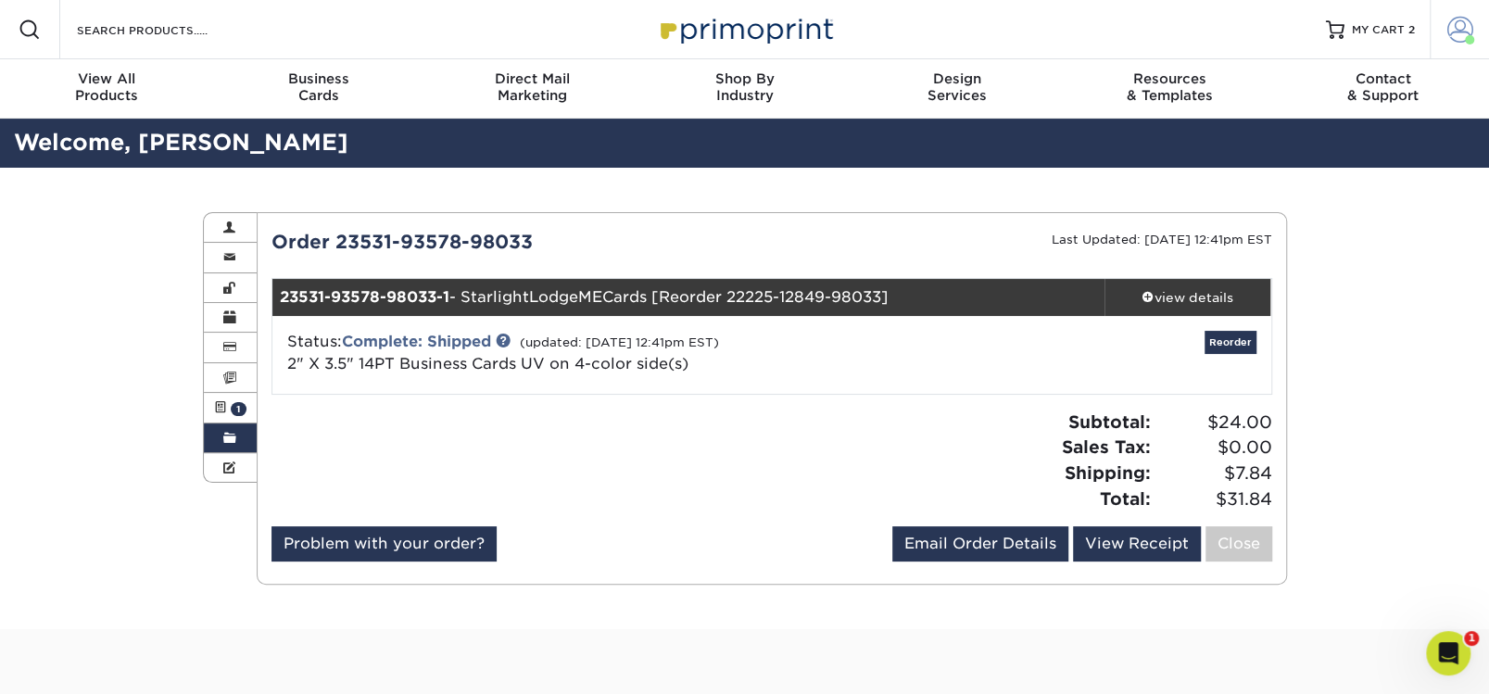
click at [1455, 31] on span at bounding box center [1460, 30] width 26 height 26
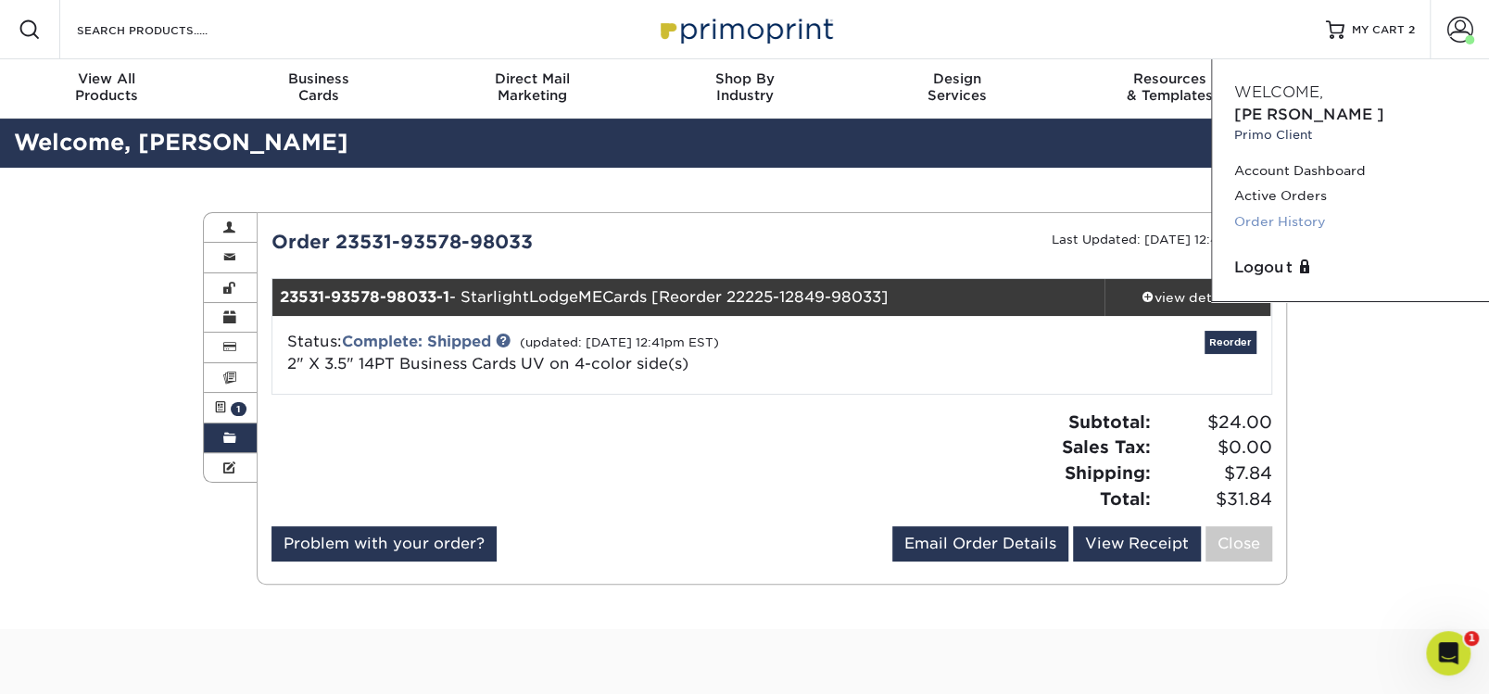
click at [1284, 209] on link "Order History" at bounding box center [1350, 221] width 233 height 25
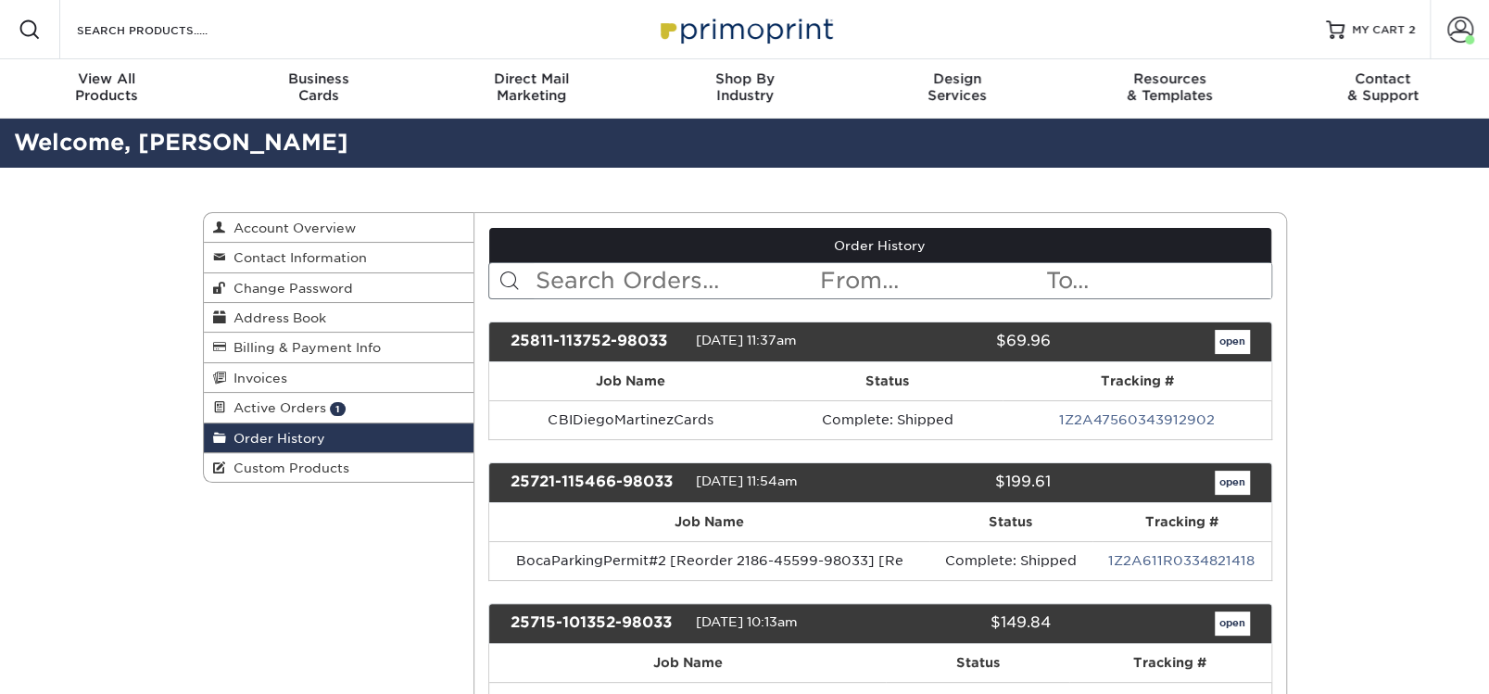
click at [561, 280] on input "text" at bounding box center [676, 280] width 284 height 35
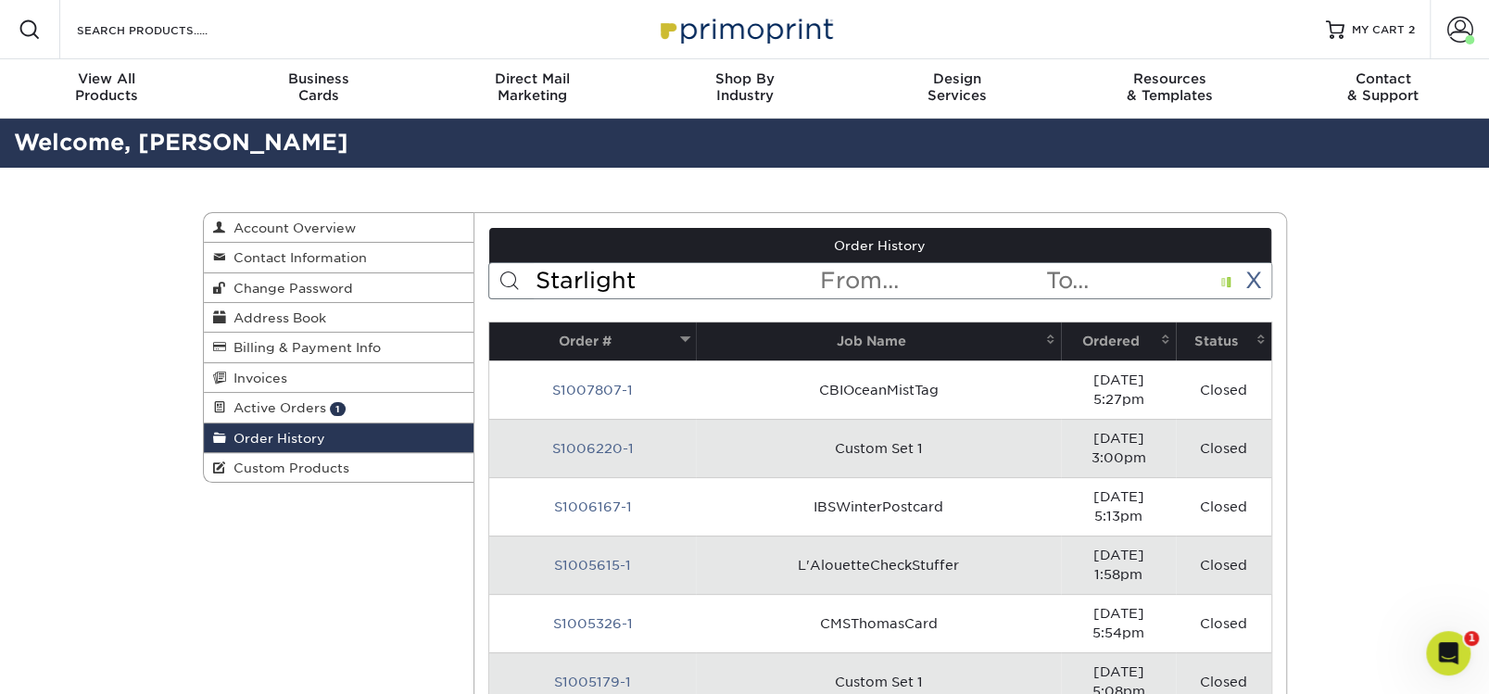
type input "Starlight"
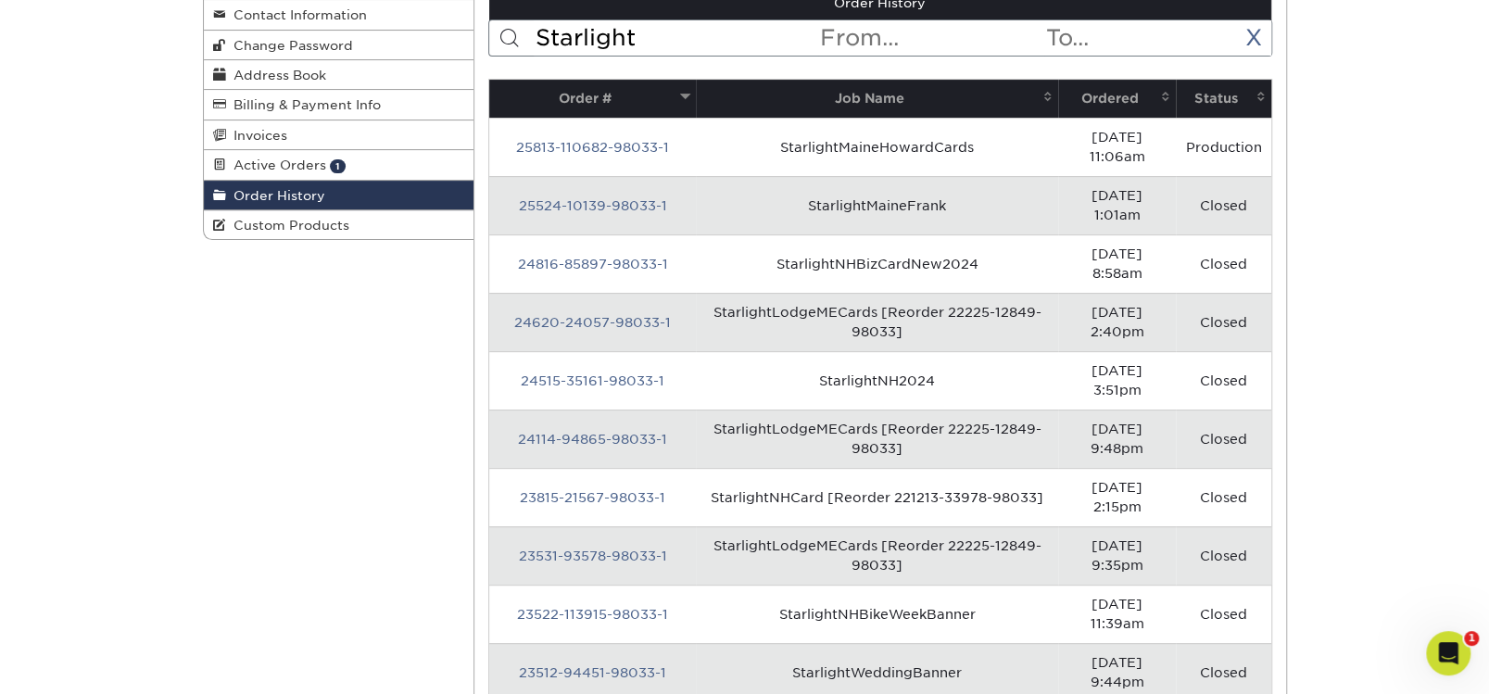
scroll to position [367, 0]
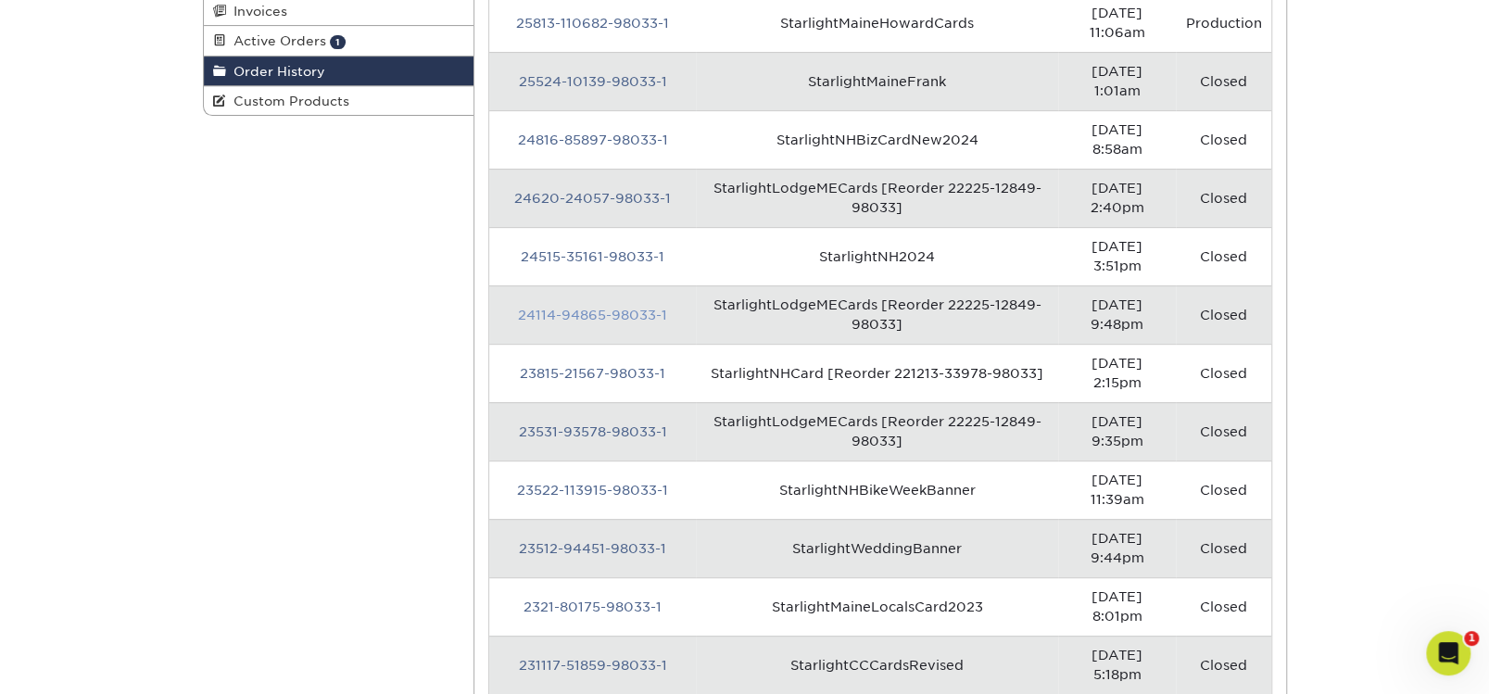
click at [622, 308] on link "24114-94865-98033-1" at bounding box center [592, 315] width 149 height 15
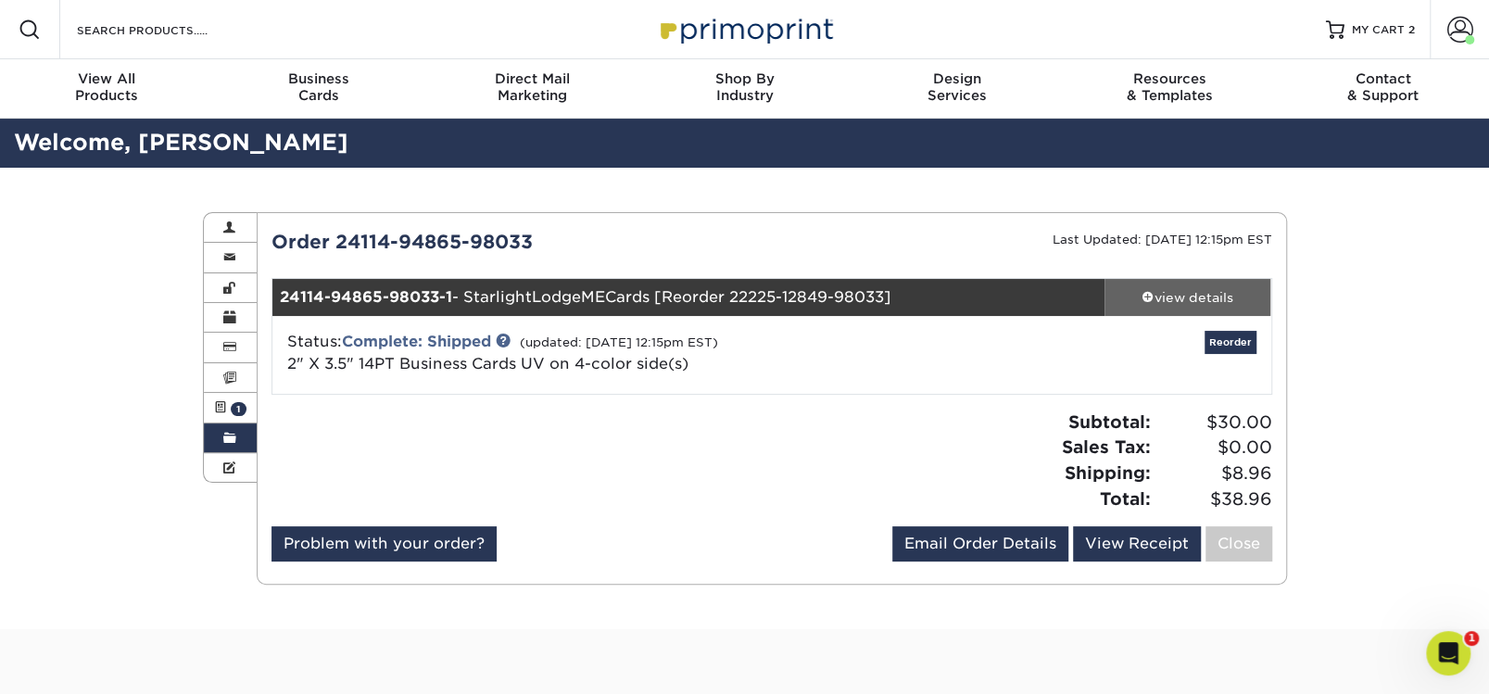
click at [1201, 295] on div "view details" at bounding box center [1187, 297] width 167 height 19
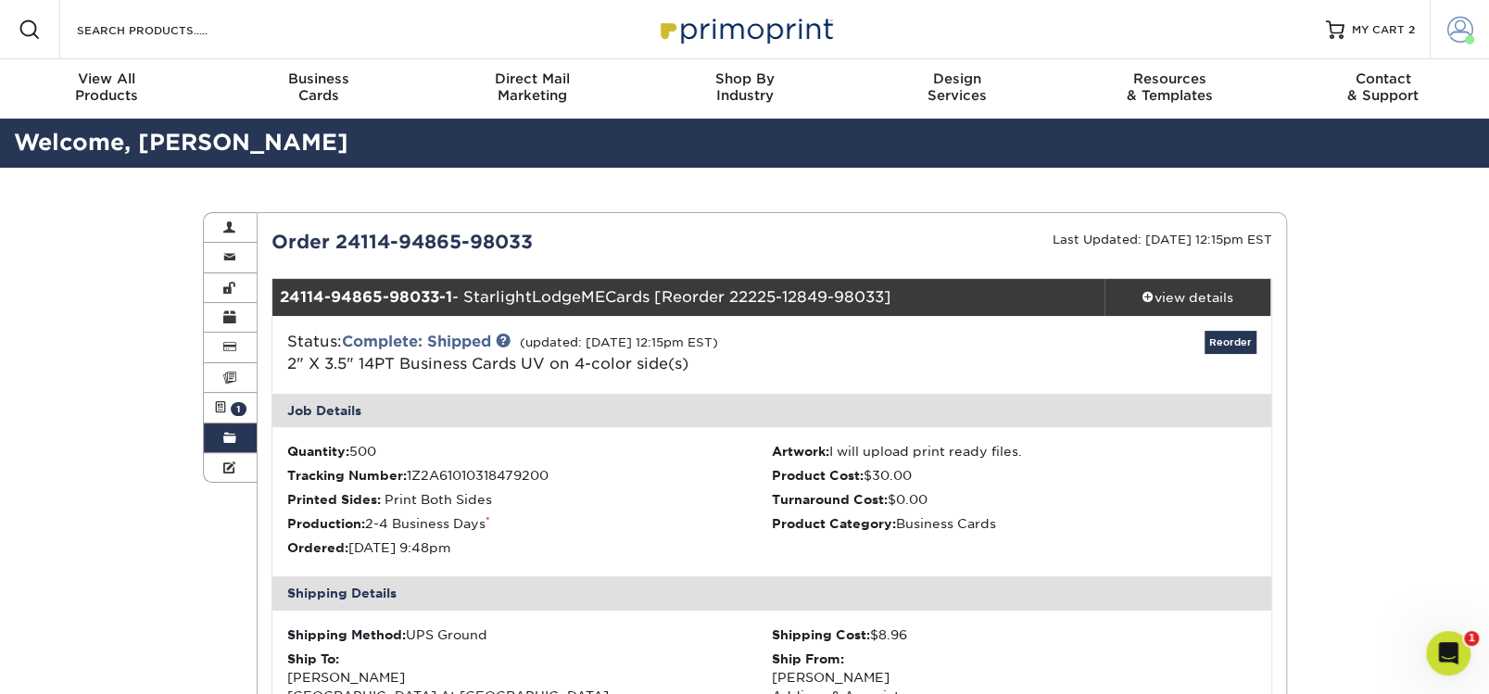
click at [1459, 29] on span at bounding box center [1460, 30] width 26 height 26
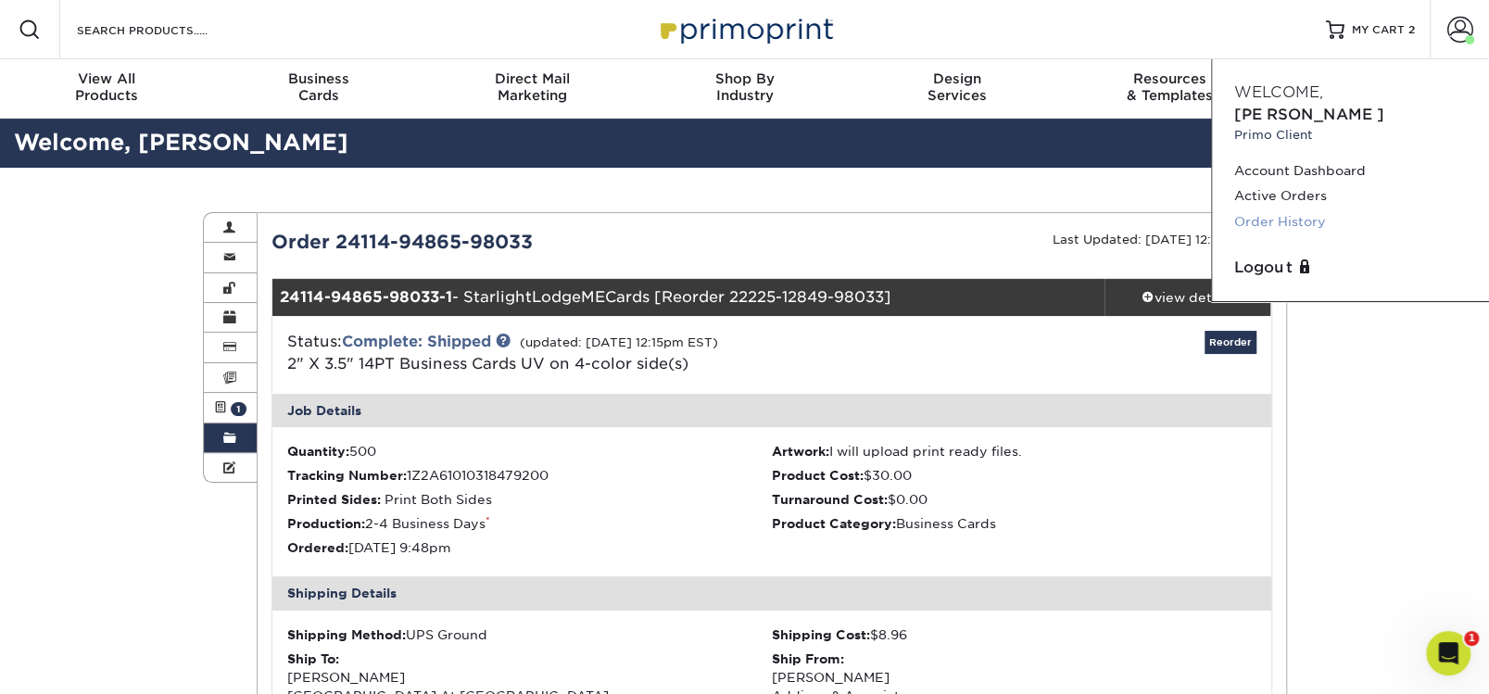
click at [1276, 209] on link "Order History" at bounding box center [1350, 221] width 233 height 25
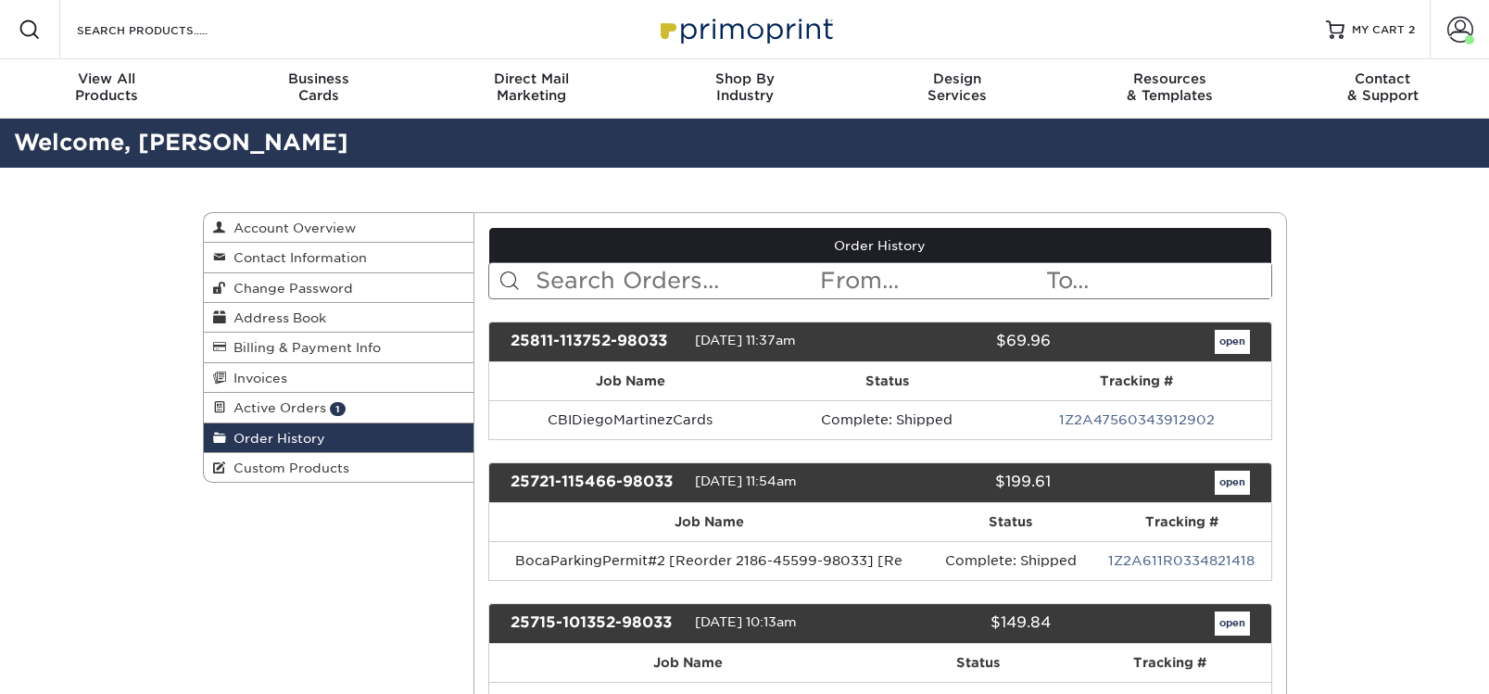
click at [597, 283] on input "text" at bounding box center [676, 280] width 284 height 35
type input "Starlight"
